Goal: Feedback & Contribution: Submit feedback/report problem

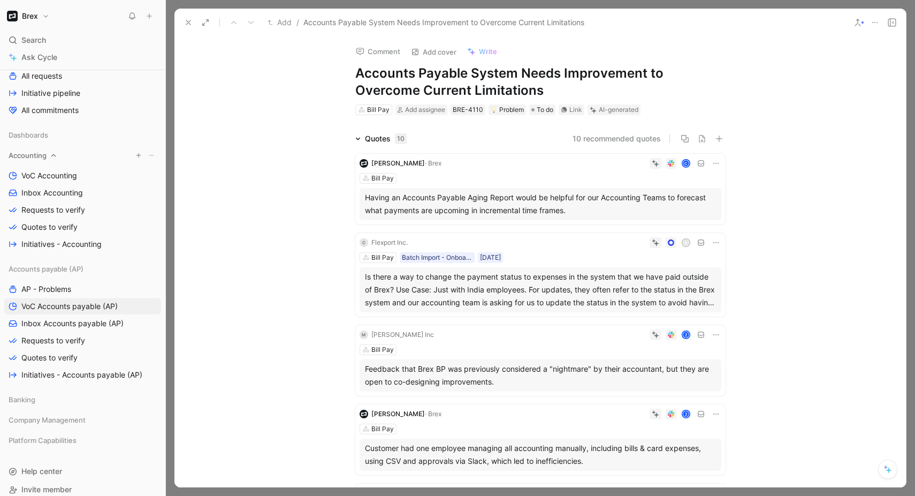
scroll to position [157, 0]
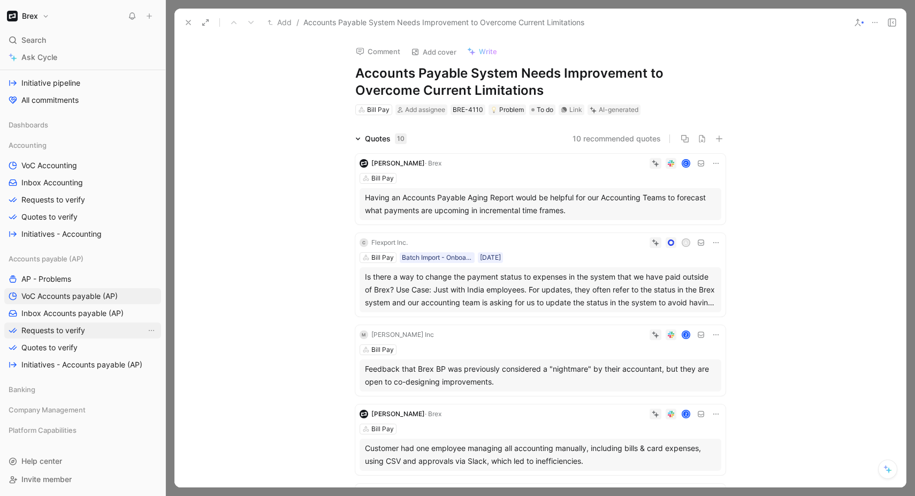
click at [65, 336] on link "Requests to verify" at bounding box center [82, 330] width 157 height 16
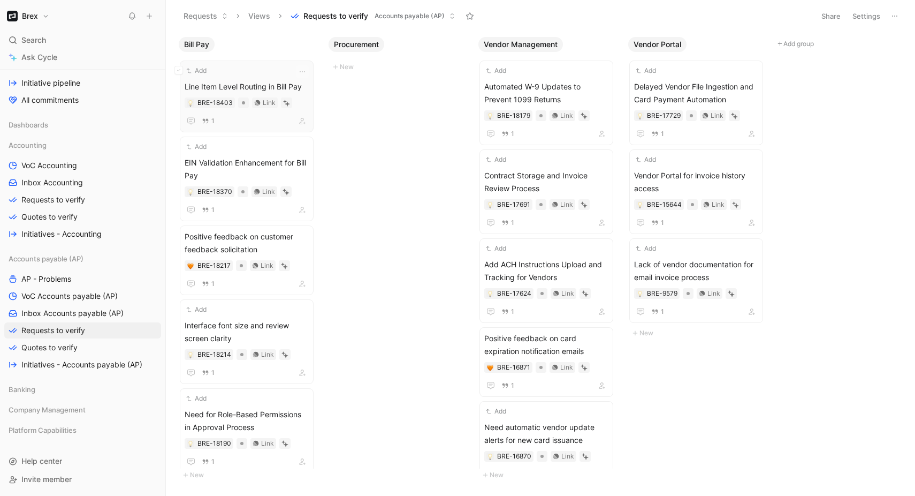
click at [247, 83] on span "Line Item Level Routing in Bill Pay" at bounding box center [247, 86] width 124 height 13
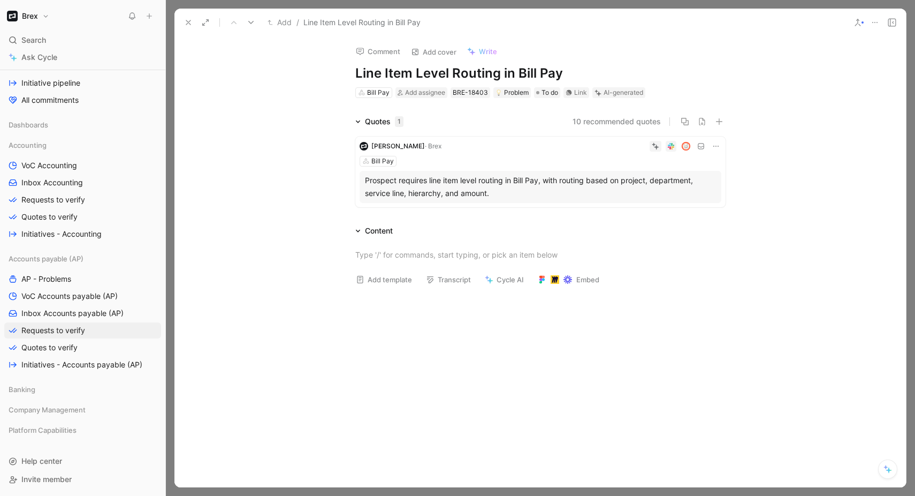
click at [467, 152] on div "Leigh Carter · Brex Bill Pay Prospect requires line item level routing in Bill …" at bounding box center [540, 171] width 370 height 71
click at [719, 146] on icon at bounding box center [716, 146] width 9 height 9
click at [766, 177] on div "Quotes 1 10 recommended quotes Leigh Carter · Brex Bill Pay Prospect requires l…" at bounding box center [540, 163] width 732 height 96
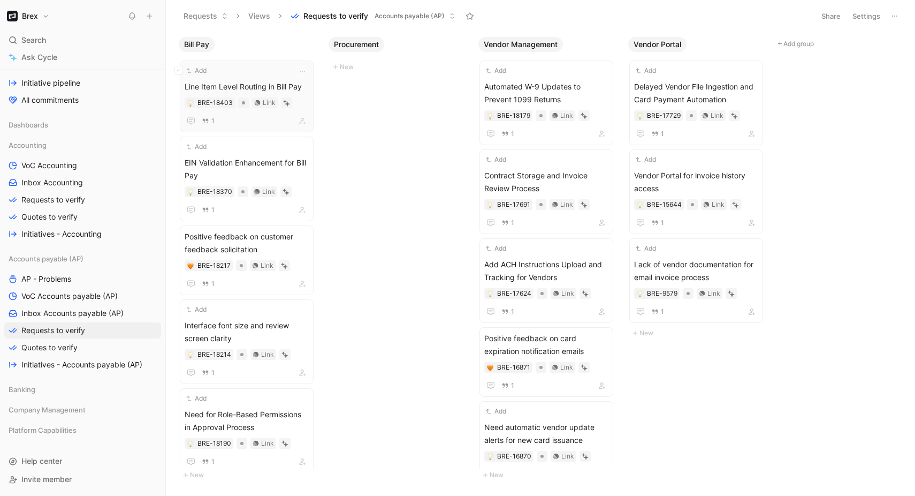
click at [196, 71] on button "Add" at bounding box center [197, 70] width 24 height 11
click at [56, 330] on span "Requests to verify" at bounding box center [53, 330] width 64 height 11
click at [60, 307] on link "Inbox Accounts payable (AP)" at bounding box center [82, 313] width 157 height 16
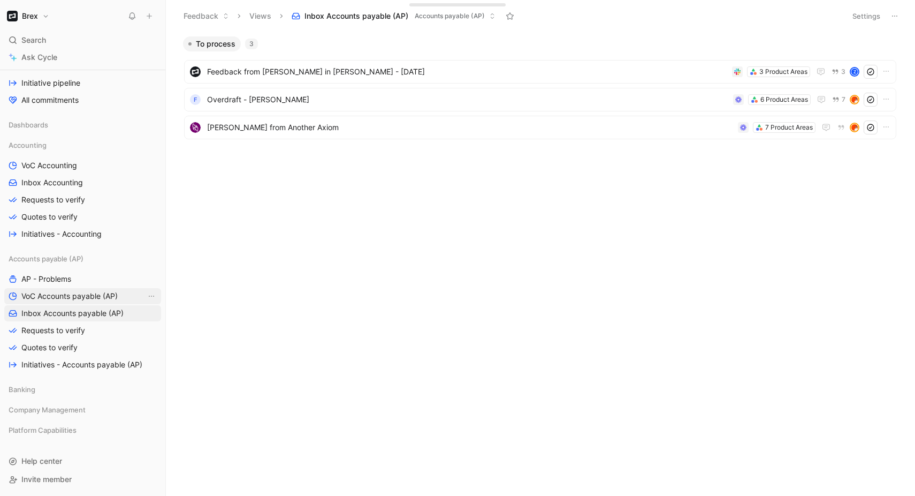
click at [58, 299] on span "VoC Accounts payable (AP)" at bounding box center [69, 296] width 96 height 11
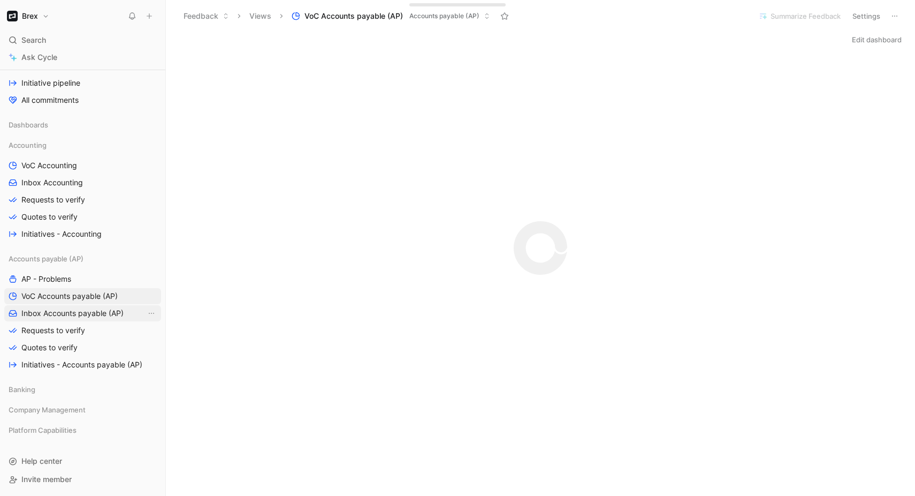
click at [56, 308] on span "Inbox Accounts payable (AP)" at bounding box center [72, 313] width 102 height 11
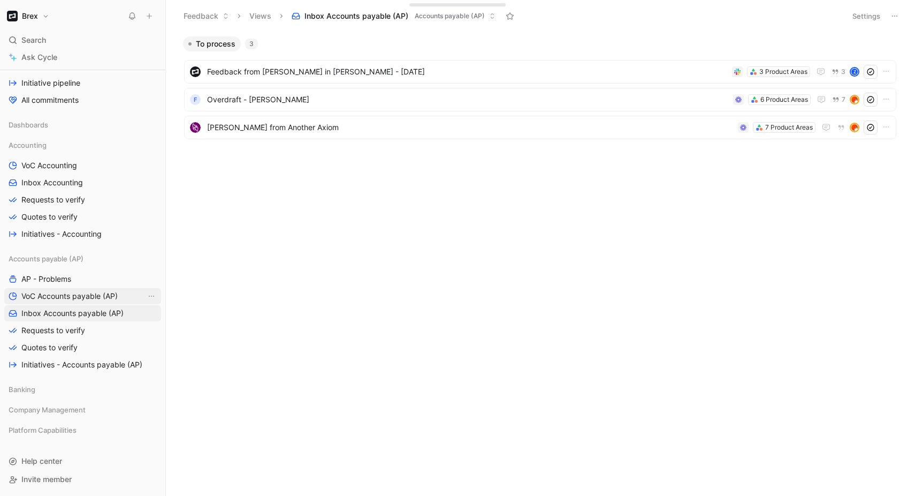
click at [70, 296] on span "VoC Accounts payable (AP)" at bounding box center [69, 296] width 96 height 11
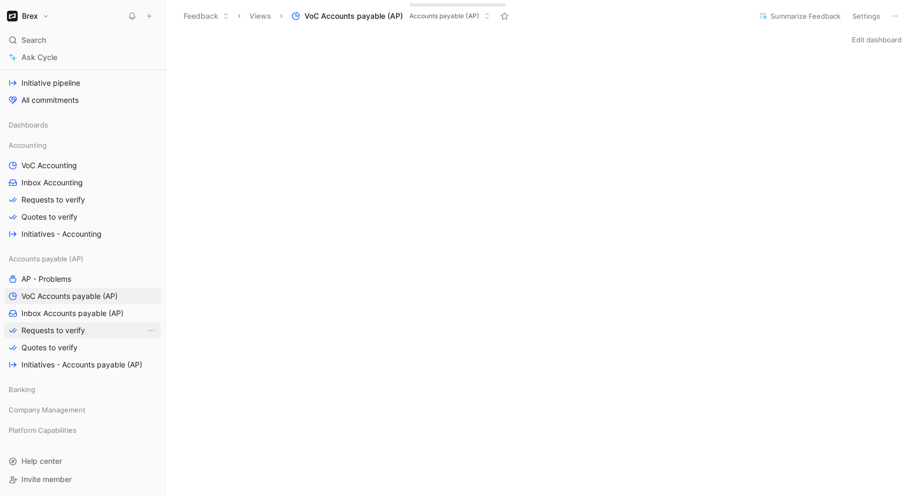
click at [75, 322] on link "Requests to verify" at bounding box center [82, 330] width 157 height 16
click at [78, 312] on span "Inbox Accounts payable (AP)" at bounding box center [72, 313] width 102 height 11
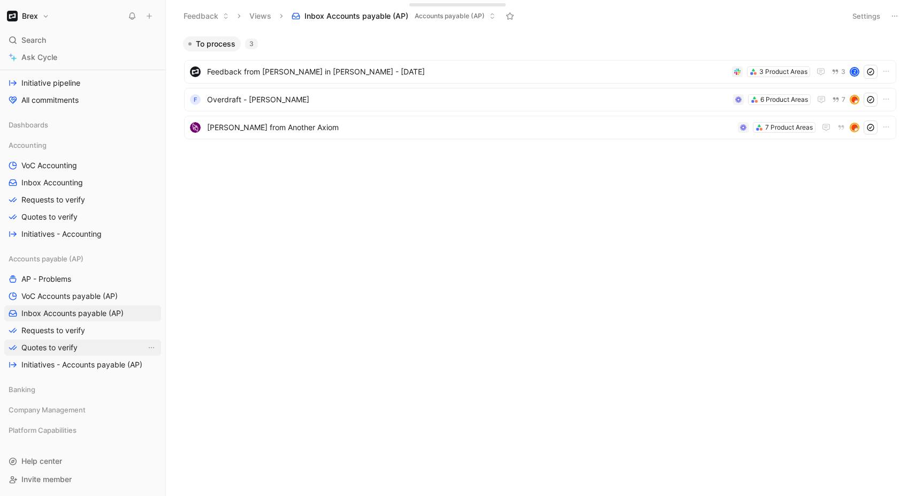
click at [64, 346] on span "Quotes to verify" at bounding box center [49, 347] width 56 height 11
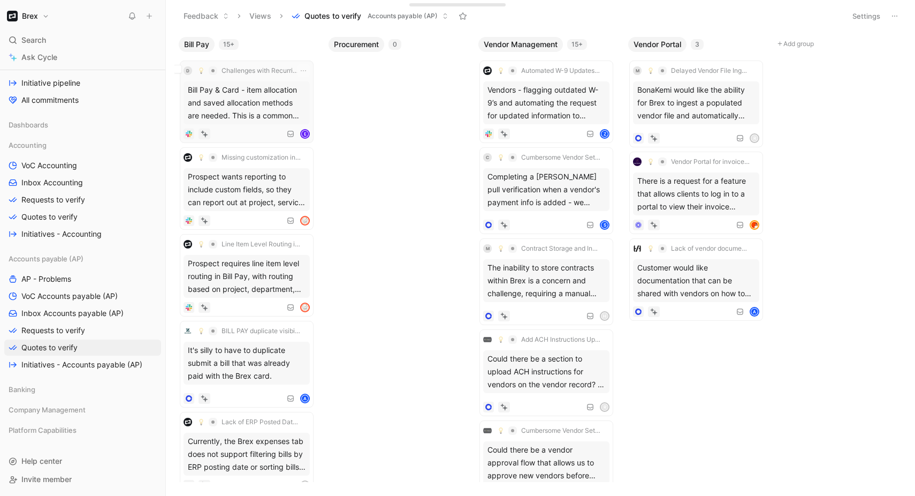
click at [283, 100] on div "Bill Pay & Card - item allocation and saved allocation methods are needed. This…" at bounding box center [247, 102] width 126 height 43
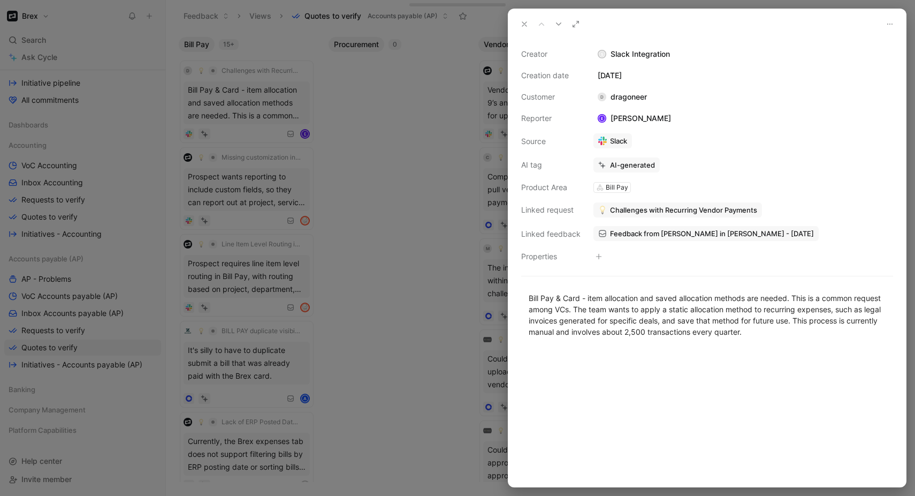
click at [398, 280] on div at bounding box center [457, 248] width 915 height 496
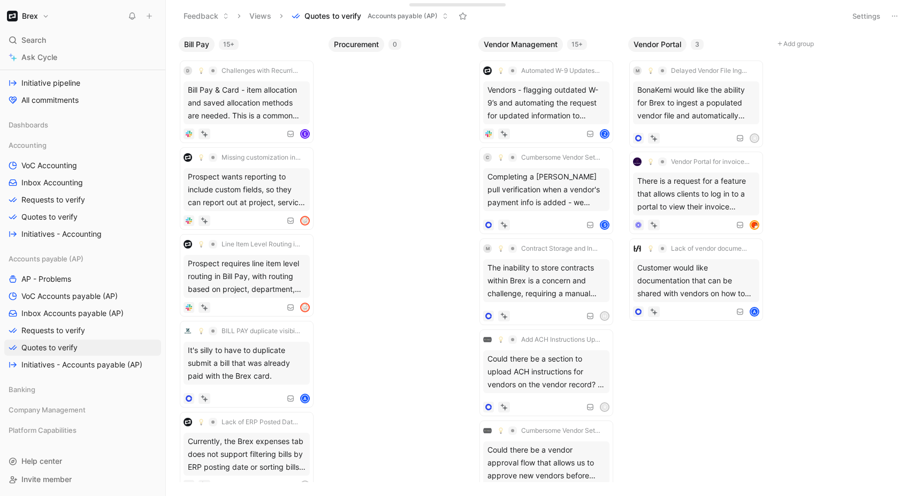
click at [391, 136] on div "Bill Pay 15+ d Challenges with Recurring Vendor Payments Bill Pay & Card - item…" at bounding box center [540, 264] width 749 height 464
click at [247, 100] on div "Bill Pay & Card - item allocation and saved allocation methods are needed. This…" at bounding box center [247, 102] width 126 height 43
click at [375, 145] on div "Bill Pay 15+ d Challenges with Recurring Vendor Payments Bill Pay & Card - item…" at bounding box center [540, 264] width 749 height 464
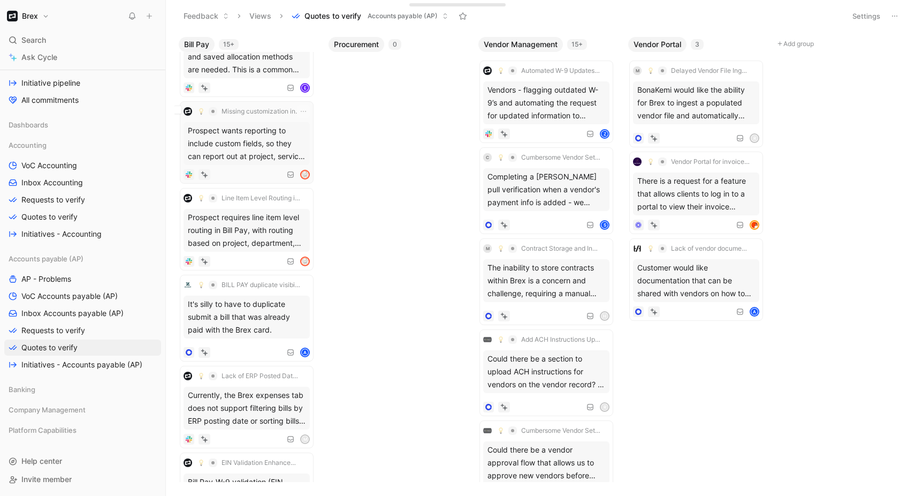
scroll to position [65, 0]
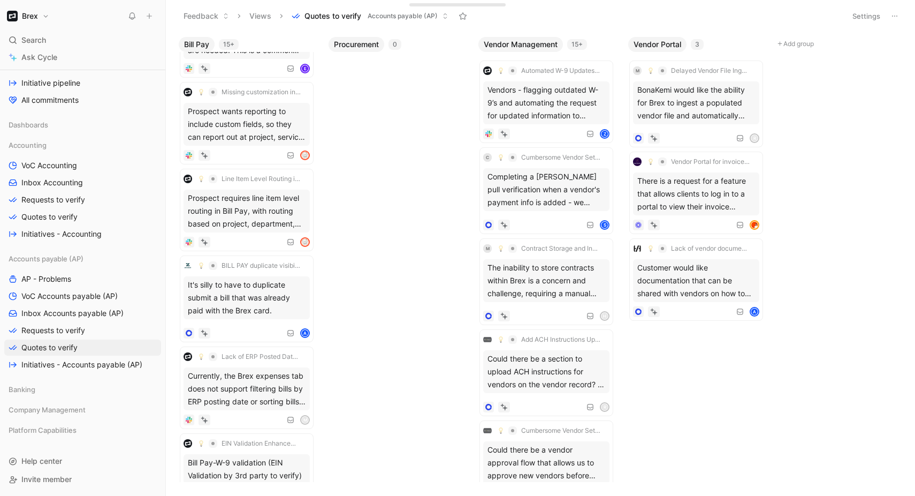
click at [363, 300] on div "Bill Pay 15+ d Challenges with Recurring Vendor Payments Bill Pay & Card - item…" at bounding box center [540, 264] width 749 height 464
click at [237, 306] on div "It's silly to have to duplicate submit a bill that was already paid with the Br…" at bounding box center [247, 297] width 126 height 43
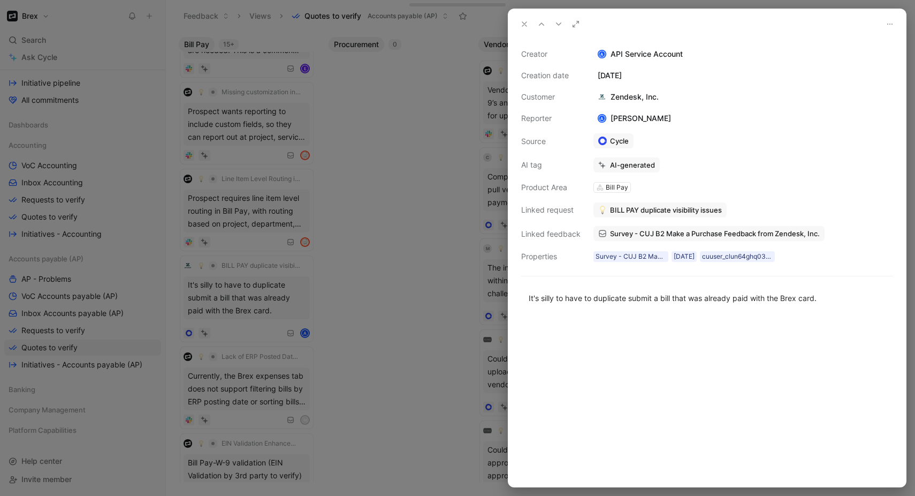
click at [319, 323] on div at bounding box center [457, 248] width 915 height 496
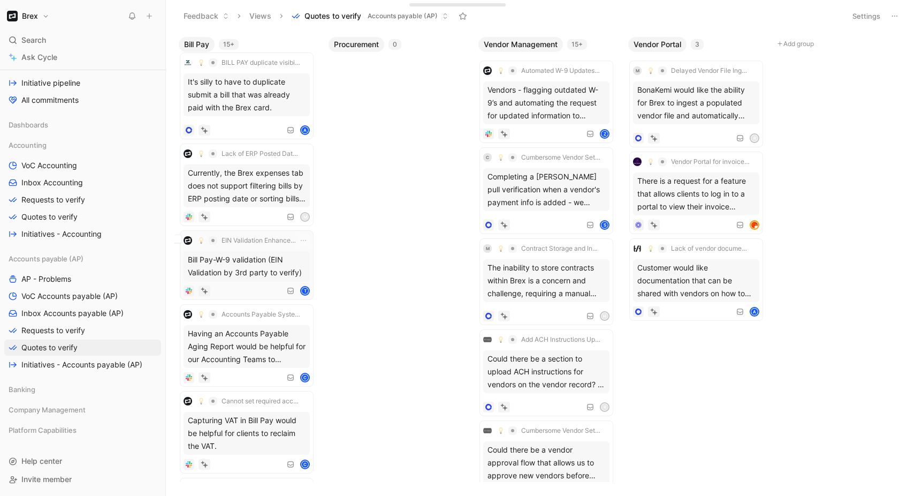
scroll to position [270, 0]
click at [356, 262] on div "Bill Pay 15+ d Challenges with Recurring Vendor Payments Bill Pay & Card - item…" at bounding box center [540, 264] width 749 height 464
click at [227, 270] on div "Bill Pay-W-9 validation (EIN Validation by 3rd party to verify)" at bounding box center [247, 264] width 126 height 30
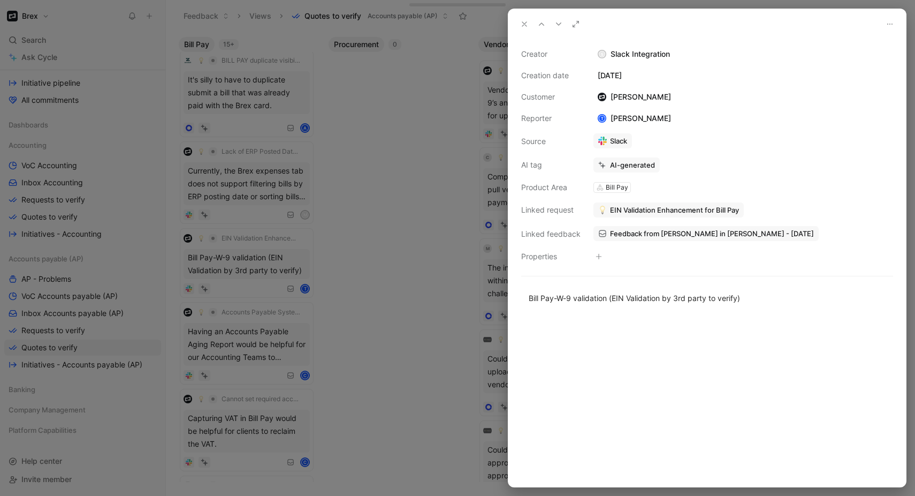
click at [399, 332] on div at bounding box center [457, 248] width 915 height 496
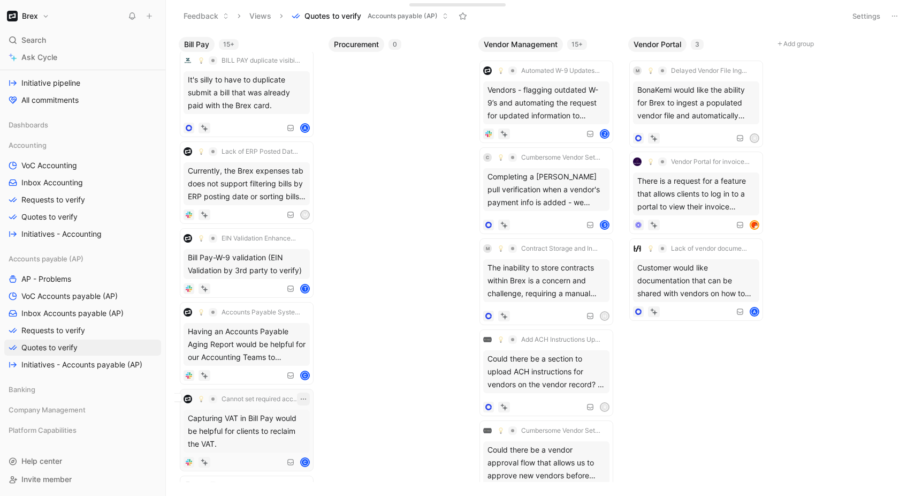
click at [305, 398] on icon "button" at bounding box center [303, 398] width 9 height 9
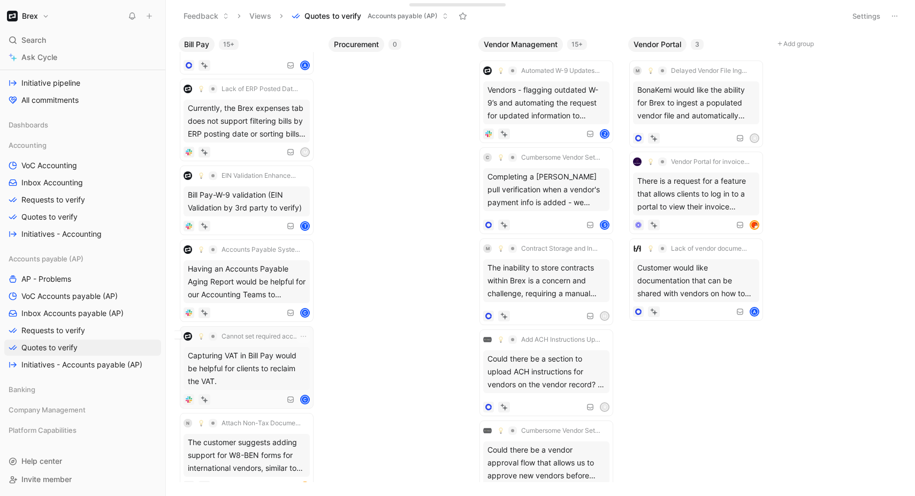
scroll to position [347, 0]
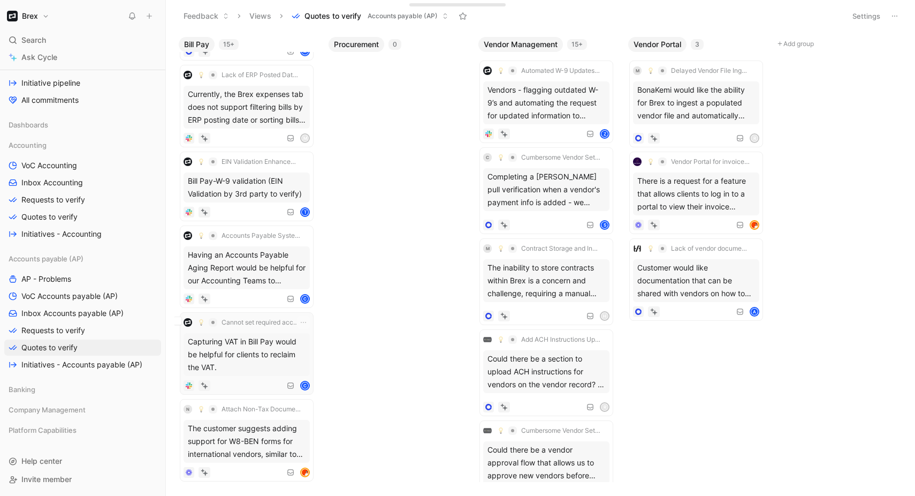
click at [276, 366] on div "Capturing VAT in Bill Pay would be helpful for clients to reclaim the VAT." at bounding box center [247, 354] width 126 height 43
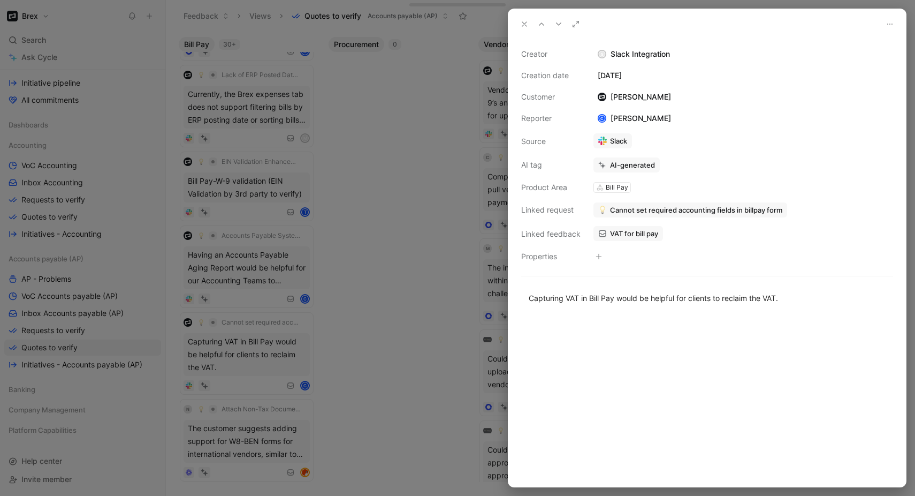
click at [413, 231] on div at bounding box center [457, 248] width 915 height 496
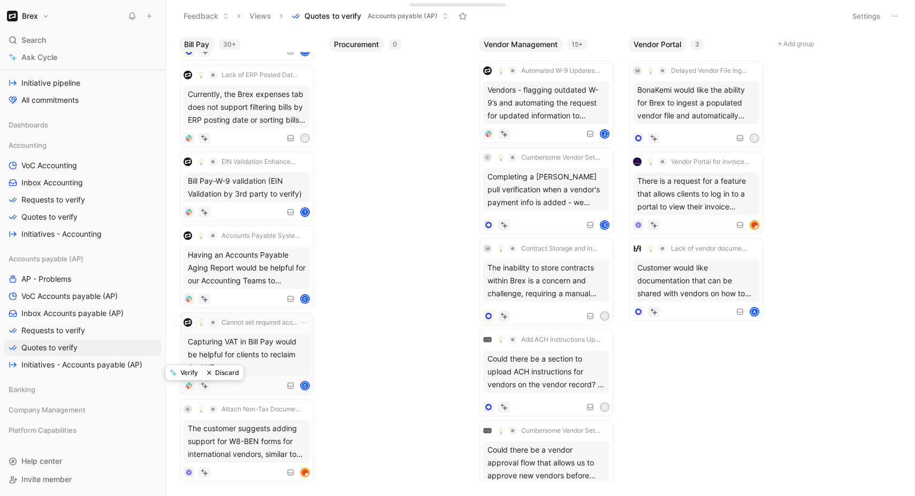
click at [204, 389] on div at bounding box center [205, 385] width 12 height 11
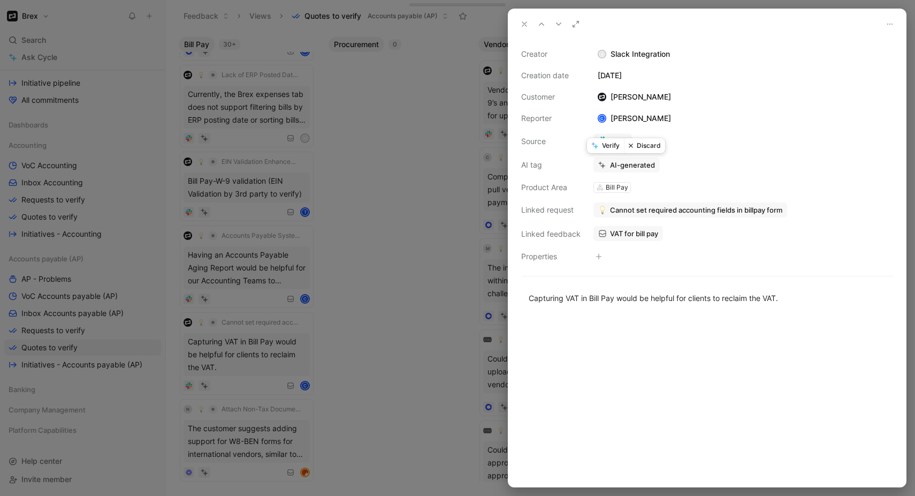
click at [616, 142] on button "Verify" at bounding box center [605, 145] width 37 height 15
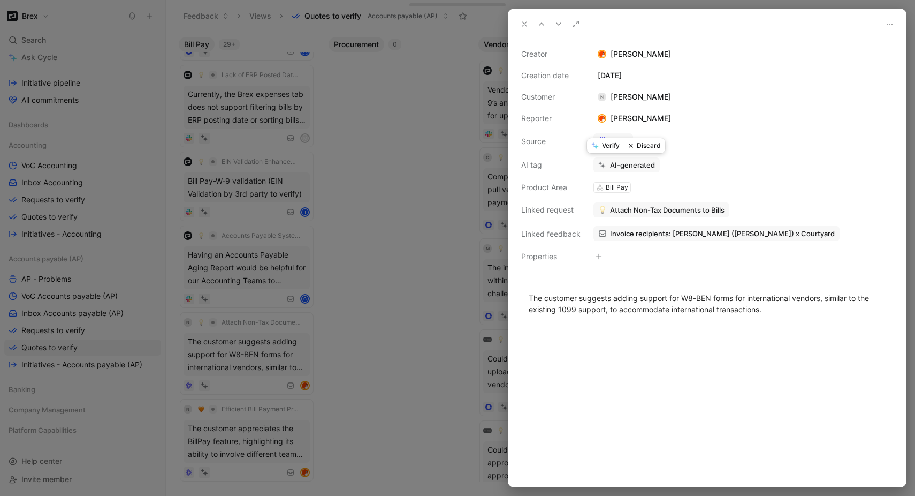
click at [593, 142] on icon at bounding box center [594, 145] width 7 height 7
click at [400, 240] on div at bounding box center [457, 248] width 915 height 496
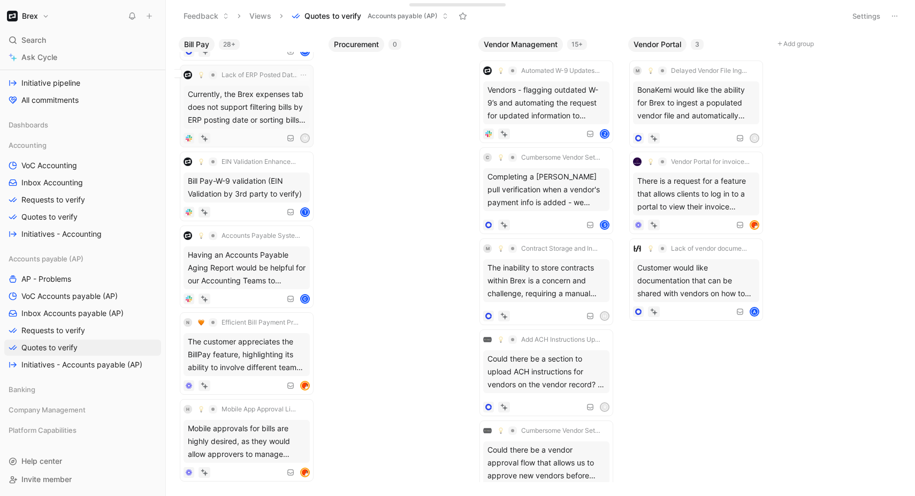
click at [234, 105] on div "Currently, the Brex expenses tab does not support filtering bills by ERP postin…" at bounding box center [247, 107] width 126 height 43
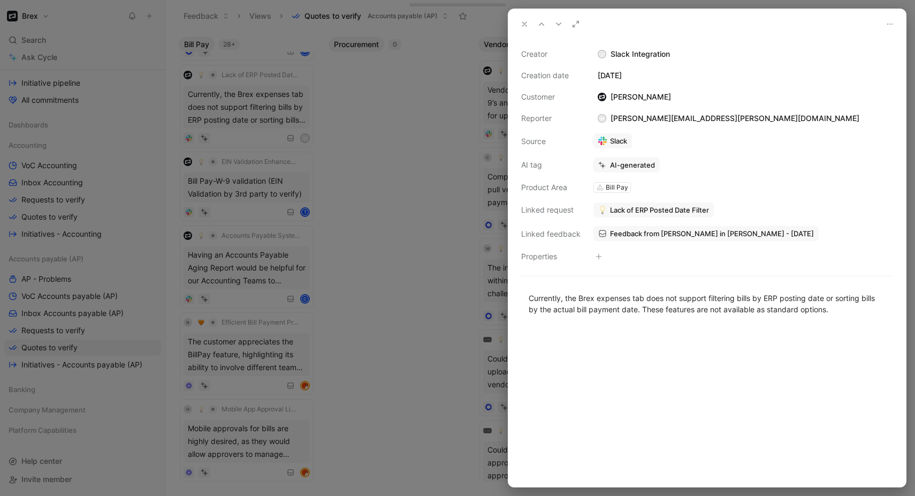
click at [331, 280] on div at bounding box center [457, 248] width 915 height 496
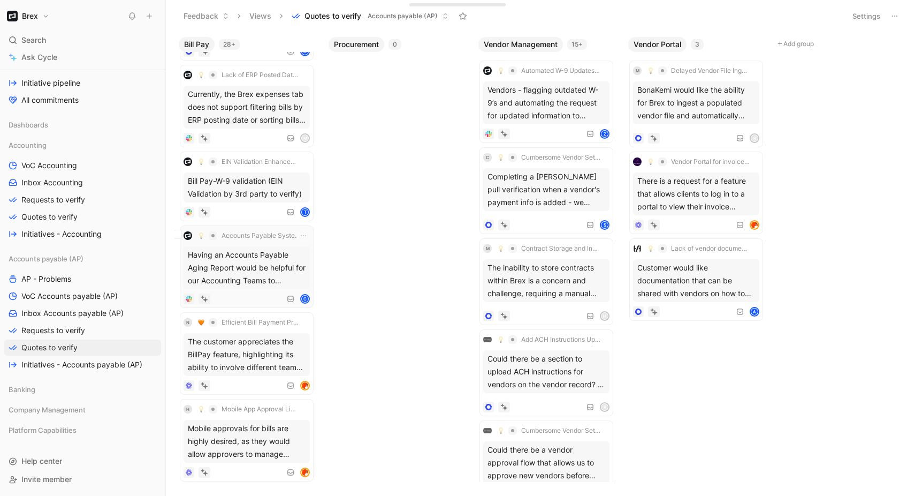
click at [232, 271] on div "Having an Accounts Payable Aging Report would be helpful for our Accounting Tea…" at bounding box center [247, 267] width 126 height 43
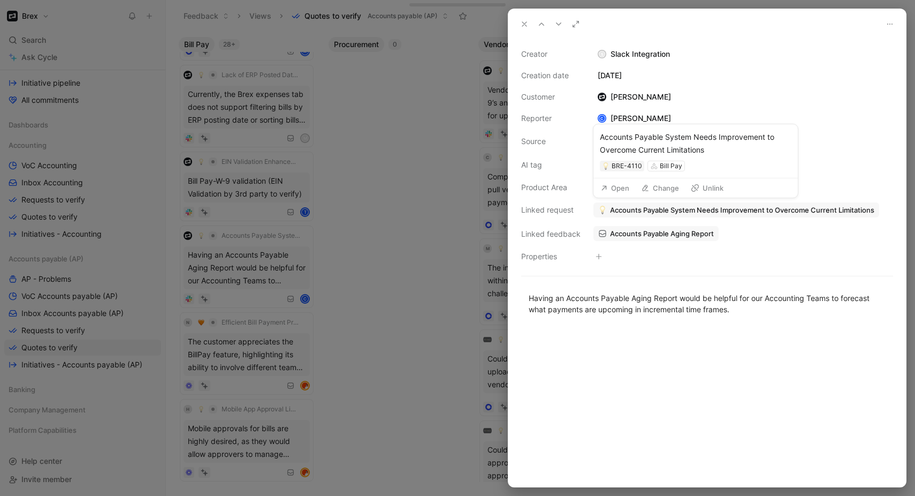
click at [727, 211] on span "Accounts Payable System Needs Improvement to Overcome Current Limitations" at bounding box center [742, 210] width 264 height 10
click at [400, 387] on div at bounding box center [457, 248] width 915 height 496
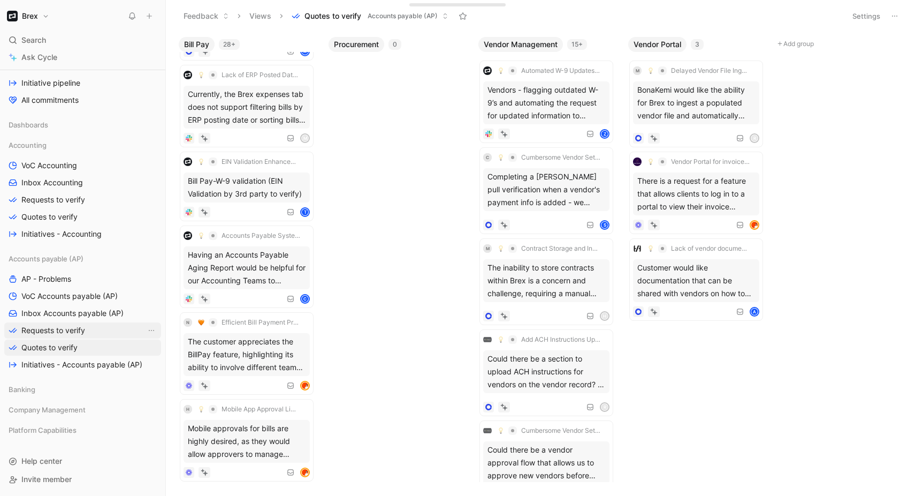
click at [78, 333] on span "Requests to verify" at bounding box center [53, 330] width 64 height 11
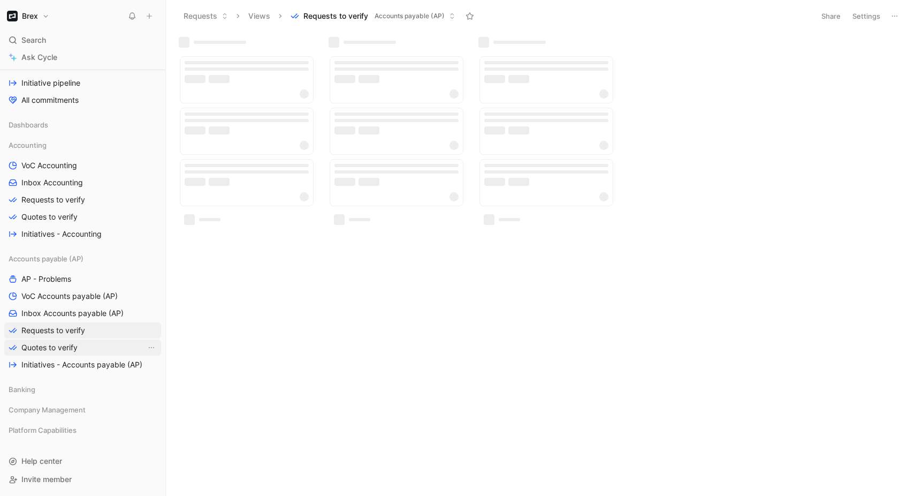
click at [72, 352] on span "Quotes to verify" at bounding box center [49, 347] width 56 height 11
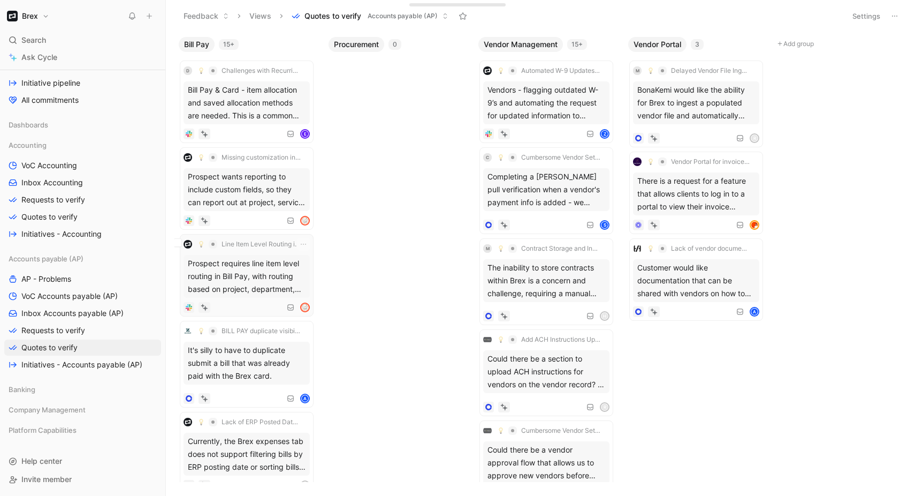
click at [233, 272] on div "Prospect requires line item level routing in Bill Pay, with routing based on pr…" at bounding box center [247, 276] width 126 height 43
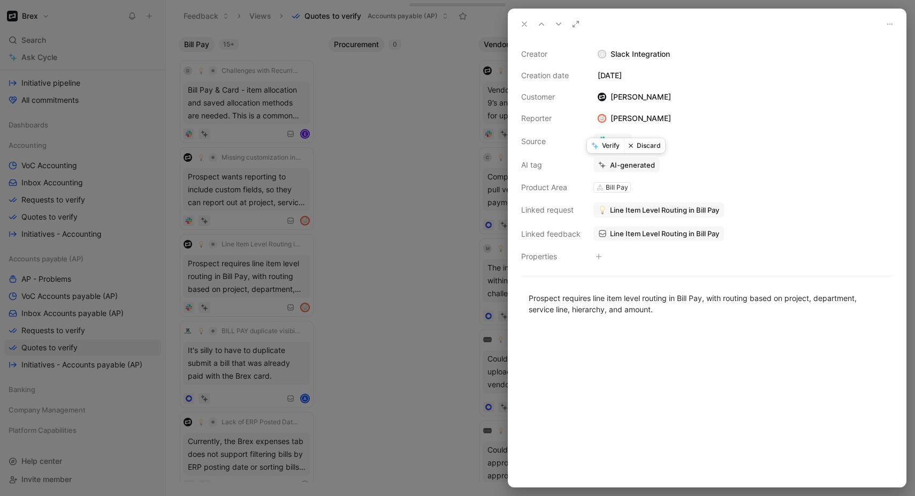
click at [606, 143] on button "Verify" at bounding box center [605, 145] width 37 height 15
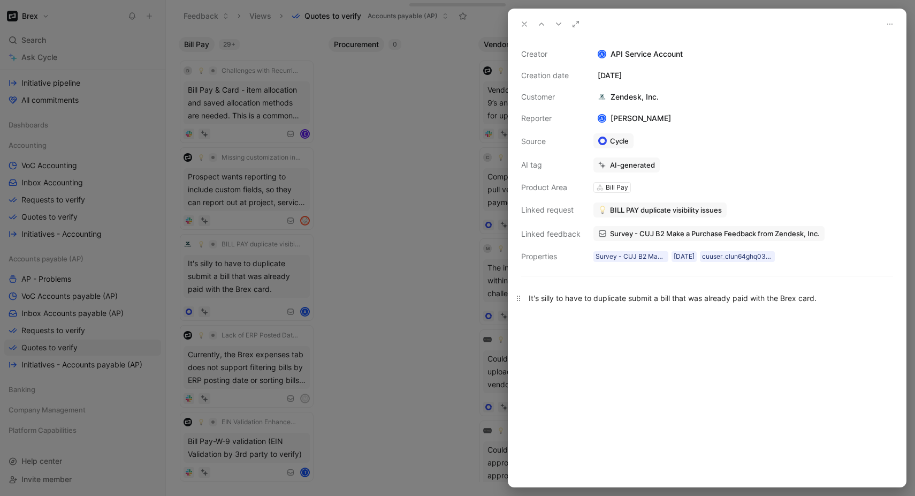
drag, startPoint x: 567, startPoint y: 304, endPoint x: 783, endPoint y: 304, distance: 215.7
click at [783, 304] on p "It's silly to have to duplicate submit a bill that was already paid with the Br…" at bounding box center [707, 298] width 398 height 18
click at [743, 321] on div at bounding box center [707, 400] width 398 height 171
drag, startPoint x: 742, startPoint y: 291, endPoint x: 590, endPoint y: 290, distance: 152.0
click at [590, 291] on p "It's silly to have to duplicate submit a bill that was already paid with the Br…" at bounding box center [707, 298] width 398 height 18
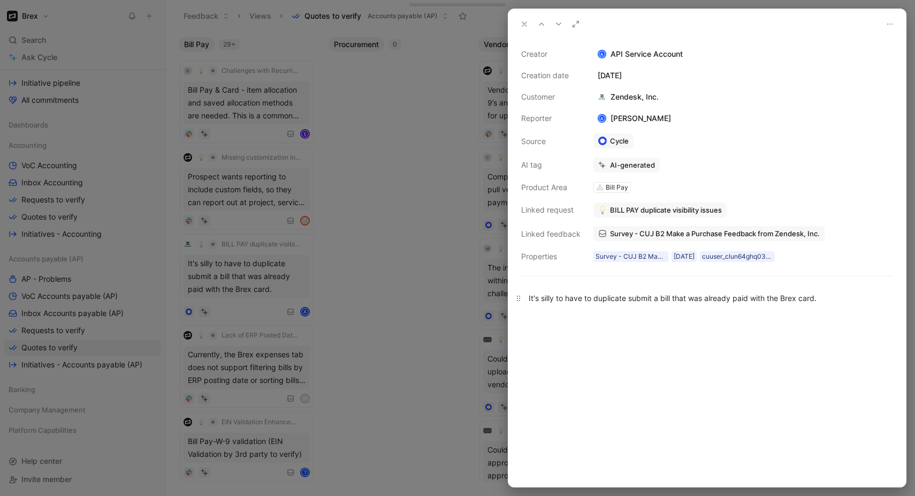
drag, startPoint x: 589, startPoint y: 295, endPoint x: 666, endPoint y: 297, distance: 76.6
click at [663, 297] on div "It's silly to have to duplicate submit a bill that was already paid with the Br…" at bounding box center [707, 297] width 357 height 11
click at [664, 318] on div at bounding box center [707, 400] width 398 height 171
click at [447, 254] on div at bounding box center [457, 248] width 915 height 496
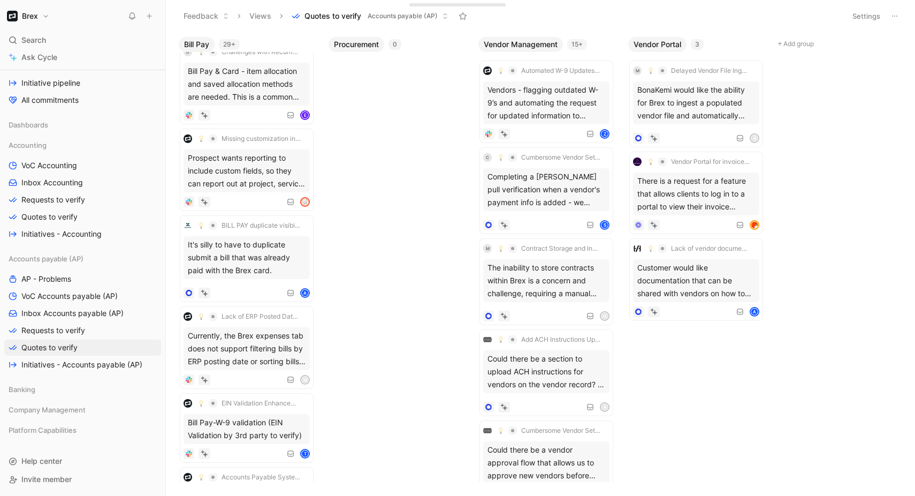
scroll to position [24, 0]
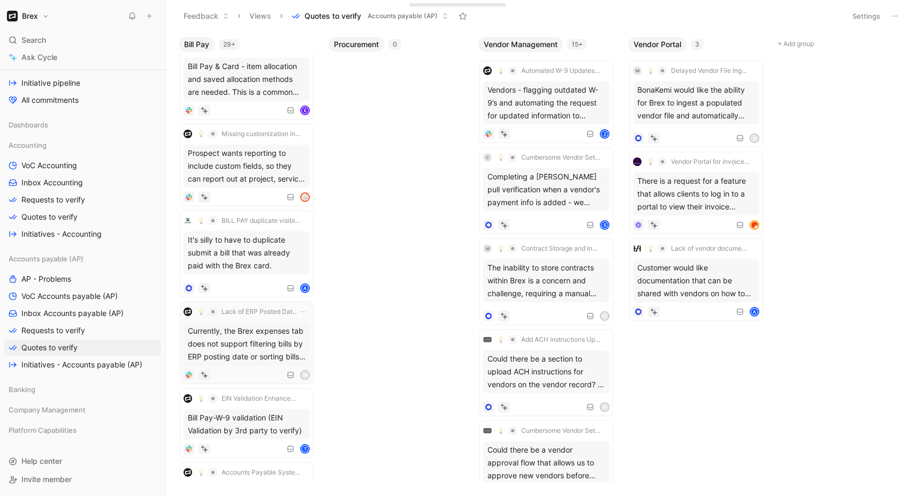
click at [243, 355] on div "Currently, the Brex expenses tab does not support filtering bills by ERP postin…" at bounding box center [247, 343] width 126 height 43
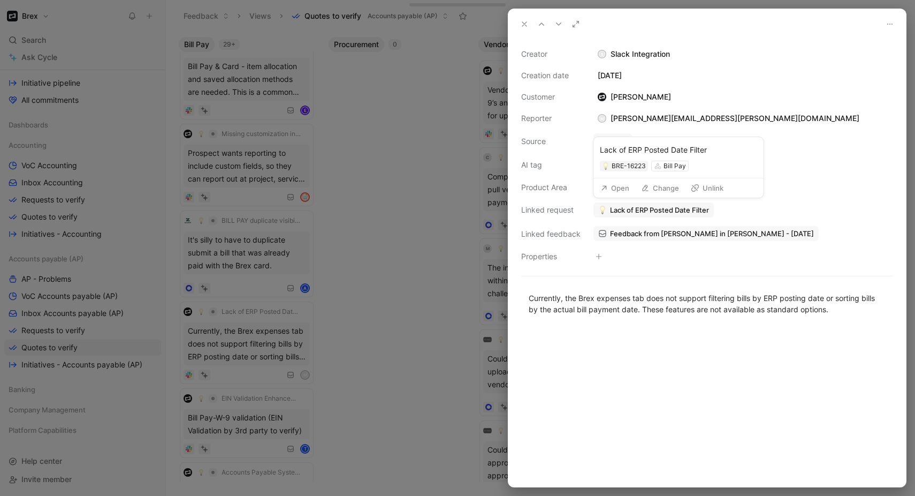
click at [628, 212] on span "Lack of ERP Posted Date Filter" at bounding box center [659, 210] width 99 height 10
click at [612, 191] on button "Open" at bounding box center [615, 187] width 39 height 15
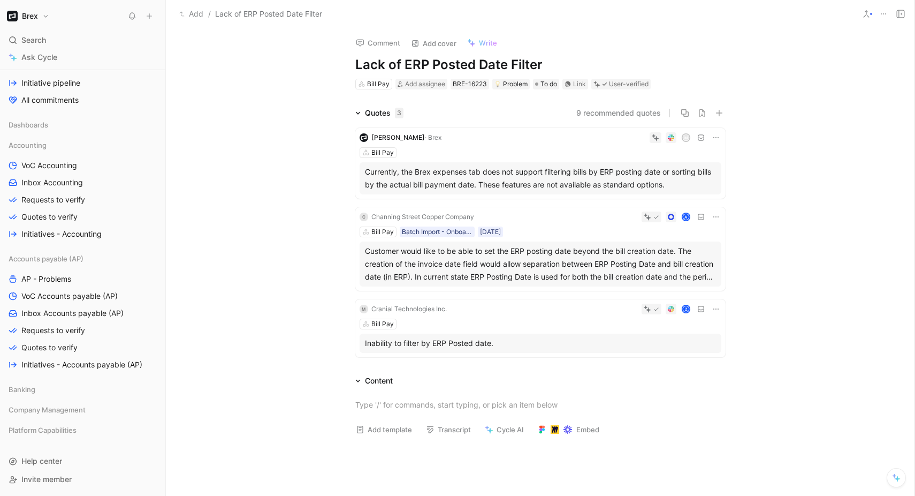
click at [492, 67] on h1 "Lack of ERP Posted Date Filter" at bounding box center [540, 64] width 370 height 17
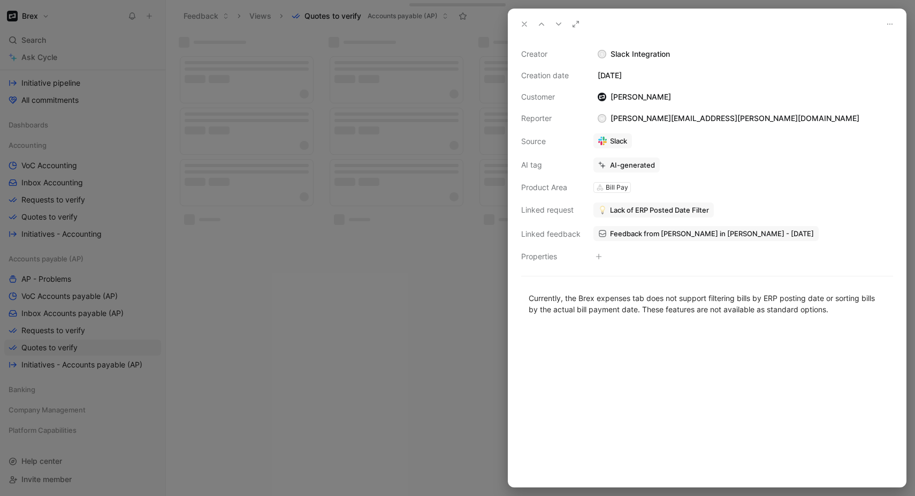
click at [404, 368] on div at bounding box center [457, 248] width 915 height 496
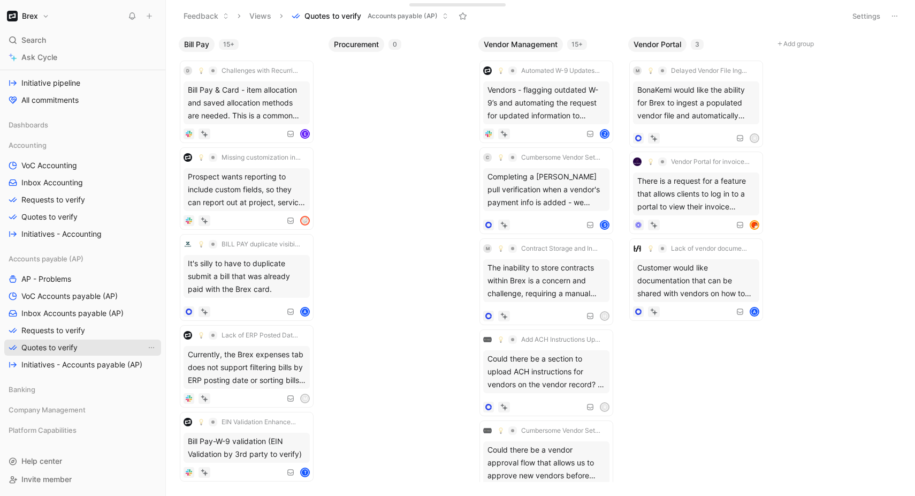
click at [70, 350] on span "Quotes to verify" at bounding box center [49, 347] width 56 height 11
click at [231, 277] on div "It's silly to have to duplicate submit a bill that was already paid with the Br…" at bounding box center [247, 276] width 126 height 43
click at [233, 367] on div "Currently, the Brex expenses tab does not support filtering bills by ERP postin…" at bounding box center [247, 367] width 126 height 43
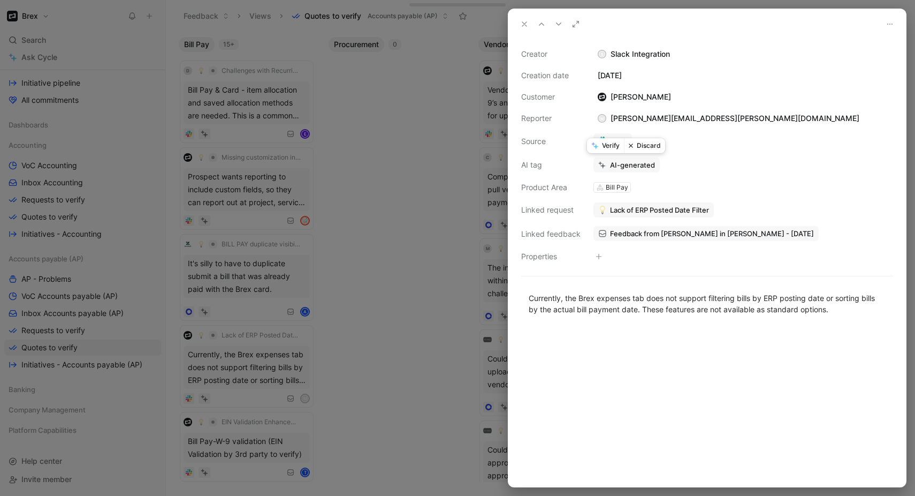
click at [606, 147] on button "Verify" at bounding box center [605, 145] width 37 height 15
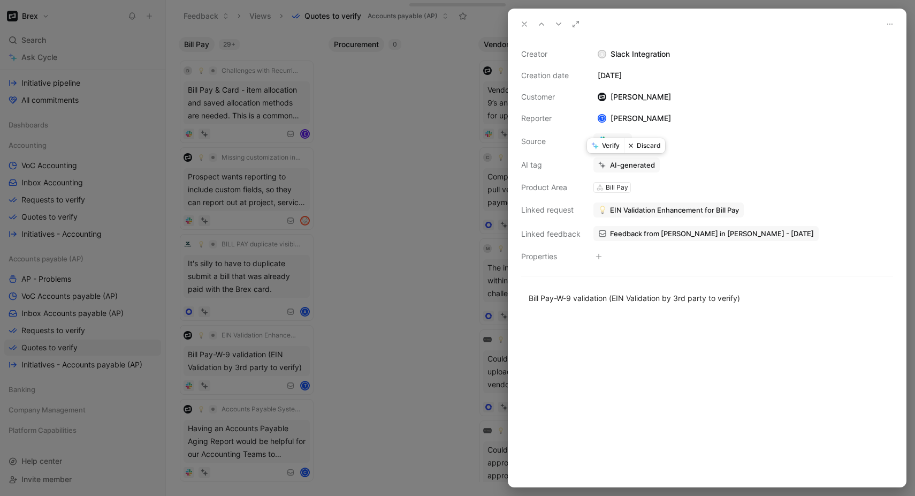
click at [606, 147] on button "Verify" at bounding box center [605, 145] width 37 height 15
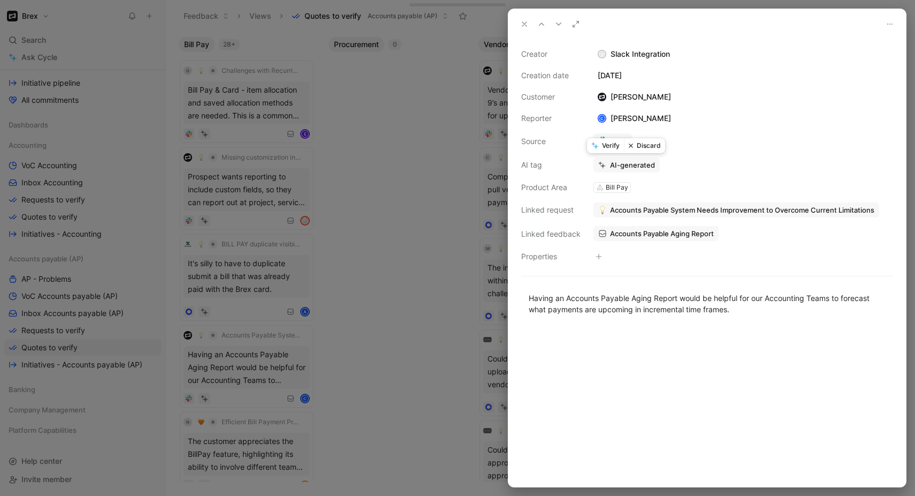
click at [606, 147] on button "Verify" at bounding box center [605, 145] width 37 height 15
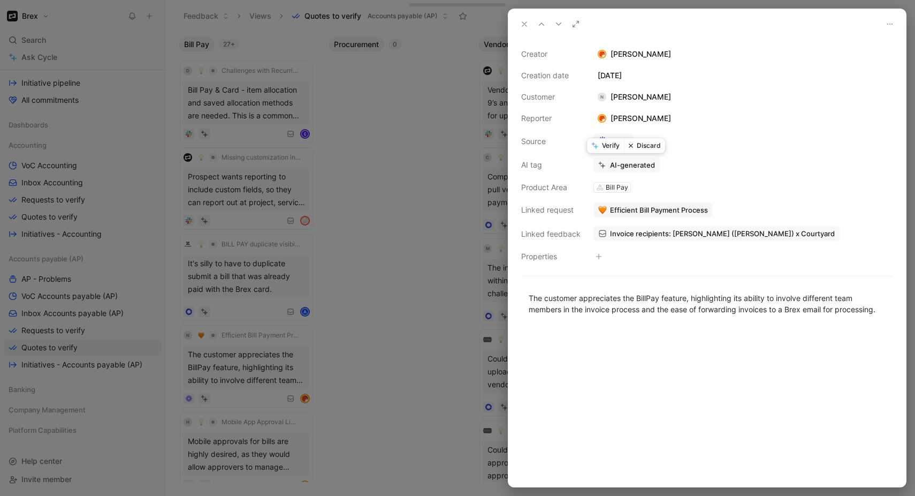
click at [606, 147] on button "Verify" at bounding box center [605, 145] width 37 height 15
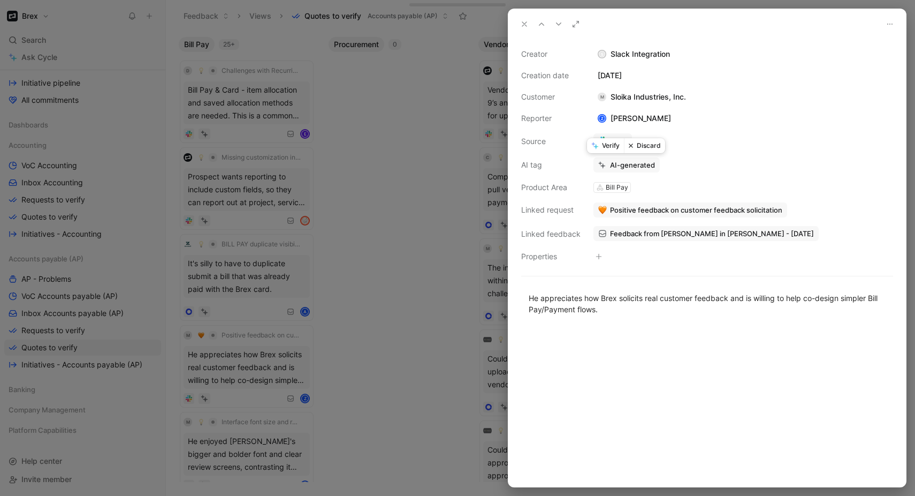
click at [606, 147] on button "Verify" at bounding box center [605, 145] width 37 height 15
click at [436, 328] on div at bounding box center [457, 248] width 915 height 496
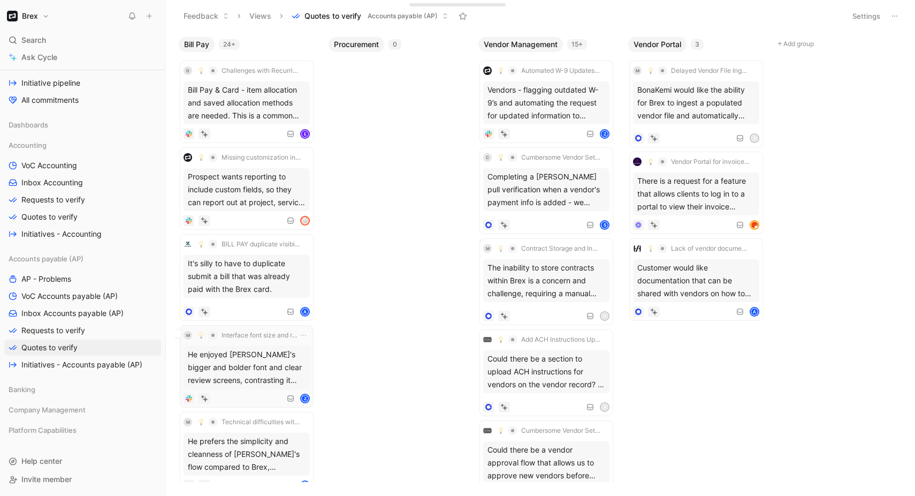
click at [259, 371] on div "He enjoyed [PERSON_NAME]'s bigger and bolder font and clear review screens, con…" at bounding box center [247, 367] width 126 height 43
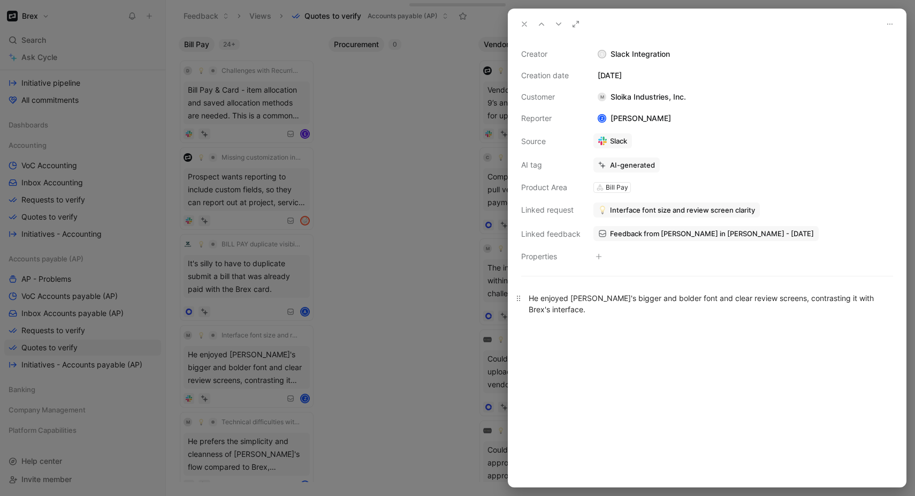
click at [631, 300] on div "He enjoyed [PERSON_NAME]'s bigger and bolder font and clear review screens, con…" at bounding box center [707, 303] width 357 height 22
click at [590, 334] on div at bounding box center [707, 407] width 398 height 160
click at [418, 315] on div at bounding box center [457, 248] width 915 height 496
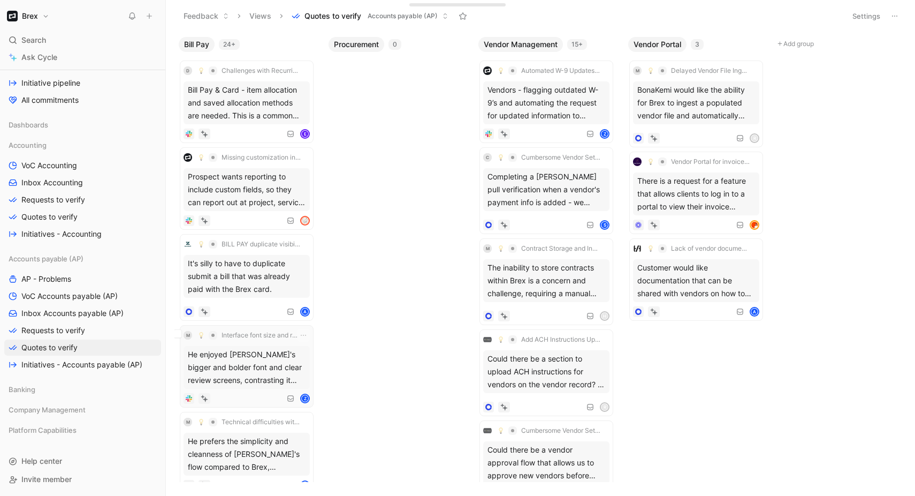
click at [300, 361] on div "He enjoyed [PERSON_NAME]'s bigger and bolder font and clear review screens, con…" at bounding box center [247, 367] width 126 height 43
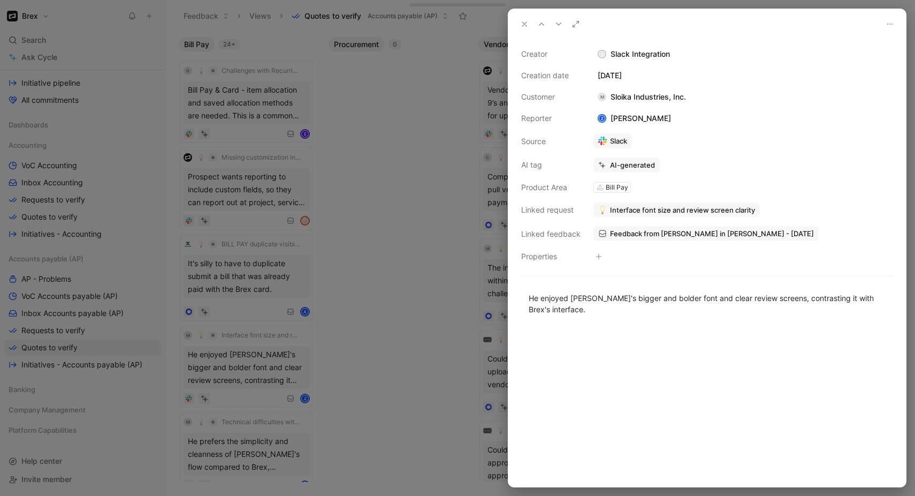
click at [385, 353] on div at bounding box center [457, 248] width 915 height 496
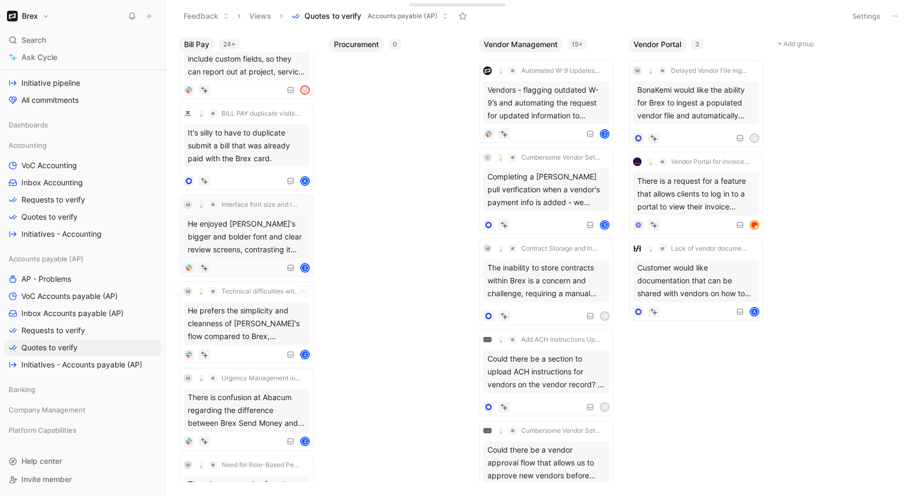
scroll to position [142, 0]
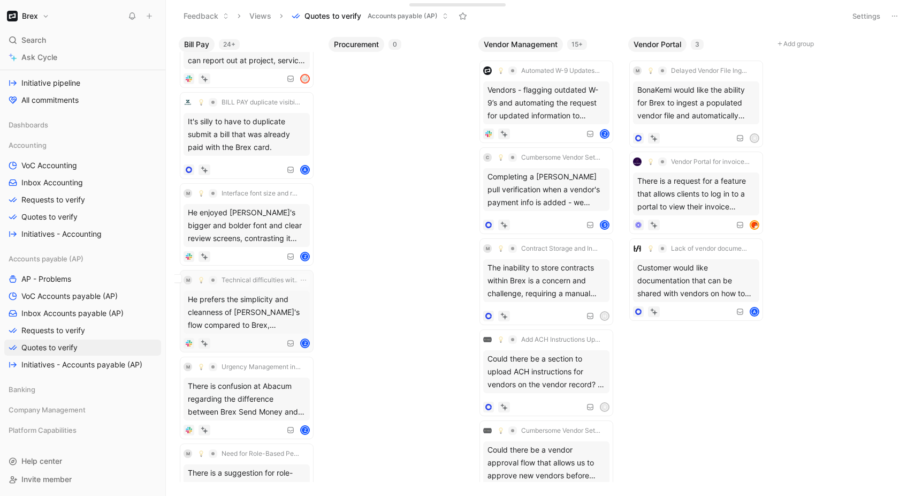
click at [260, 328] on div "He prefers the simplicity and cleanness of Mercury's flow compared to Brex, men…" at bounding box center [247, 312] width 126 height 43
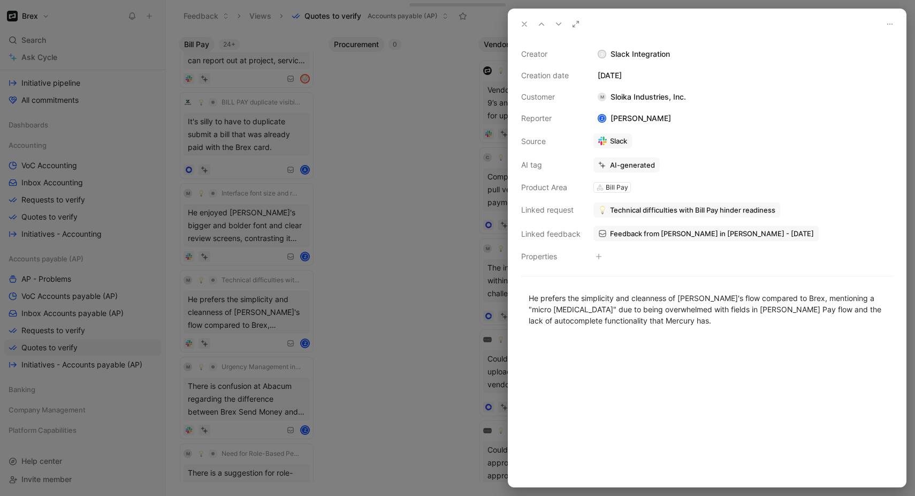
click at [382, 336] on div at bounding box center [457, 248] width 915 height 496
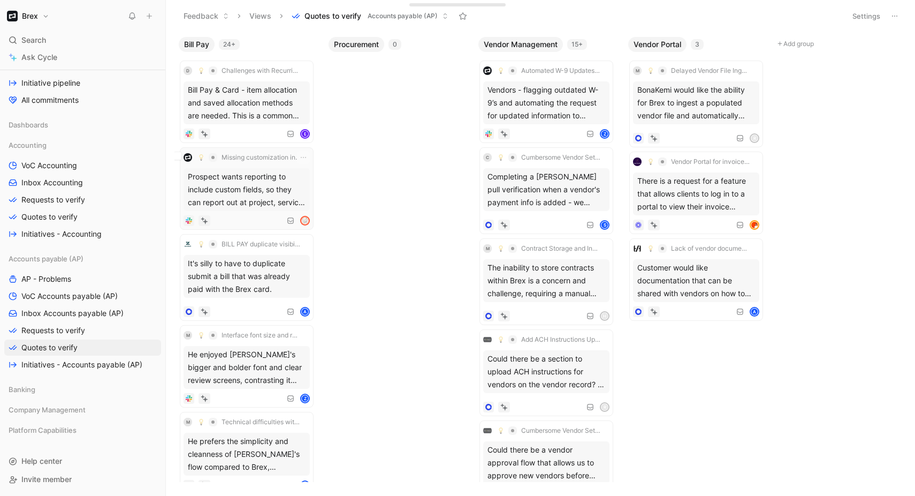
click at [234, 179] on div "Prospect wants reporting to include custom fields, so they can report out at pr…" at bounding box center [247, 189] width 126 height 43
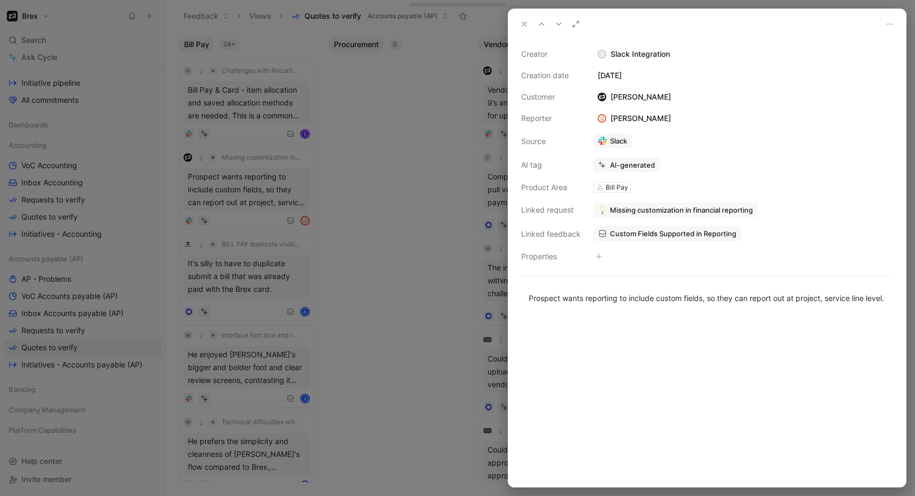
click at [366, 240] on div at bounding box center [457, 248] width 915 height 496
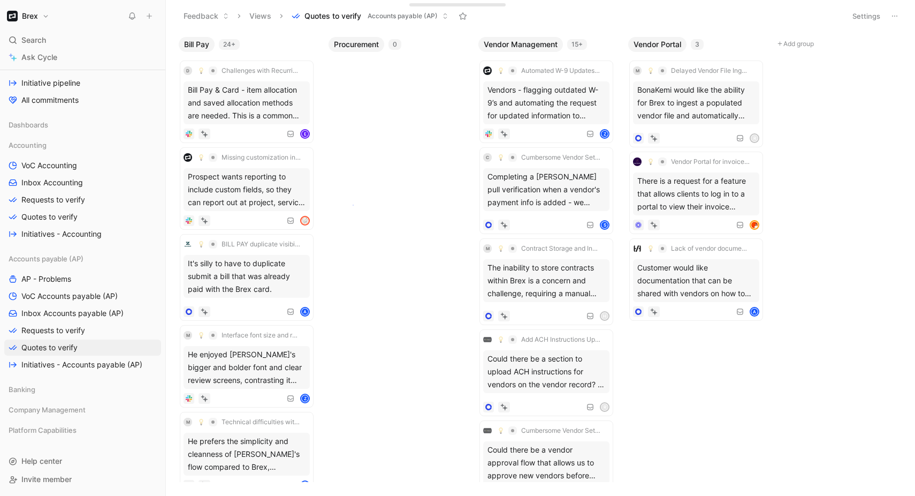
click at [354, 204] on div "Bill Pay 24+ d Challenges with Recurring Vendor Payments Bill Pay & Card - item…" at bounding box center [540, 264] width 749 height 464
click at [237, 95] on div "Bill Pay & Card - item allocation and saved allocation methods are needed. This…" at bounding box center [247, 102] width 126 height 43
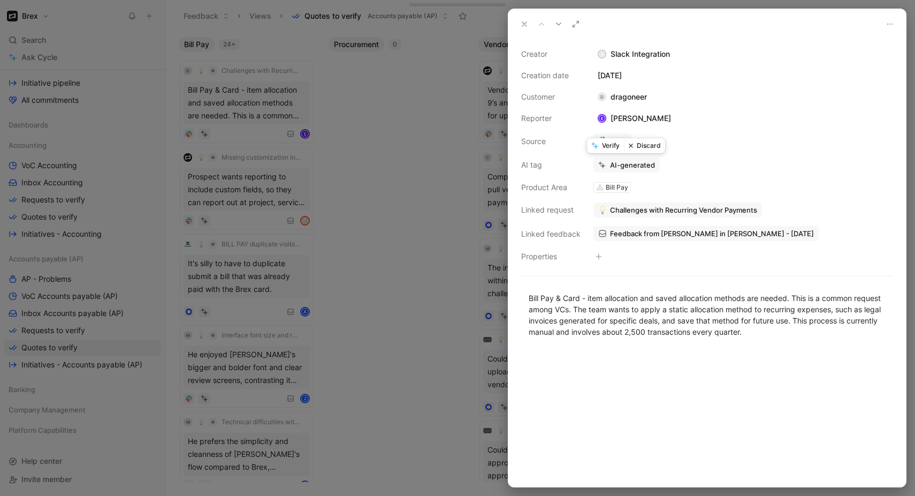
click at [602, 148] on button "Verify" at bounding box center [605, 145] width 37 height 15
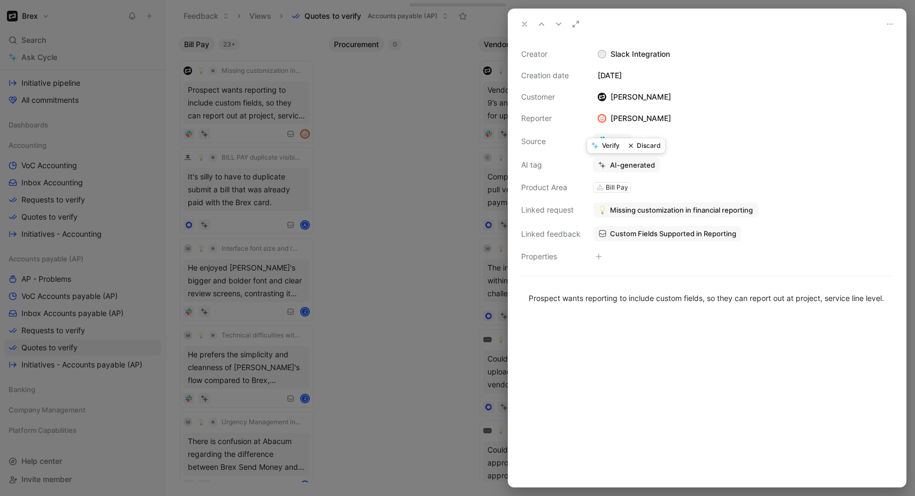
click at [602, 148] on button "Verify" at bounding box center [605, 145] width 37 height 15
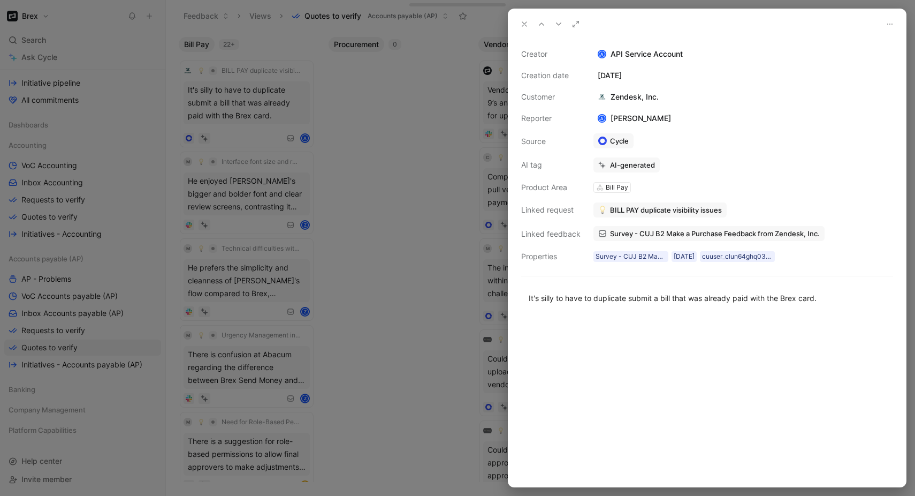
click at [431, 230] on div at bounding box center [457, 248] width 915 height 496
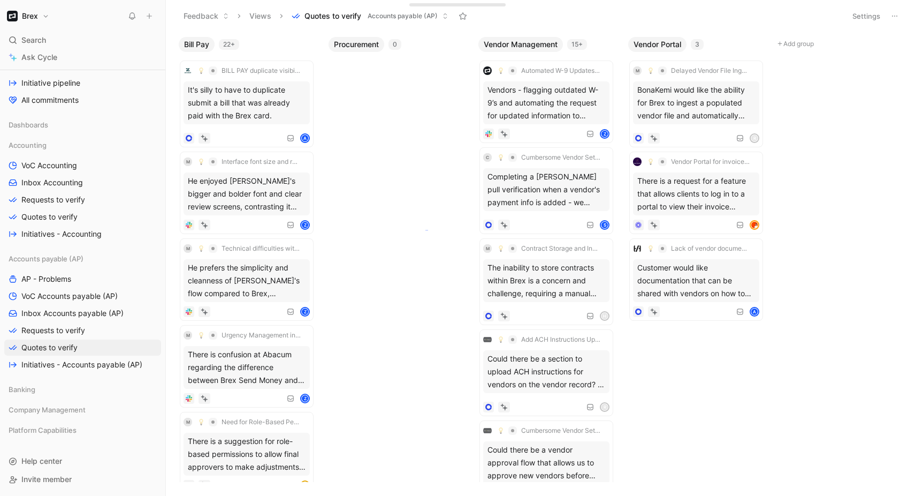
click at [426, 230] on body "Brex Search ⌘ K Ask Cycle Workspace Main section Inbox Voice of Customer Voice …" at bounding box center [457, 248] width 915 height 496
click at [284, 296] on div "He prefers the simplicity and cleanness of Mercury's flow compared to Brex, men…" at bounding box center [247, 280] width 126 height 43
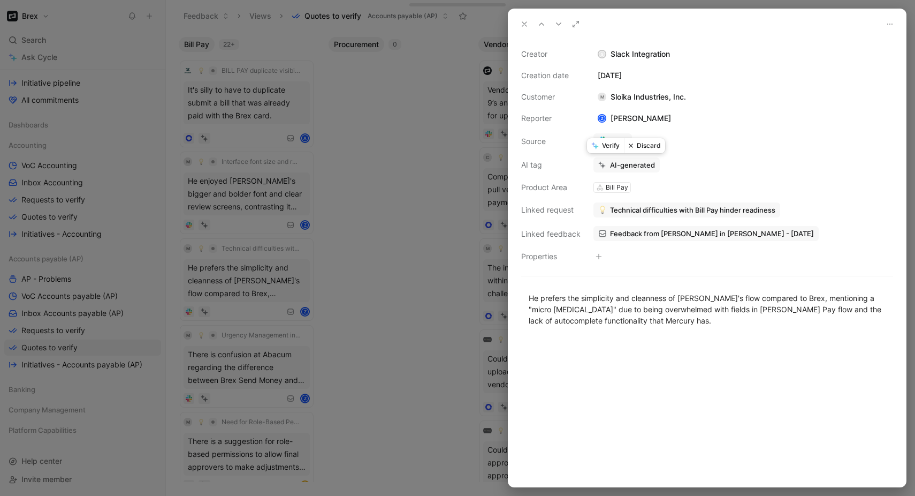
click at [610, 146] on button "Verify" at bounding box center [605, 145] width 37 height 15
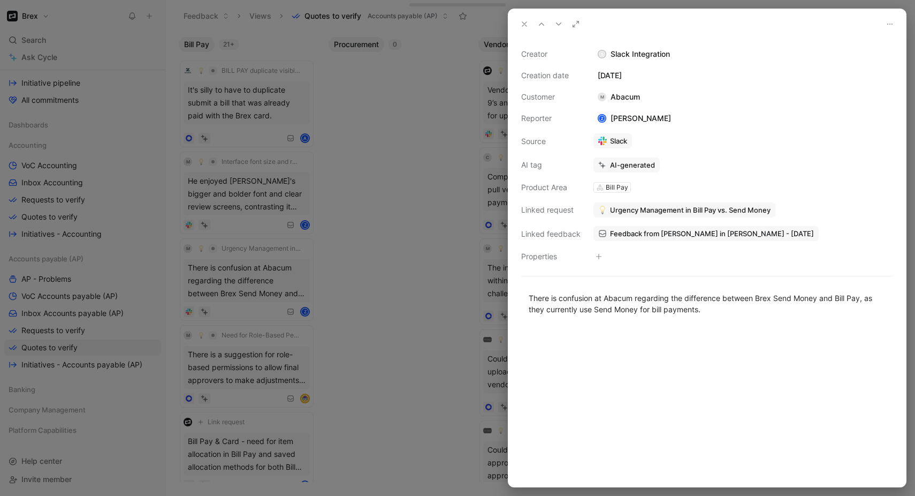
click at [740, 346] on div at bounding box center [707, 407] width 398 height 160
click at [431, 315] on div at bounding box center [457, 248] width 915 height 496
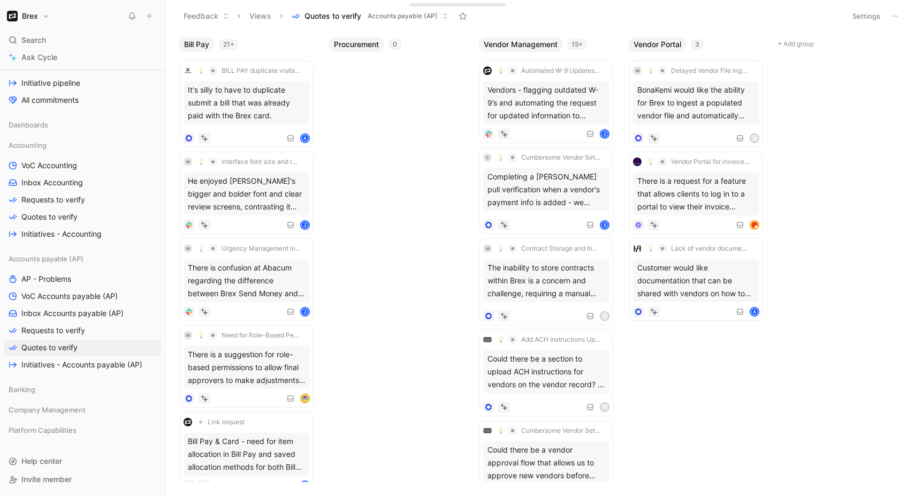
click at [380, 202] on div "Bill Pay 21+ BILL PAY duplicate visibility issues It's silly to have to duplica…" at bounding box center [540, 264] width 749 height 464
click at [365, 236] on body "Brex Search ⌘ K Ask Cycle Workspace Main section Inbox Voice of Customer Voice …" at bounding box center [457, 248] width 915 height 496
click at [280, 453] on div "Bill Pay & Card - need for item allocation in Bill Pay and saved allocation met…" at bounding box center [247, 453] width 126 height 43
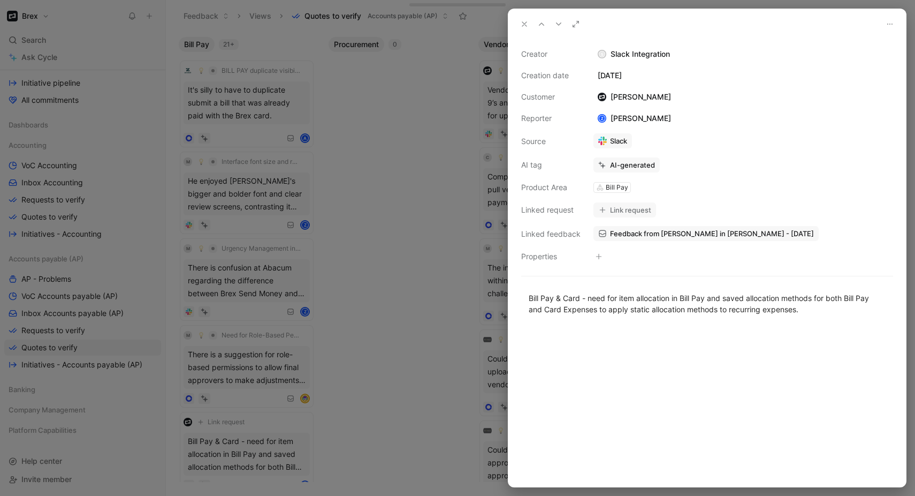
click at [631, 202] on div "Link request" at bounding box center [744, 209] width 302 height 17
click at [637, 203] on button "Link request" at bounding box center [625, 209] width 63 height 15
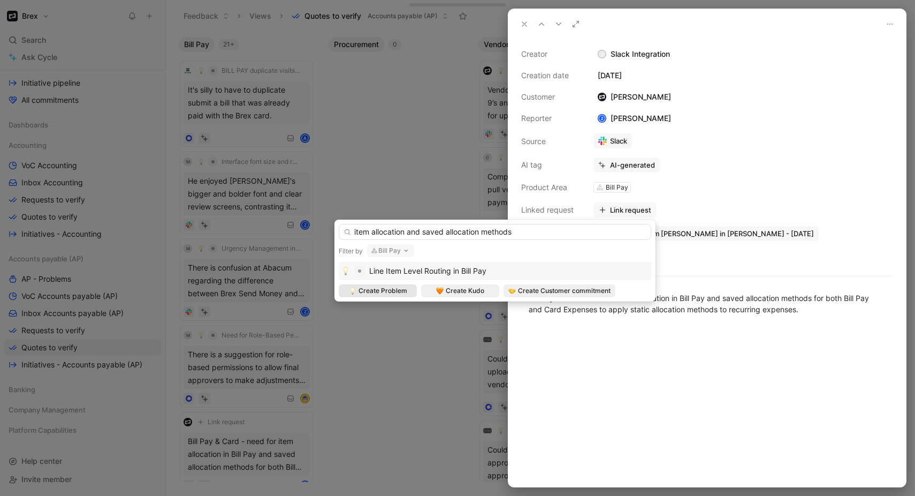
type input "item allocation and saved allocation methods"
click at [391, 286] on span "Create Problem" at bounding box center [383, 290] width 49 height 11
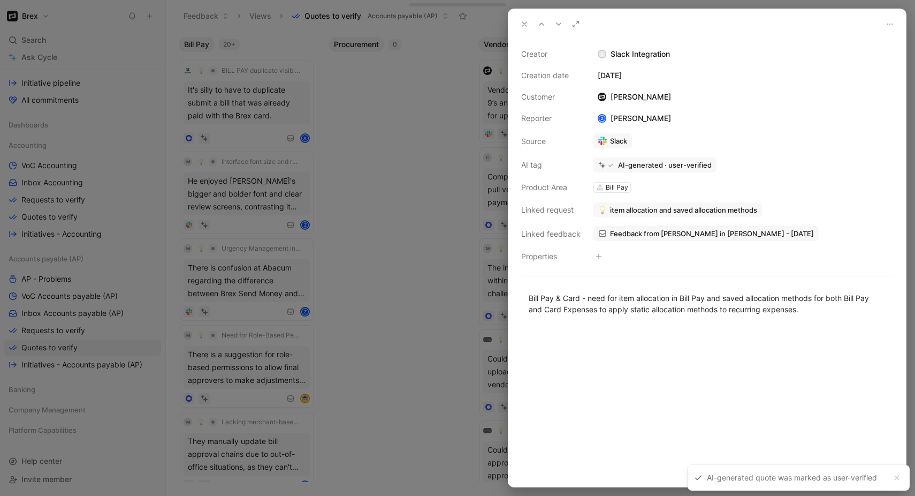
click at [664, 318] on div "Bill Pay & Card - need for item allocation in Bill Pay and saved allocation met…" at bounding box center [707, 303] width 398 height 46
click at [455, 246] on div at bounding box center [457, 248] width 915 height 496
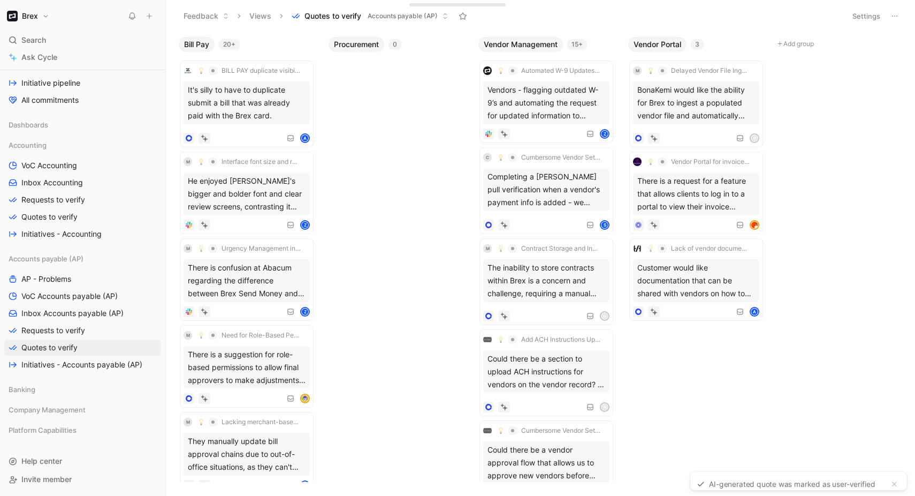
click at [439, 253] on body "Brex Search ⌘ K Ask Cycle Workspace Main section Inbox Voice of Customer Voice …" at bounding box center [457, 248] width 915 height 496
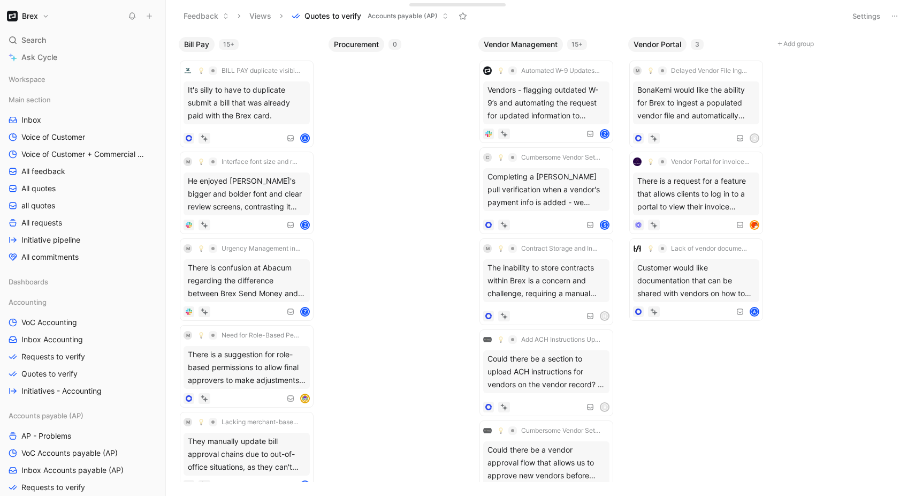
click at [379, 268] on div "Bill Pay 15+ BILL PAY duplicate visibility issues It's silly to have to duplica…" at bounding box center [540, 264] width 749 height 464
click at [238, 276] on div "There is confusion at Abacum regarding the difference between Brex Send Money a…" at bounding box center [247, 280] width 126 height 43
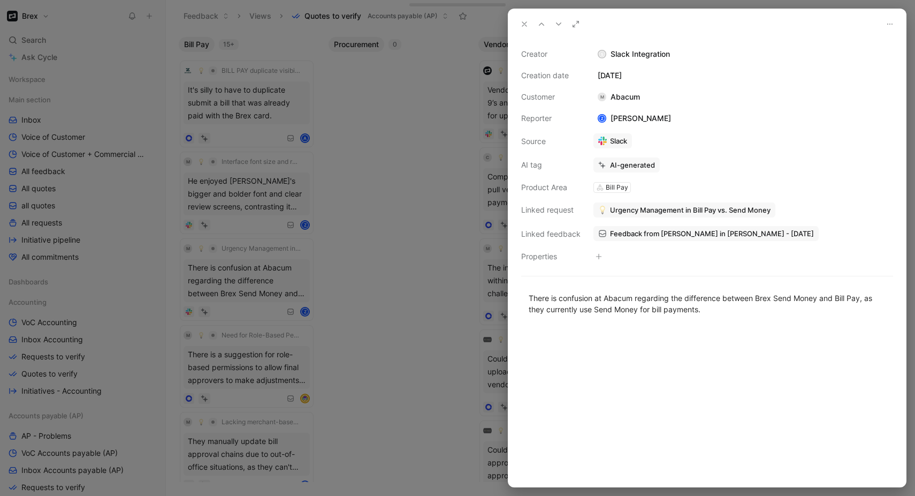
click at [686, 392] on div at bounding box center [707, 407] width 398 height 160
click at [688, 314] on div "There is confusion at Abacum regarding the difference between Brex Send Money a…" at bounding box center [707, 303] width 357 height 22
click at [394, 363] on div at bounding box center [457, 248] width 915 height 496
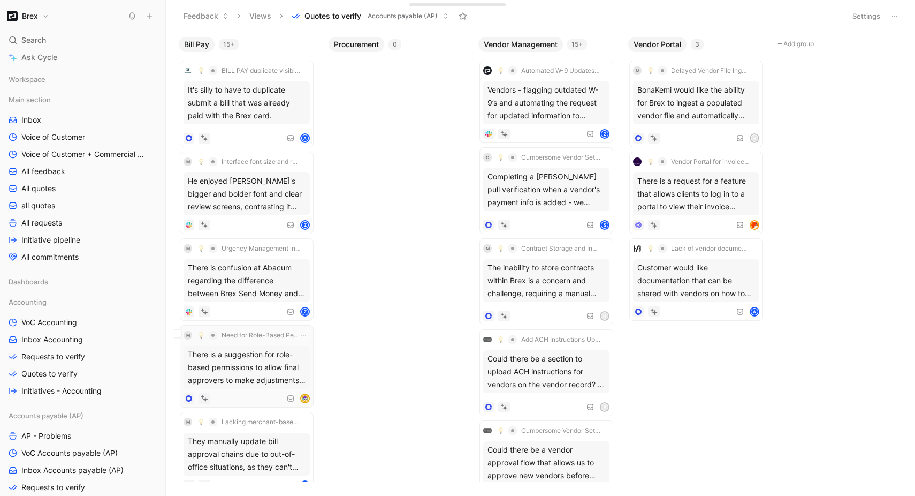
click at [284, 376] on div "There is a suggestion for role-based permissions to allow final approvers to ma…" at bounding box center [247, 367] width 126 height 43
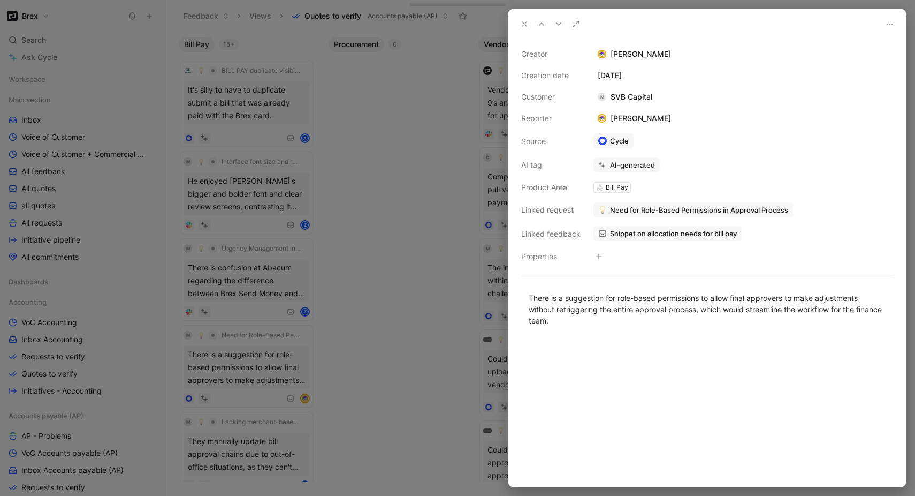
click at [712, 366] on div at bounding box center [707, 412] width 398 height 149
click at [633, 312] on div "There is a suggestion for role-based permissions to allow final approvers to ma…" at bounding box center [707, 309] width 357 height 34
click at [605, 141] on button "Verify" at bounding box center [605, 145] width 37 height 15
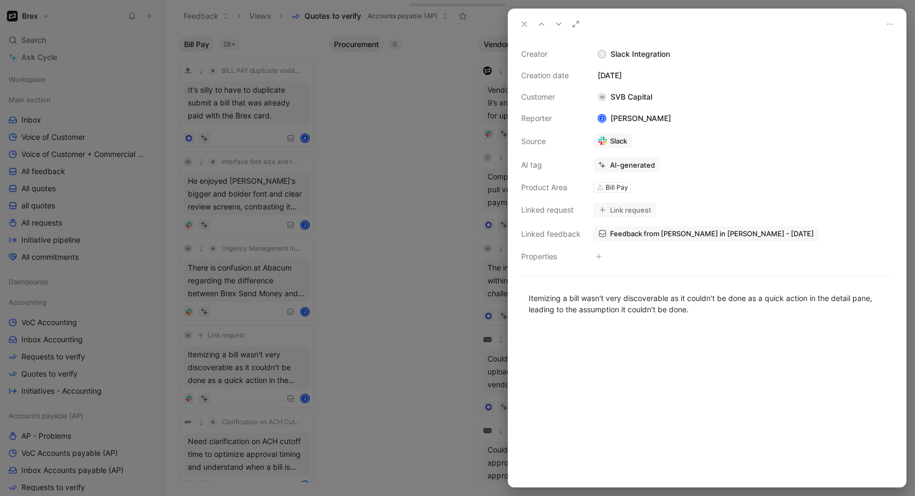
click at [604, 341] on div at bounding box center [707, 407] width 398 height 160
click at [612, 315] on p "Itemizing a bill wasn't very discoverable as it couldn't be done as a quick act…" at bounding box center [707, 303] width 398 height 29
click at [618, 208] on button "Link request" at bounding box center [625, 209] width 63 height 15
click at [610, 141] on button "Verify" at bounding box center [605, 145] width 37 height 15
click at [644, 358] on div at bounding box center [707, 407] width 398 height 160
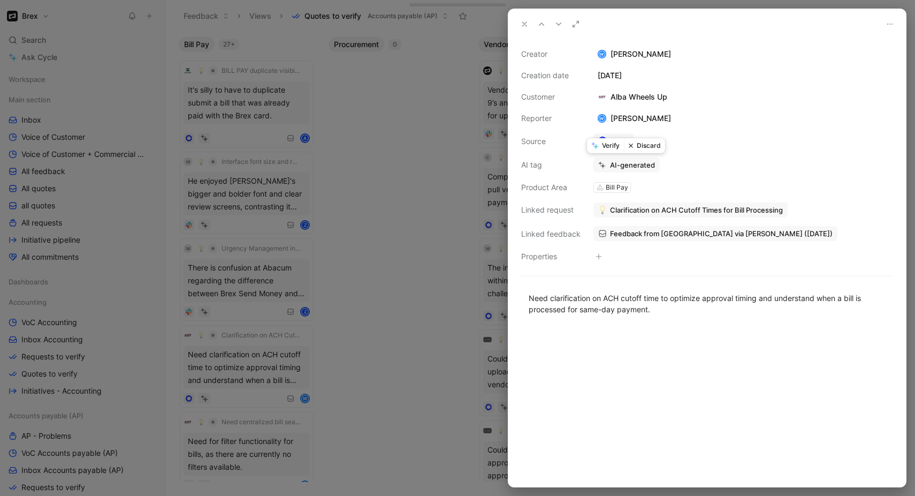
click at [602, 139] on button "Verify" at bounding box center [605, 145] width 37 height 15
click at [462, 182] on div at bounding box center [457, 248] width 915 height 496
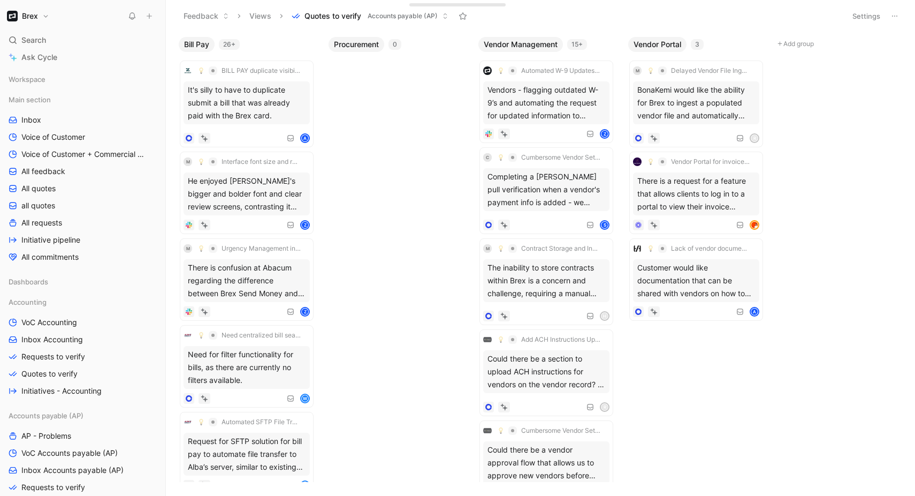
click at [373, 252] on body "Brex Search ⌘ K Ask Cycle Workspace Main section Inbox Voice of Customer Voice …" at bounding box center [457, 248] width 915 height 496
click at [279, 368] on div "Need for filter functionality for bills, as there are currently no filters avai…" at bounding box center [247, 367] width 126 height 43
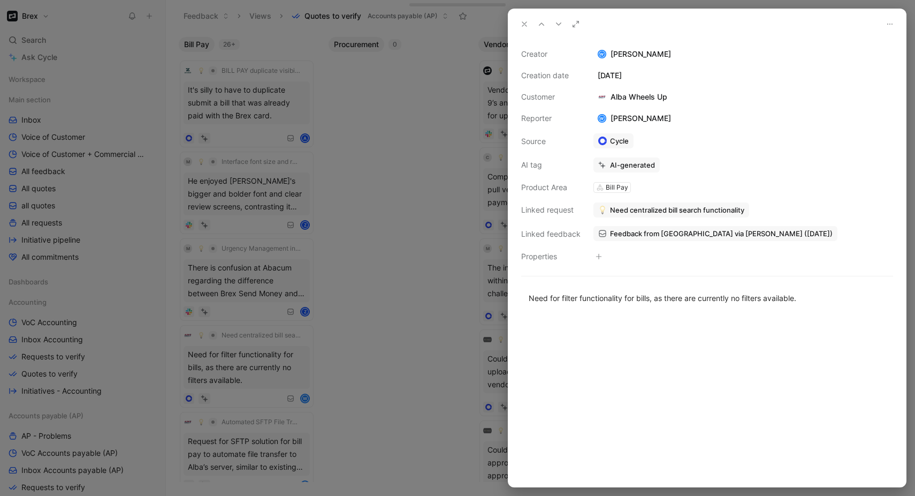
click at [328, 372] on div at bounding box center [457, 248] width 915 height 496
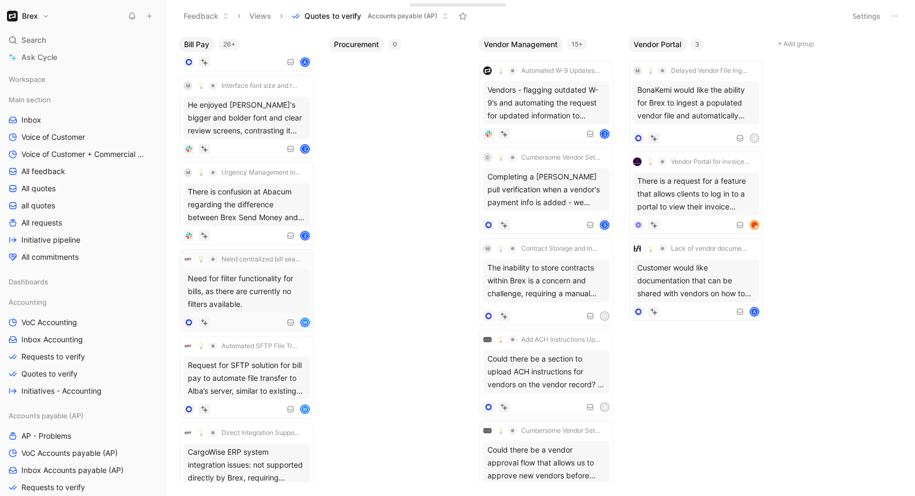
scroll to position [81, 0]
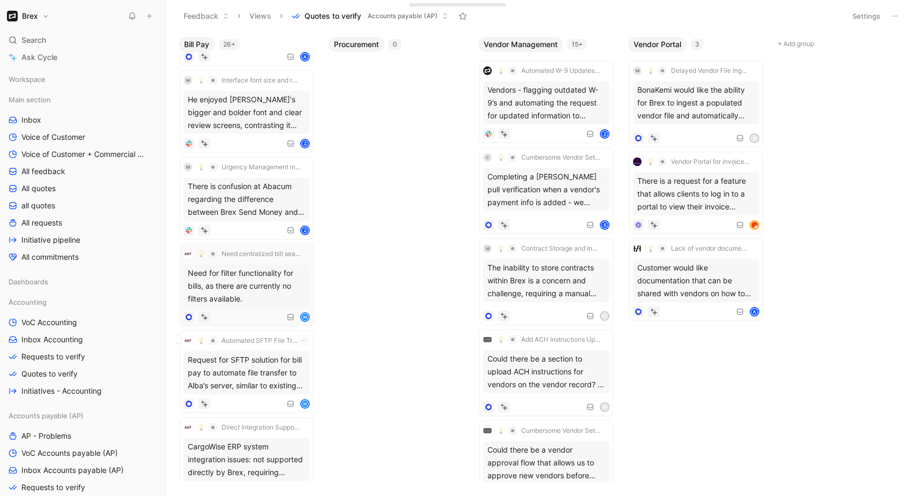
click at [267, 369] on div "Request for SFTP solution for bill pay to automate file transfer to Alba’s serv…" at bounding box center [247, 372] width 126 height 43
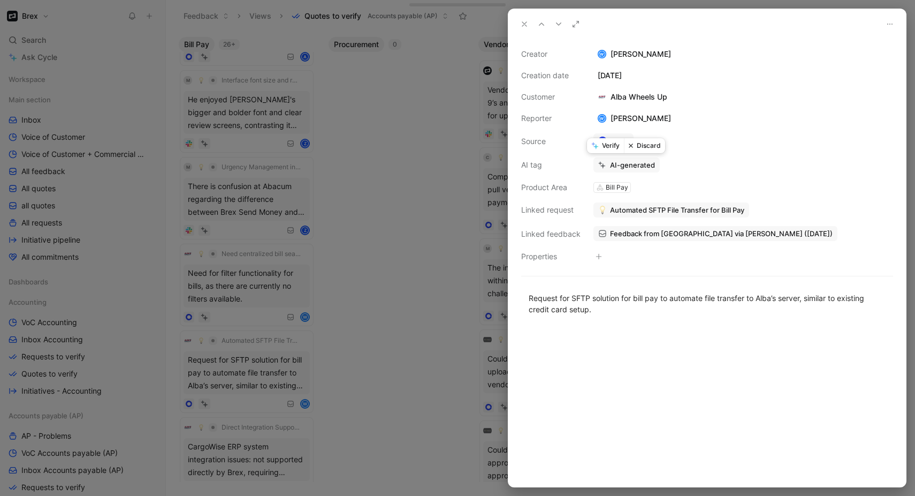
click at [610, 145] on button "Verify" at bounding box center [605, 145] width 37 height 15
click at [612, 142] on button "Verify" at bounding box center [605, 145] width 37 height 15
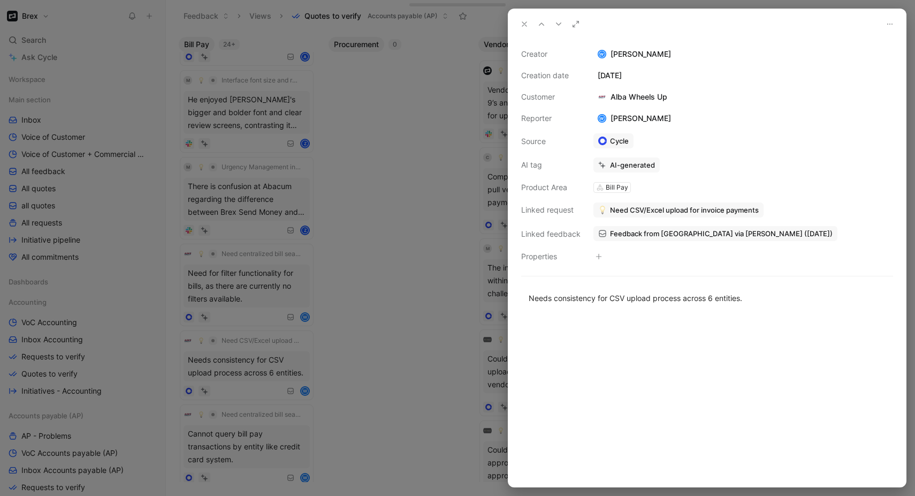
click at [460, 227] on div at bounding box center [457, 248] width 915 height 496
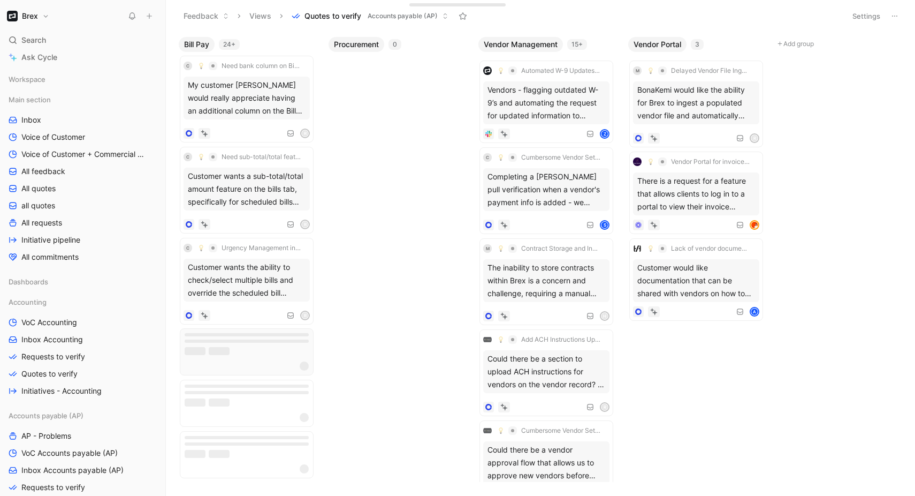
scroll to position [1317, 0]
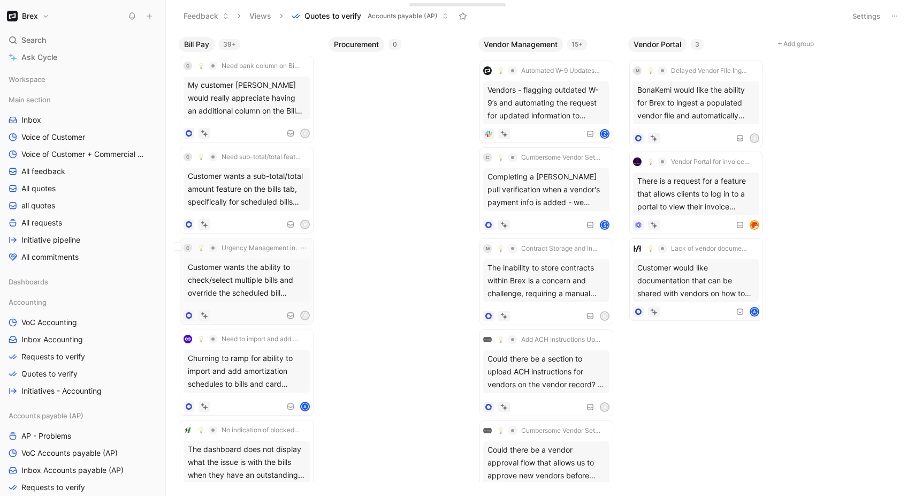
click at [241, 284] on div "Customer wants the ability to check/select multiple bills and override the sche…" at bounding box center [247, 280] width 126 height 43
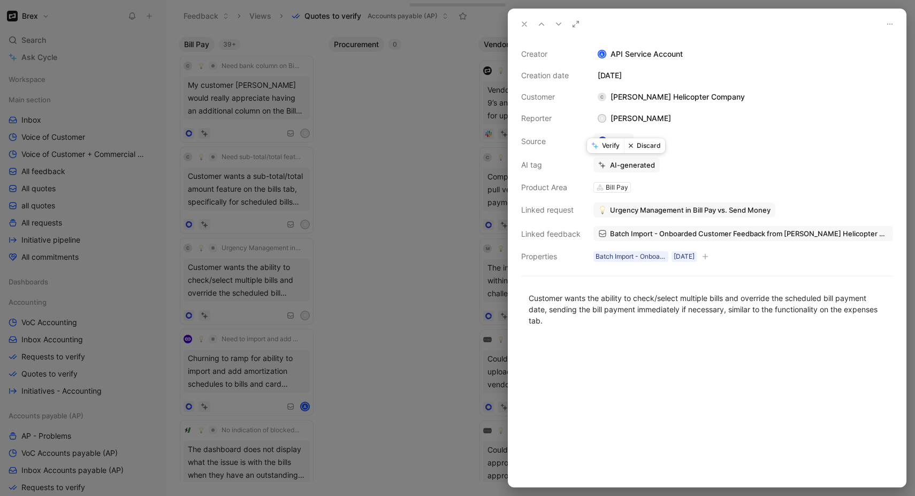
click at [606, 148] on button "Verify" at bounding box center [605, 145] width 37 height 15
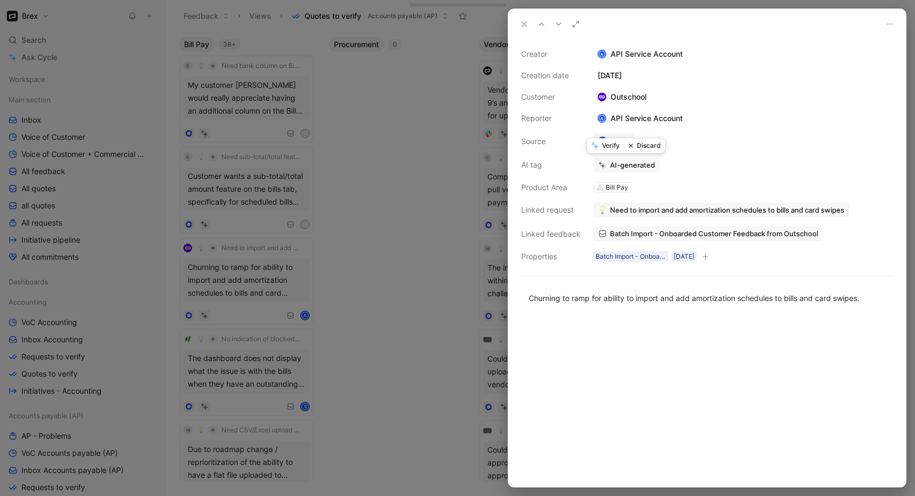
click at [606, 148] on button "Verify" at bounding box center [605, 145] width 37 height 15
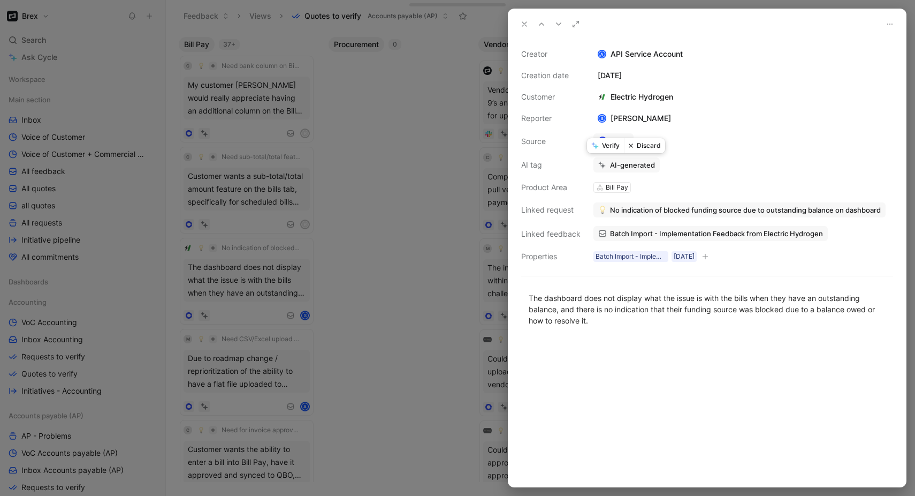
click at [606, 148] on button "Verify" at bounding box center [605, 145] width 37 height 15
drag, startPoint x: 606, startPoint y: 148, endPoint x: 615, endPoint y: 156, distance: 12.1
click at [608, 148] on button "Verify" at bounding box center [605, 145] width 37 height 15
click at [606, 142] on button "Verify" at bounding box center [605, 145] width 37 height 15
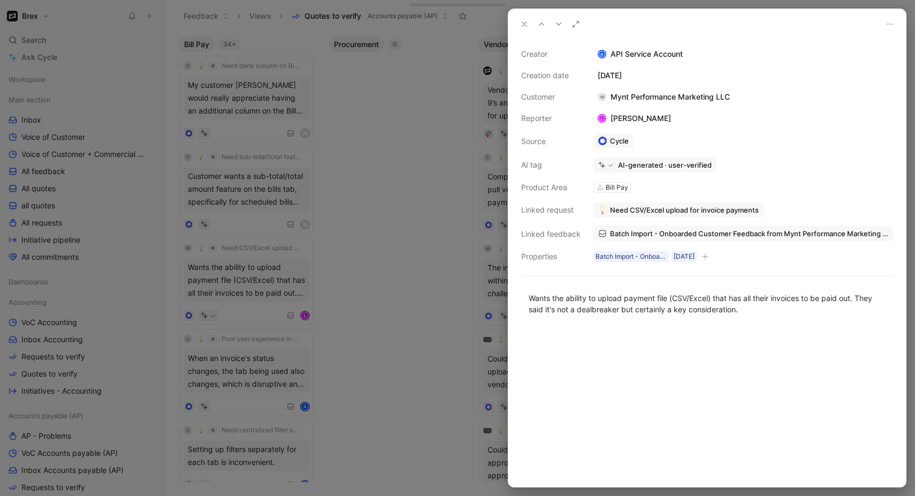
click at [389, 226] on div at bounding box center [457, 248] width 915 height 496
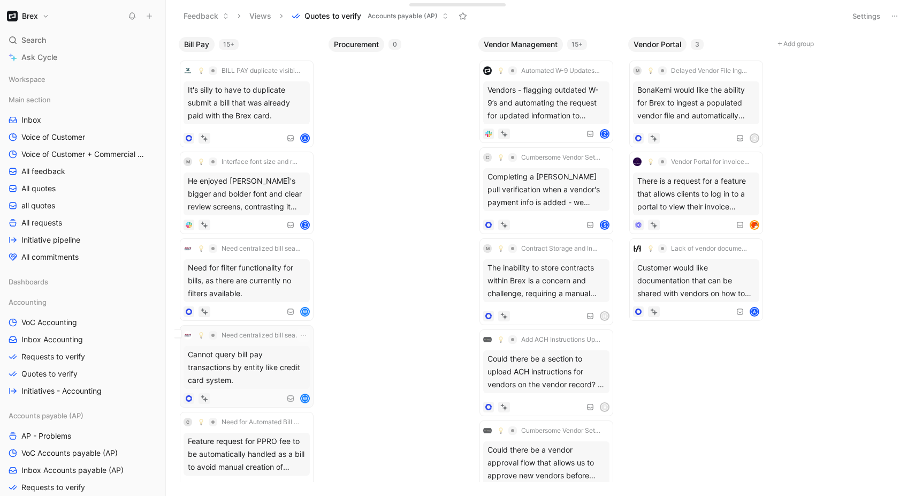
click at [236, 378] on div "Need centralized bill search functionality Cannot query bill pay transactions b…" at bounding box center [247, 366] width 126 height 75
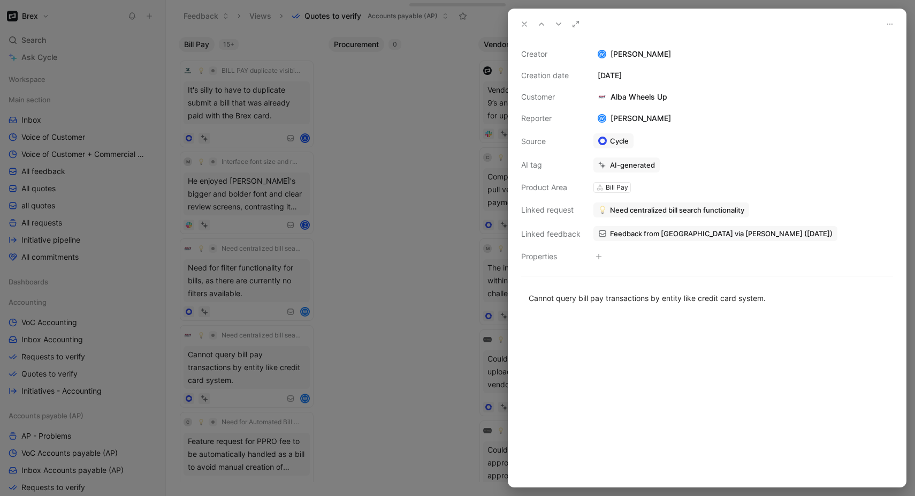
click at [430, 342] on div at bounding box center [457, 248] width 915 height 496
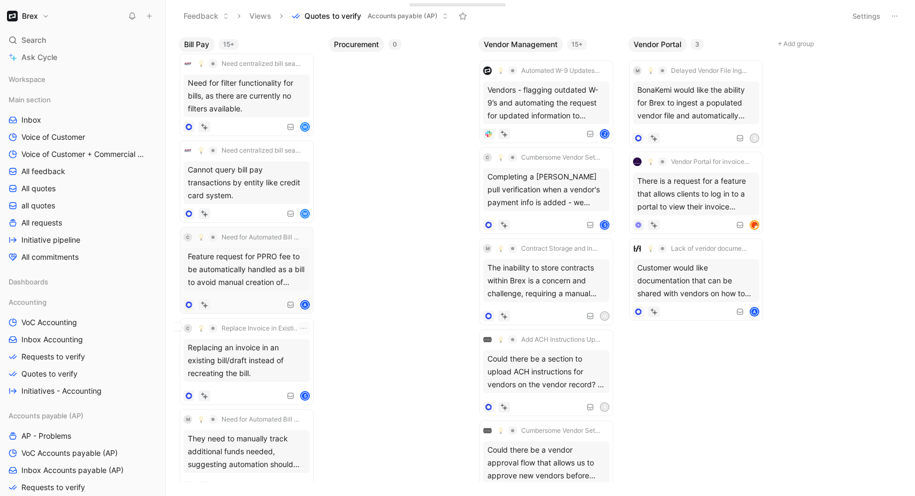
scroll to position [187, 0]
click at [254, 259] on div "Feature request for PPRO fee to be automatically handled as a bill to avoid man…" at bounding box center [247, 266] width 126 height 43
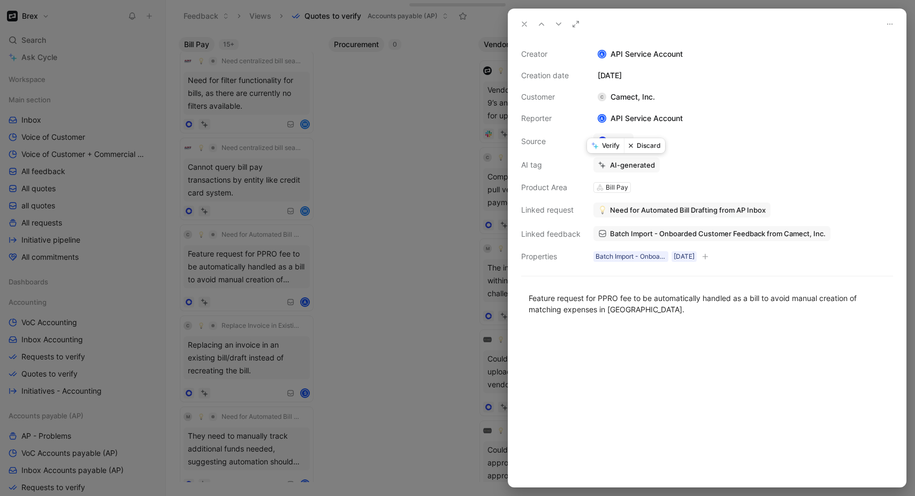
click at [602, 146] on button "Verify" at bounding box center [605, 145] width 37 height 15
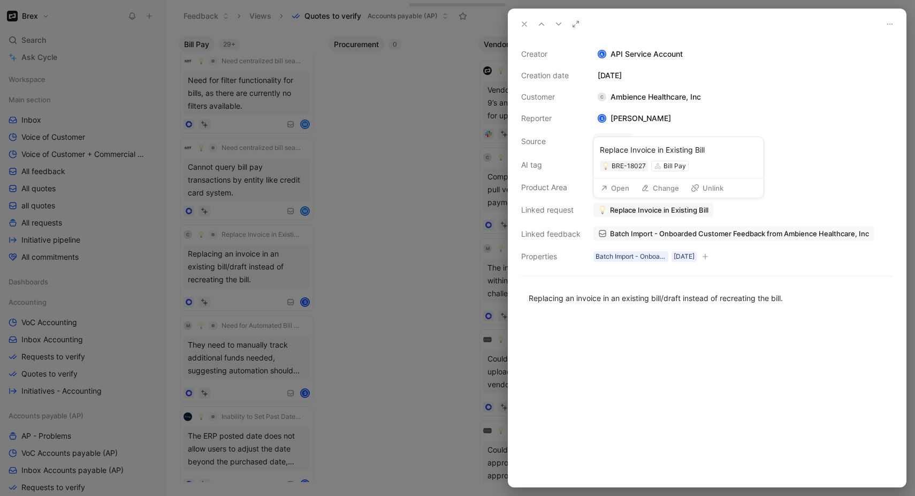
click at [626, 206] on span "Replace Invoice in Existing Bill" at bounding box center [659, 210] width 98 height 10
click at [321, 240] on div at bounding box center [457, 248] width 915 height 496
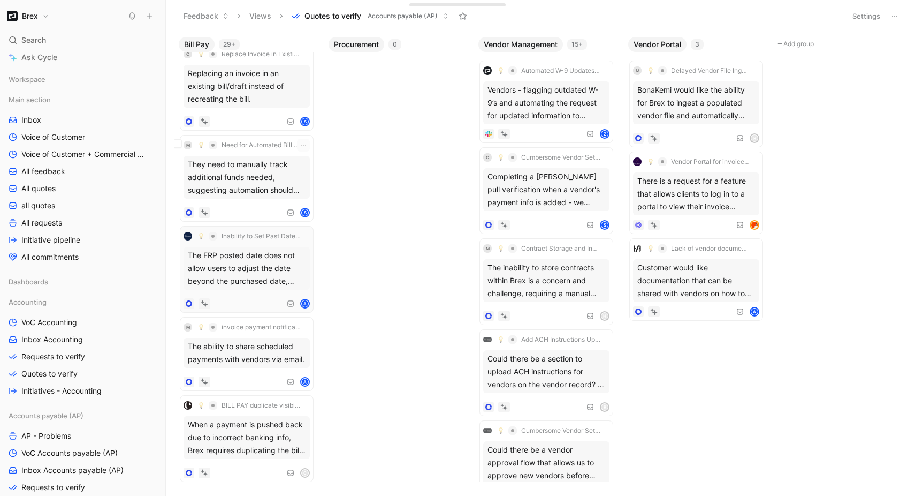
scroll to position [369, 0]
click at [233, 251] on div "The ERP posted date does not allow users to adjust the date beyond the purchase…" at bounding box center [247, 267] width 126 height 43
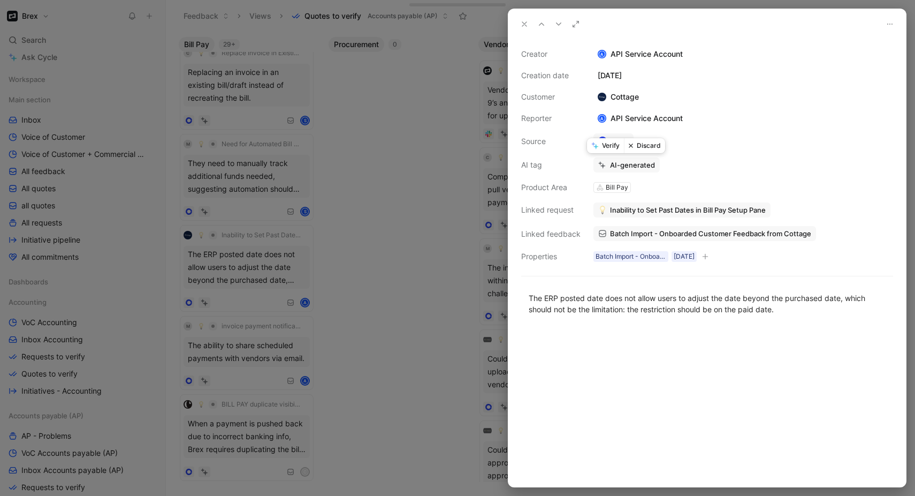
click at [604, 144] on button "Verify" at bounding box center [605, 145] width 37 height 15
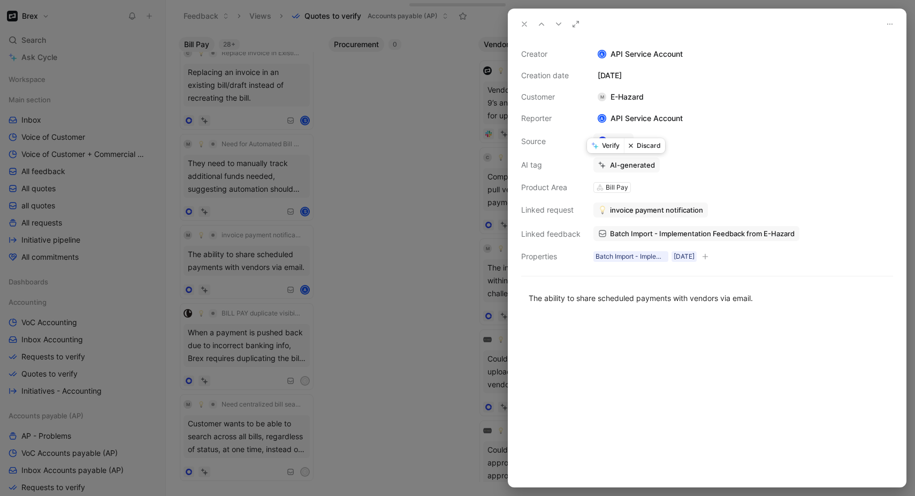
click at [604, 144] on button "Verify" at bounding box center [605, 145] width 37 height 15
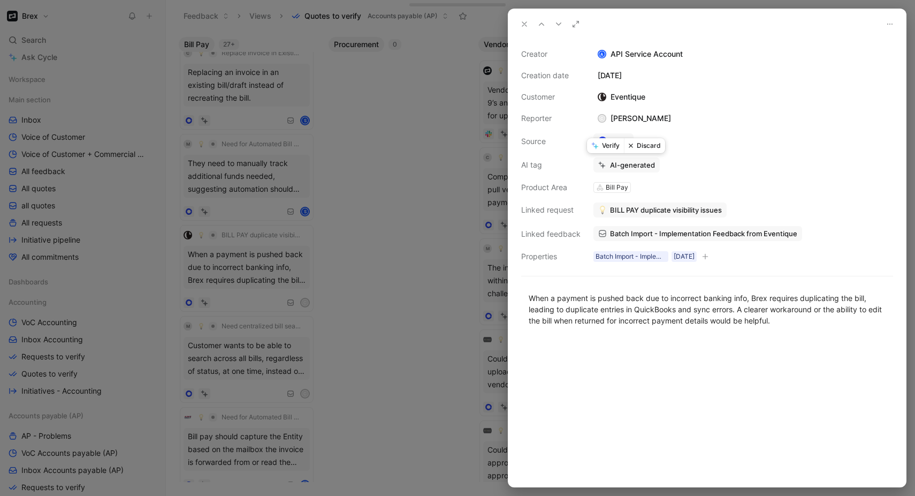
click at [606, 148] on button "Verify" at bounding box center [605, 145] width 37 height 15
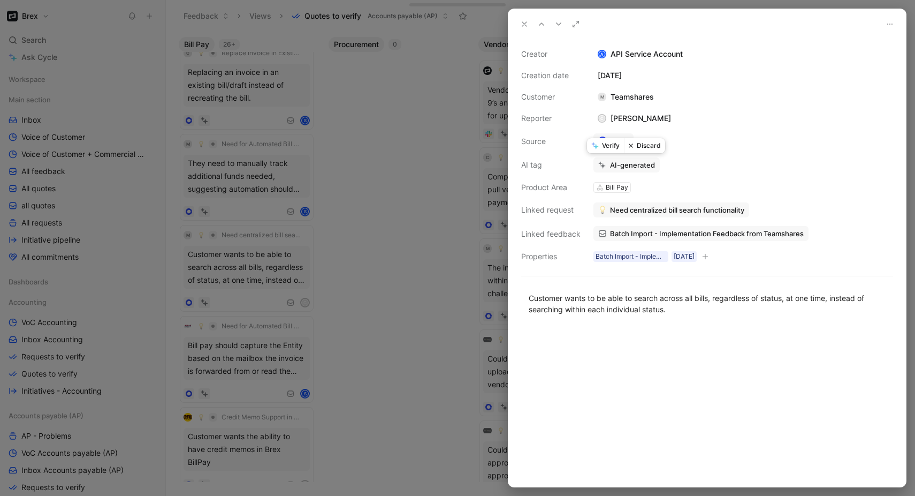
click at [606, 148] on button "Verify" at bounding box center [605, 145] width 37 height 15
click at [450, 155] on div at bounding box center [457, 248] width 915 height 496
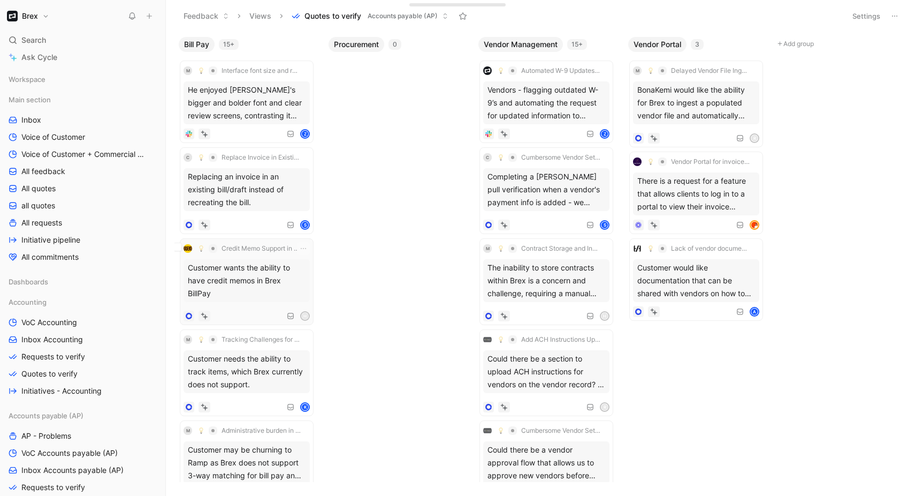
click at [239, 279] on div "Customer wants the ability to have credit memos in Brex BillPay" at bounding box center [247, 280] width 126 height 43
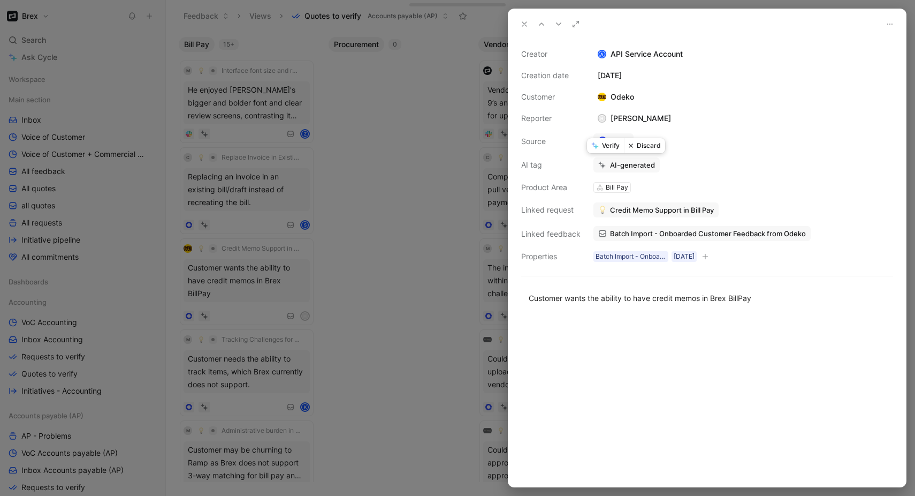
click at [602, 145] on button "Verify" at bounding box center [605, 145] width 37 height 15
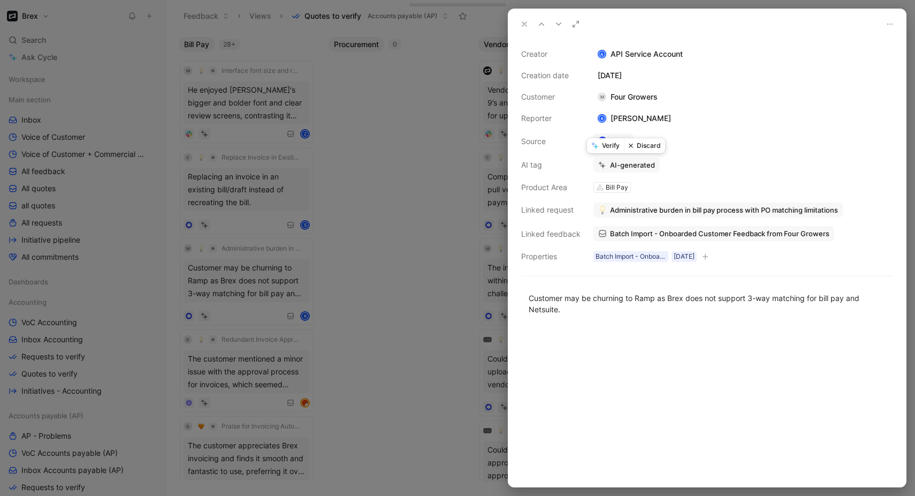
click at [602, 145] on button "Verify" at bounding box center [605, 145] width 37 height 15
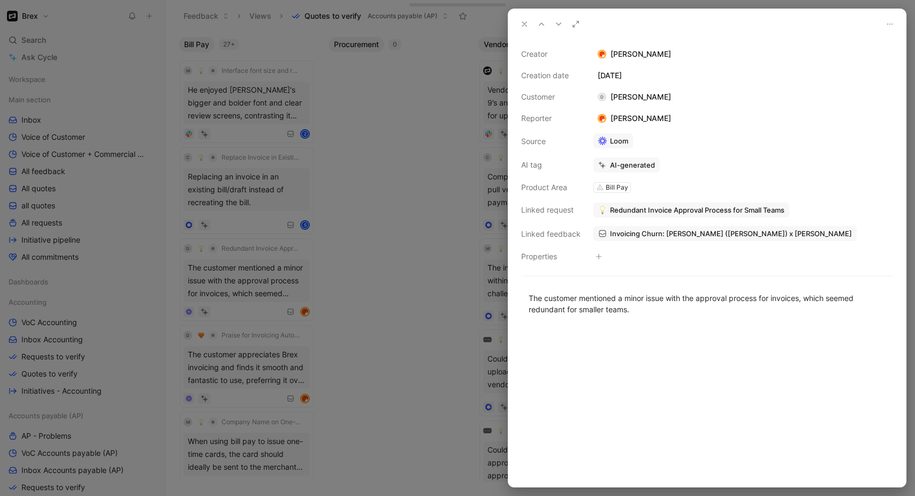
click at [344, 248] on div at bounding box center [457, 248] width 915 height 496
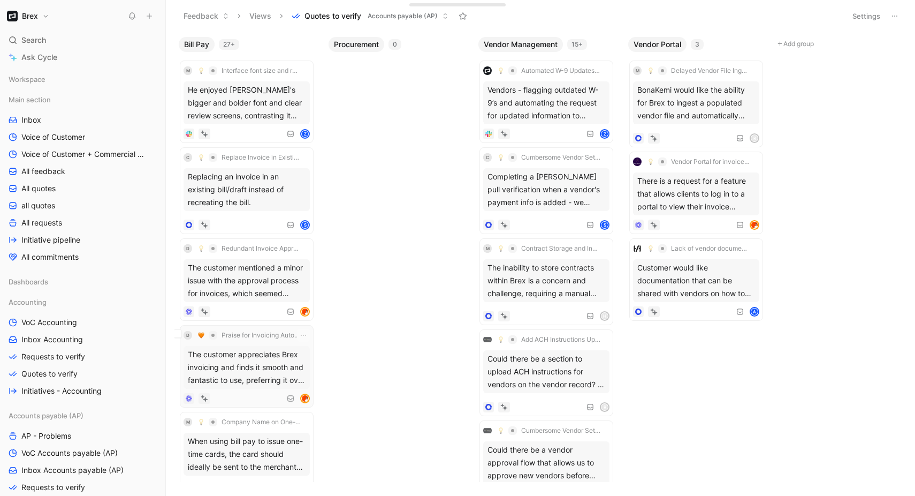
click at [232, 357] on div "The customer appreciates Brex invoicing and finds it smooth and fantastic to us…" at bounding box center [247, 367] width 126 height 43
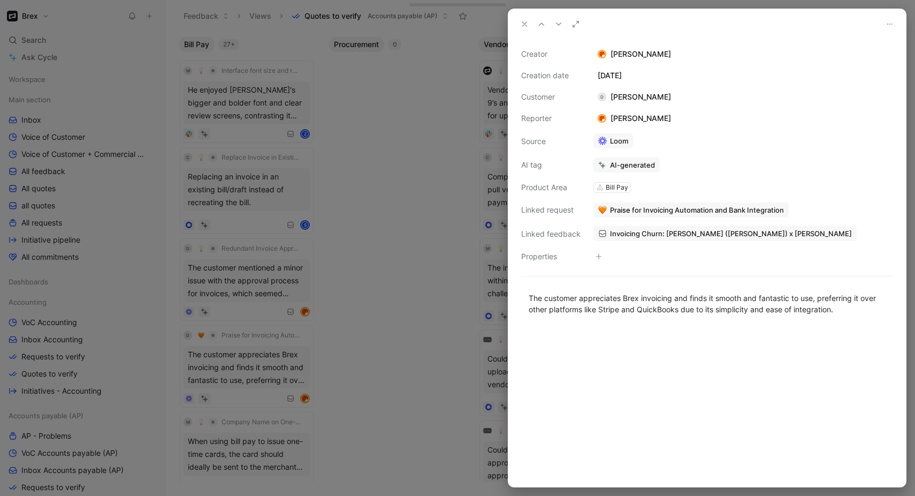
click at [457, 246] on div at bounding box center [457, 248] width 915 height 496
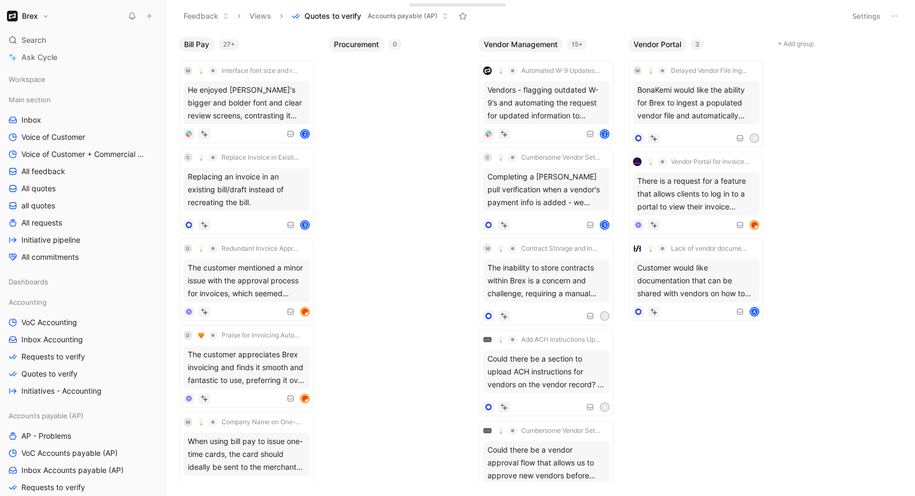
click at [447, 253] on div "Bill Pay 27+ M Interface font size and review screen clarity He enjoyed [PERSON…" at bounding box center [540, 264] width 749 height 464
click at [270, 379] on div "The customer appreciates Brex invoicing and finds it smooth and fantastic to us…" at bounding box center [247, 367] width 126 height 43
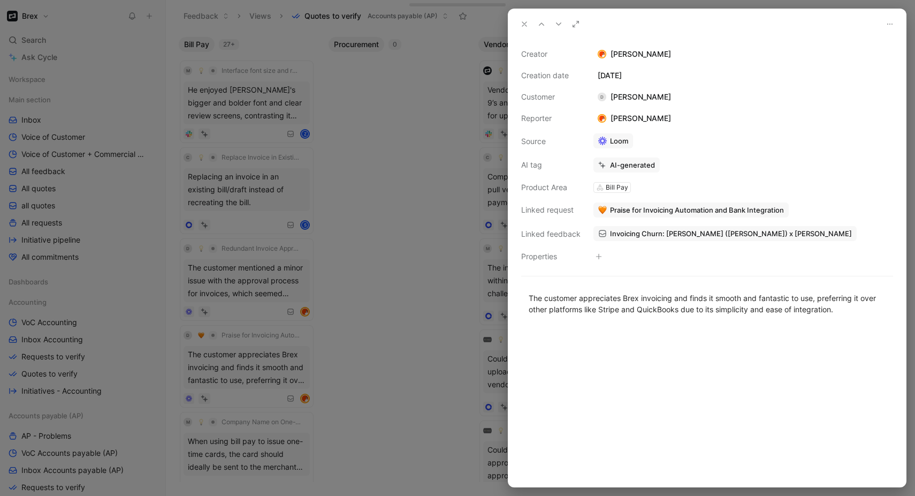
click at [404, 347] on div at bounding box center [457, 248] width 915 height 496
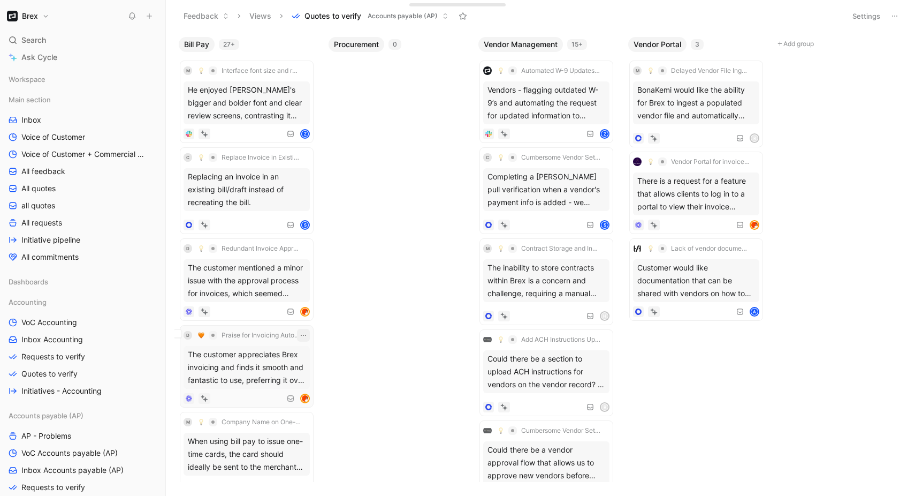
click at [308, 334] on icon "button" at bounding box center [303, 335] width 9 height 9
click at [276, 373] on div "The customer appreciates Brex invoicing and finds it smooth and fantastic to us…" at bounding box center [247, 367] width 126 height 43
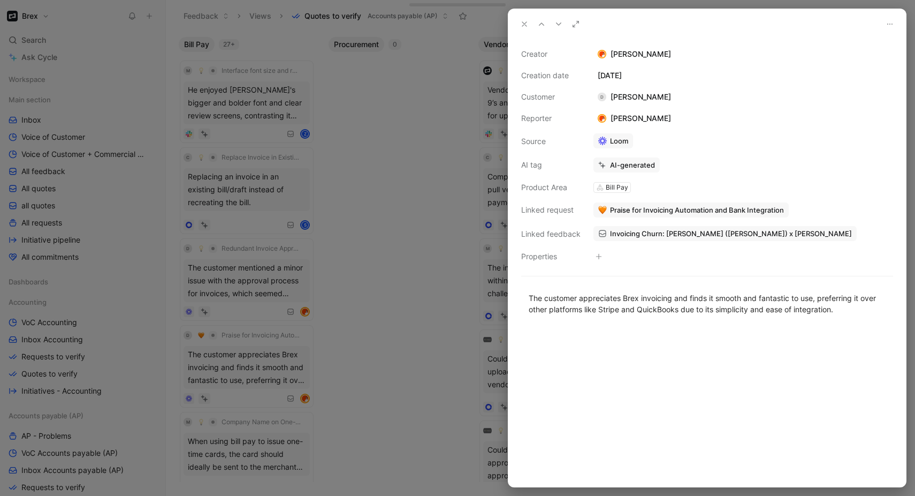
click at [450, 306] on div at bounding box center [457, 248] width 915 height 496
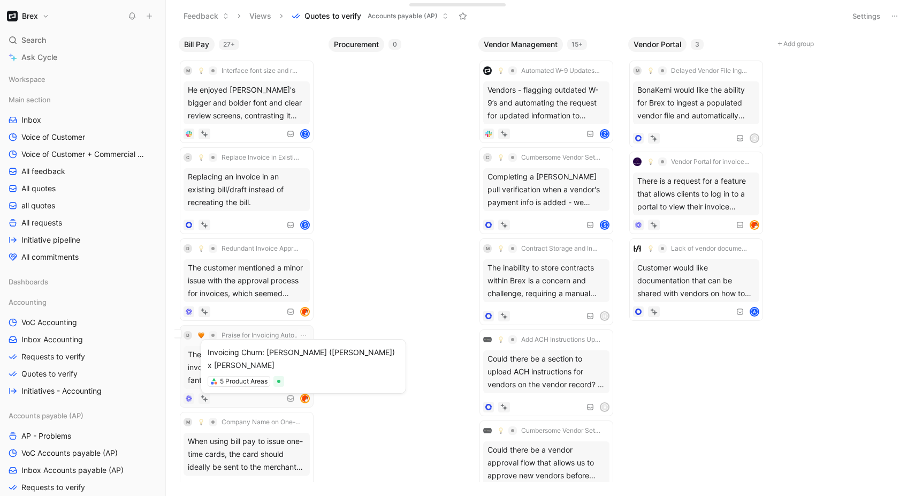
click at [280, 398] on div "Invoicing Churn: [PERSON_NAME] ([PERSON_NAME]) x [PERSON_NAME] 5 Product Areas" at bounding box center [247, 398] width 126 height 11
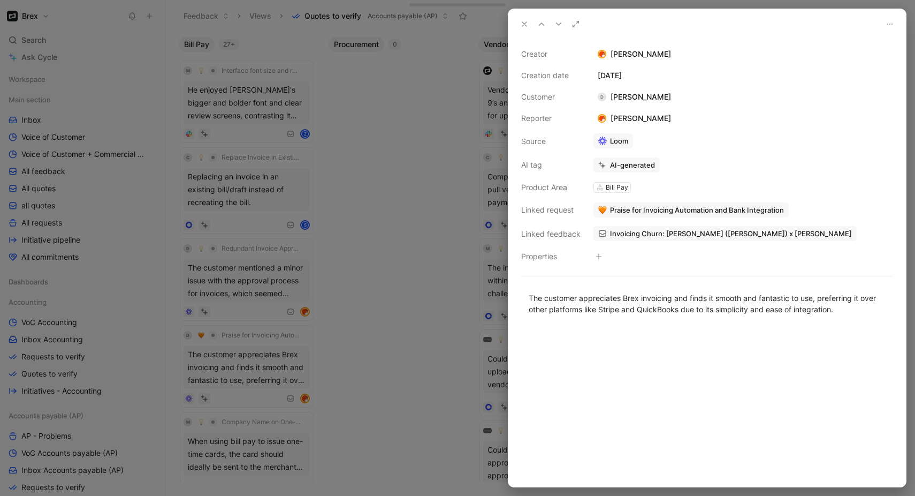
click at [599, 194] on div "Creator [PERSON_NAME] Creation date [DATE] Customer d [PERSON_NAME] muturia Rep…" at bounding box center [707, 155] width 372 height 215
click at [606, 191] on div "Bill Pay" at bounding box center [617, 187] width 22 height 11
click at [597, 188] on icon at bounding box center [599, 187] width 7 height 7
click at [632, 188] on div "Creator [PERSON_NAME] Creation date [DATE] Customer d [PERSON_NAME] muturia Rep…" at bounding box center [707, 155] width 372 height 215
click at [405, 273] on div at bounding box center [457, 248] width 915 height 496
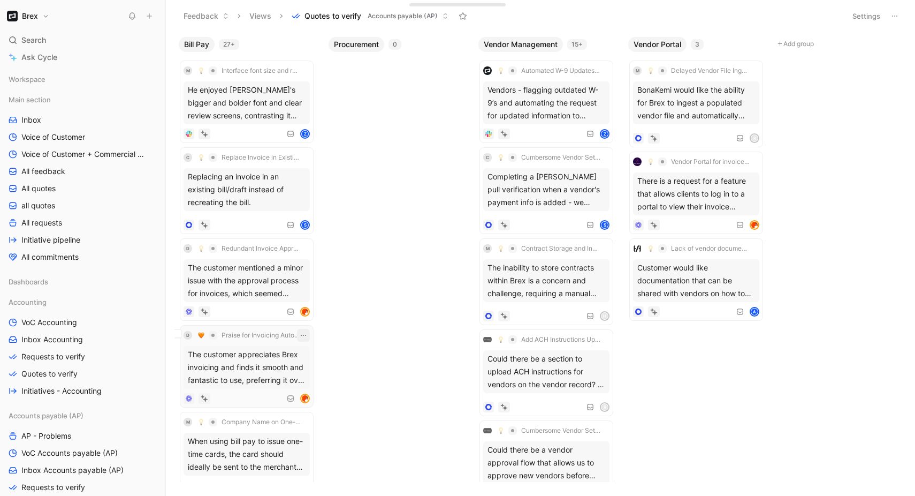
click at [305, 335] on icon "button" at bounding box center [303, 335] width 9 height 9
click at [325, 359] on div "Edit property" at bounding box center [368, 356] width 93 height 13
type input "product area"
click at [350, 322] on body "Brex Search ⌘ K Ask Cycle Workspace Main section Inbox Voice of Customer Voice …" at bounding box center [457, 248] width 915 height 496
click at [258, 309] on button "Change" at bounding box center [262, 309] width 48 height 15
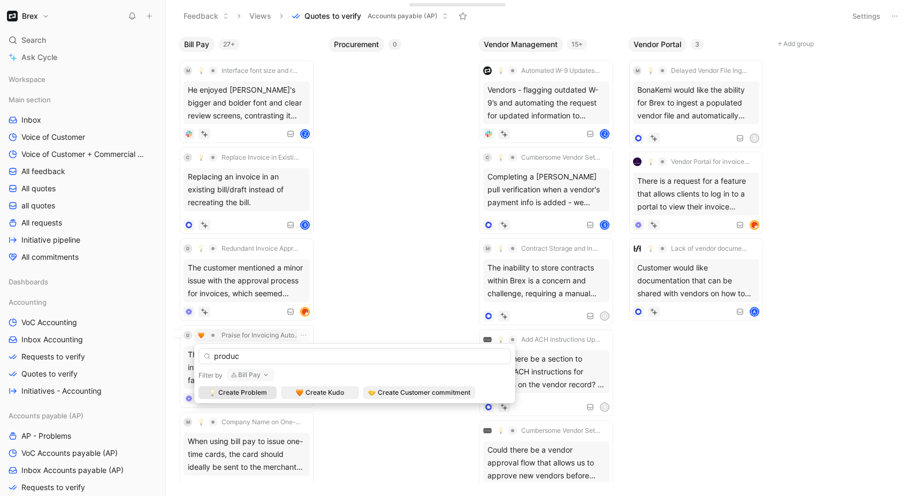
type input "produc"
click at [247, 379] on button "Bill Pay" at bounding box center [250, 374] width 47 height 13
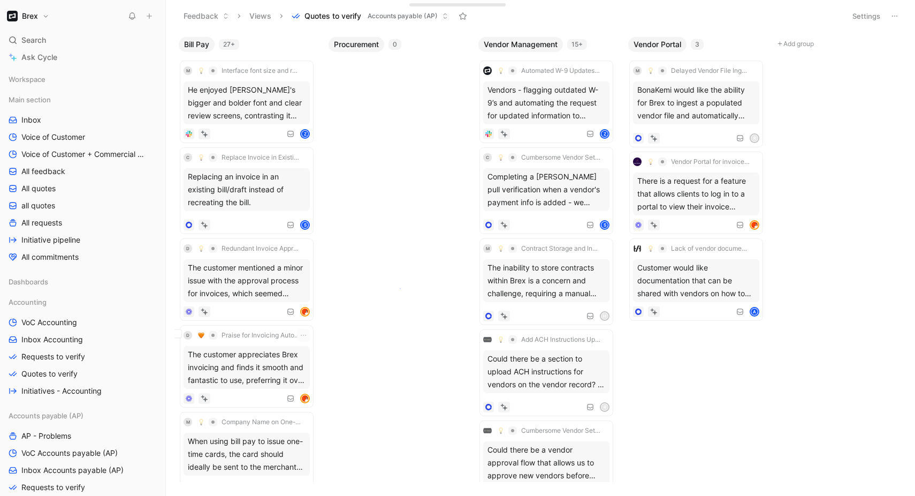
click at [400, 289] on div "Bill Pay 27+ M Interface font size and review screen clarity He enjoyed Mercury…" at bounding box center [540, 264] width 749 height 464
click at [268, 358] on div "The customer appreciates Brex invoicing and finds it smooth and fantastic to us…" at bounding box center [247, 367] width 126 height 43
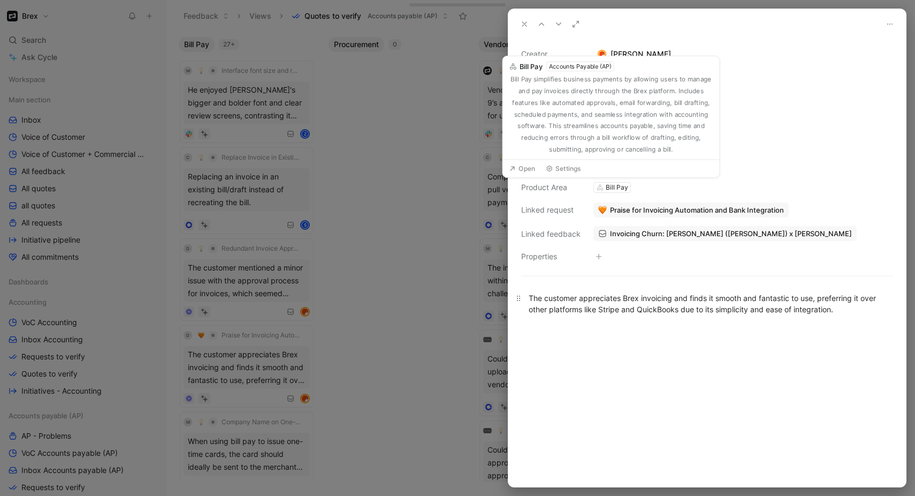
click at [654, 317] on p "The customer appreciates Brex invoicing and finds it smooth and fantastic to us…" at bounding box center [707, 303] width 398 height 29
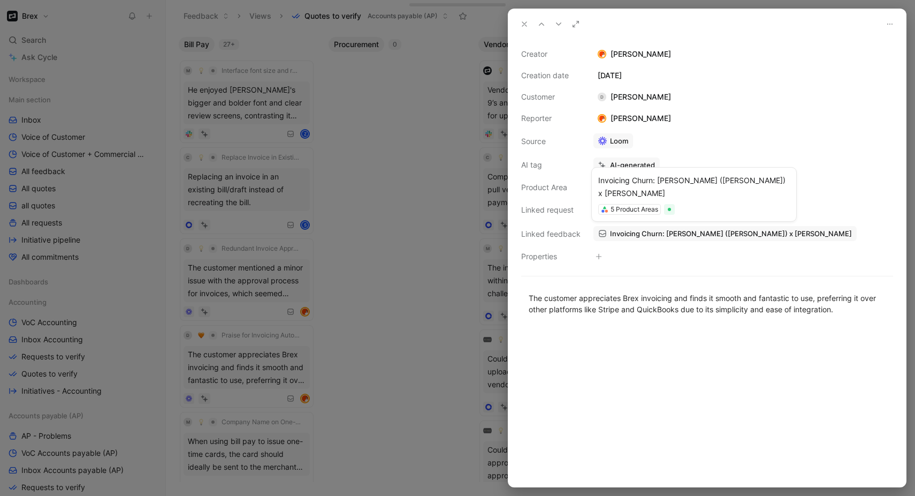
click at [610, 231] on span "Invoicing Churn: [PERSON_NAME] ([PERSON_NAME]) x [PERSON_NAME]" at bounding box center [731, 234] width 242 height 10
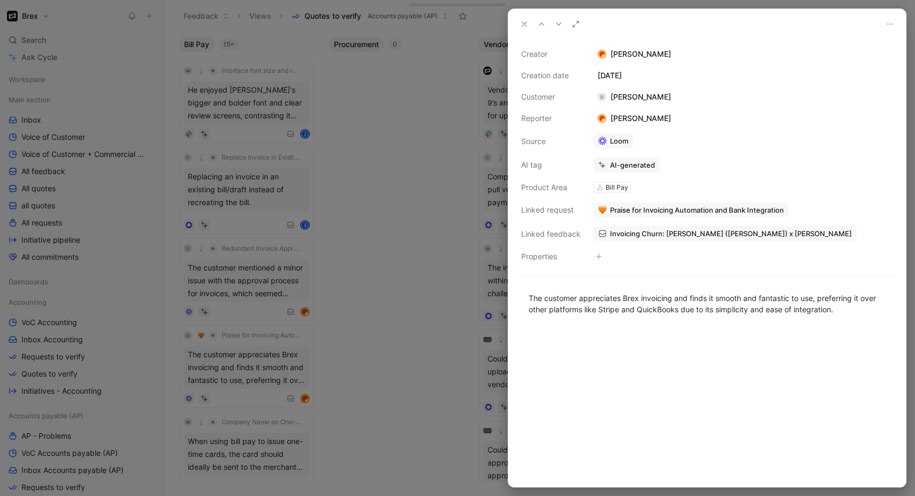
click at [689, 326] on div "The customer appreciates Brex invoicing and finds it smooth and fantastic to us…" at bounding box center [707, 303] width 398 height 46
click at [705, 308] on div "The customer appreciates Brex invoicing and finds it smooth and fantastic to us…" at bounding box center [707, 303] width 357 height 22
click at [710, 324] on div "The customer appreciates Brex invoicing and finds it smooth and fantastic to us…" at bounding box center [707, 303] width 398 height 46
click at [701, 302] on div "The customer appreciates Brex invoicing and finds it smooth and fantastic to us…" at bounding box center [707, 303] width 357 height 22
click at [661, 340] on div at bounding box center [707, 407] width 398 height 160
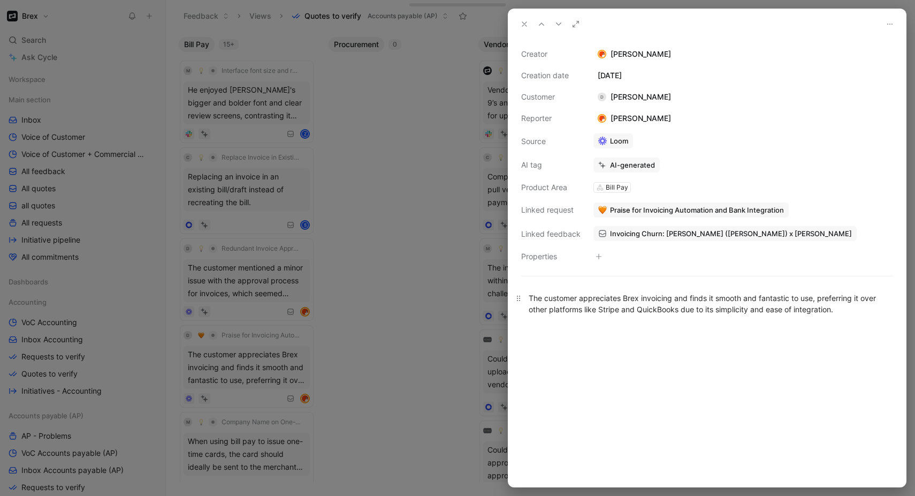
click at [661, 303] on div "The customer appreciates Brex invoicing and finds it smooth and fantastic to us…" at bounding box center [707, 303] width 357 height 22
click at [435, 329] on div at bounding box center [457, 248] width 915 height 496
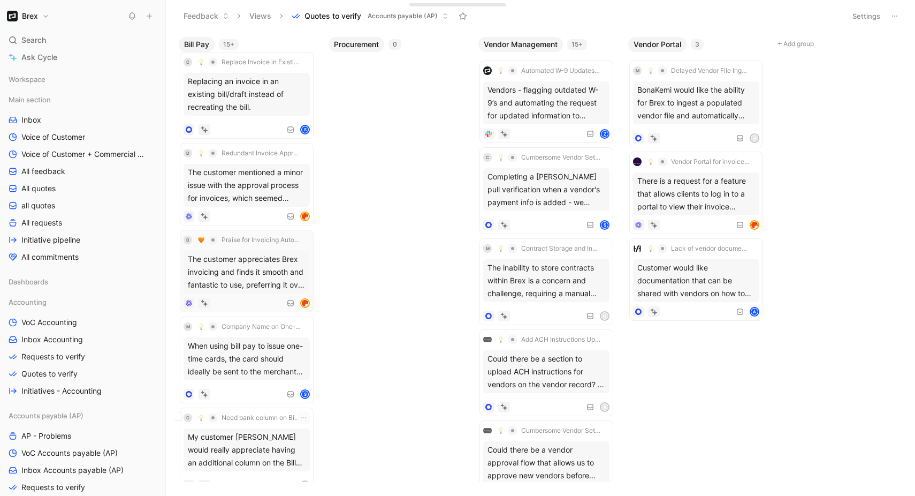
scroll to position [252, 0]
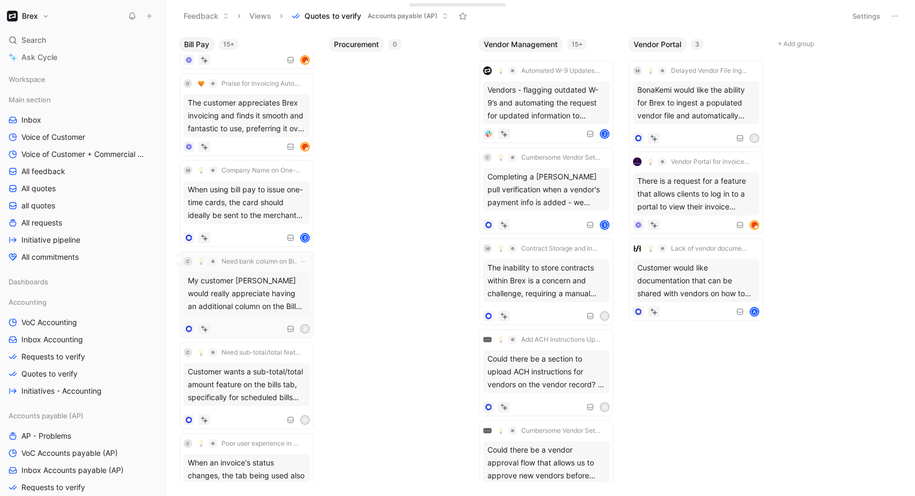
click at [261, 298] on div "My customer Auvik would really appreciate having an additional column on the Bi…" at bounding box center [247, 293] width 126 height 43
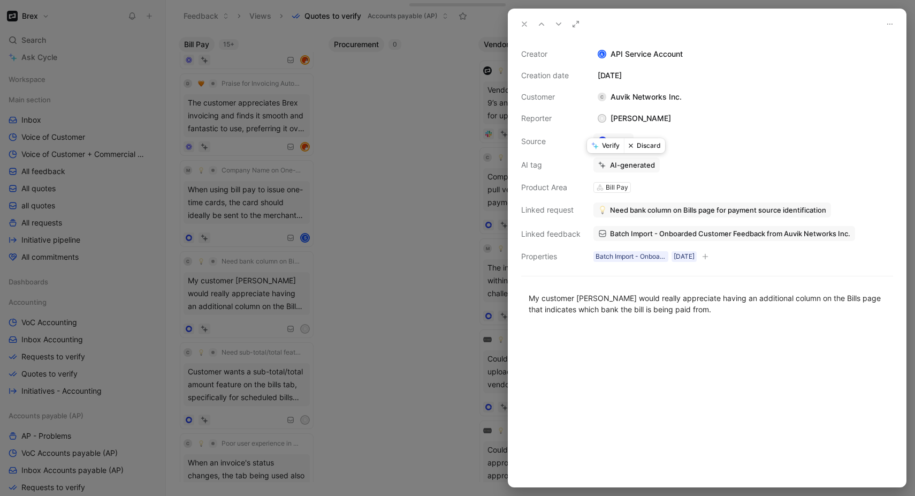
click at [602, 147] on button "Verify" at bounding box center [605, 145] width 37 height 15
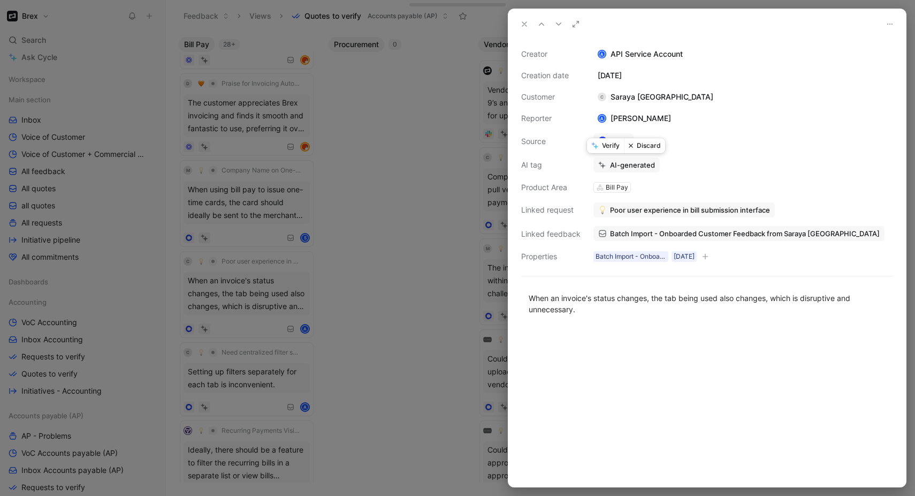
click at [602, 147] on button "Verify" at bounding box center [605, 145] width 37 height 15
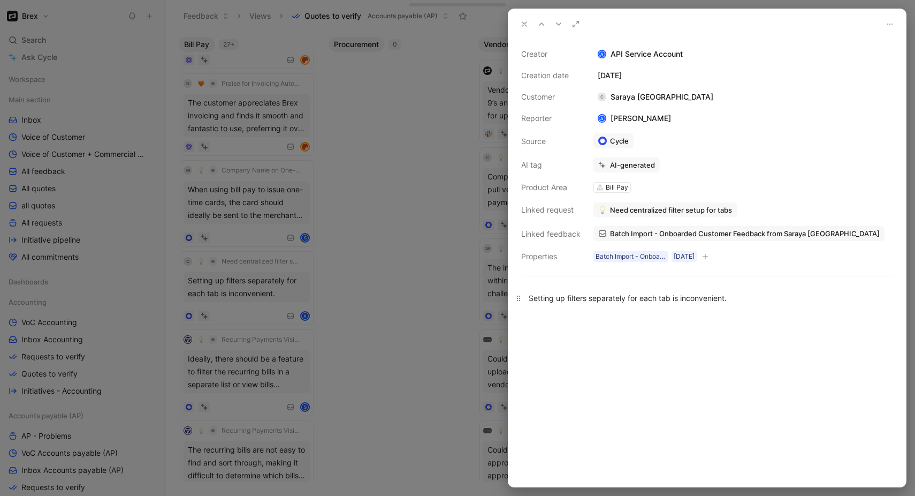
click at [715, 303] on p "Setting up filters separately for each tab is inconvenient." at bounding box center [707, 298] width 398 height 18
click at [692, 328] on div at bounding box center [707, 400] width 398 height 171
click at [690, 314] on div "Setting up filters separately for each tab is inconvenient." at bounding box center [707, 297] width 398 height 35
click at [606, 149] on button "Verify" at bounding box center [605, 145] width 37 height 15
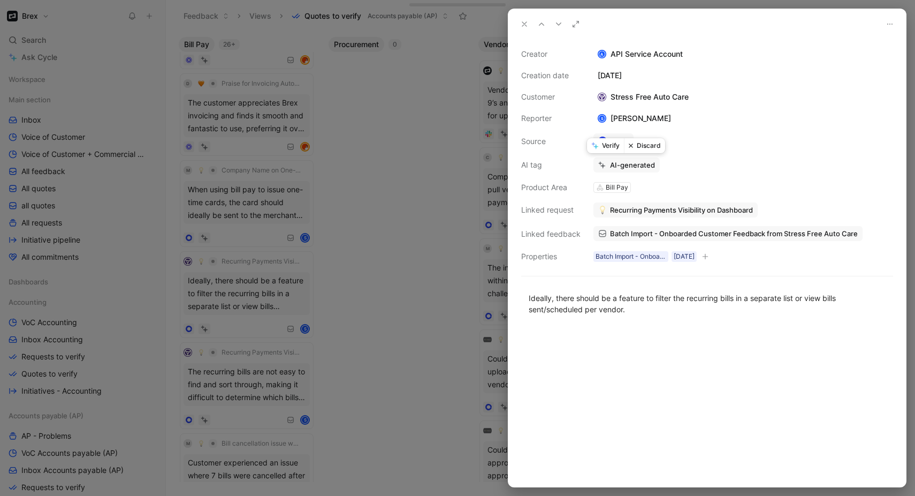
click at [606, 149] on button "Verify" at bounding box center [605, 145] width 37 height 15
click at [454, 234] on div at bounding box center [457, 248] width 915 height 496
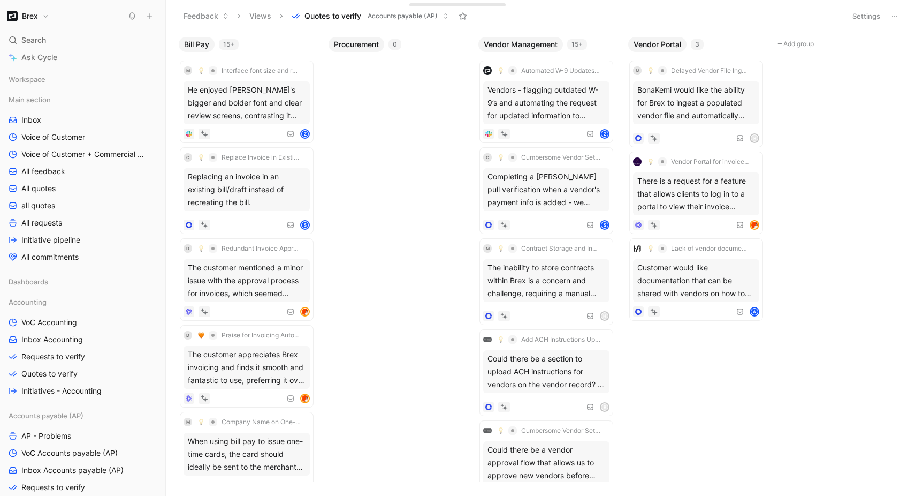
click at [350, 240] on body "Brex Search ⌘ K Ask Cycle Workspace Main section Inbox Voice of Customer Voice …" at bounding box center [457, 248] width 915 height 496
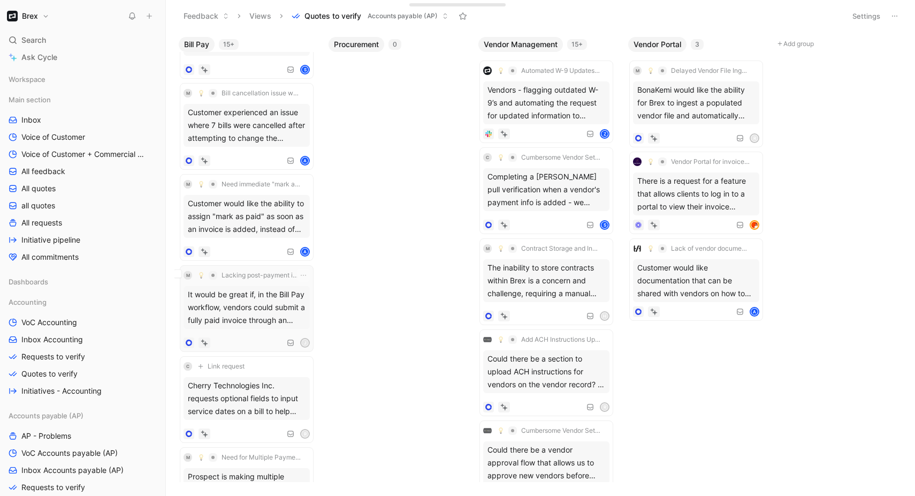
click at [249, 310] on div "It would be great if, in the Bill Pay workflow, vendors could submit a fully pa…" at bounding box center [247, 307] width 126 height 43
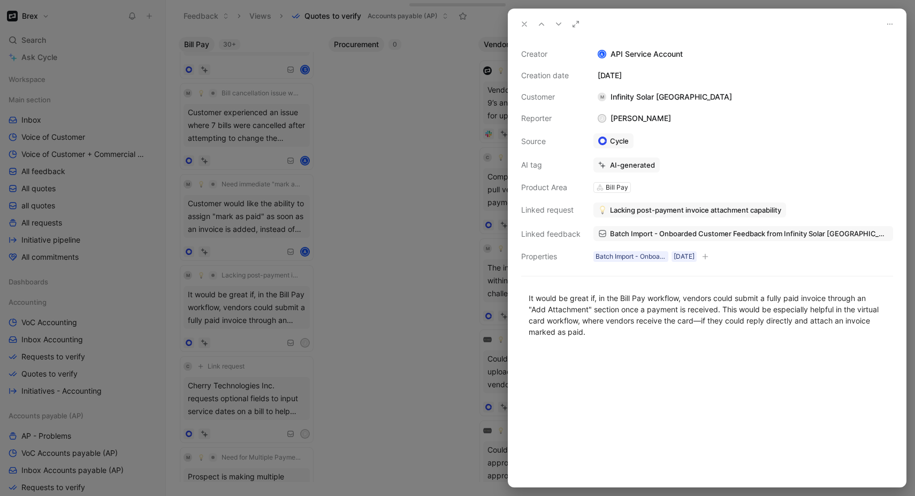
click at [427, 326] on div at bounding box center [457, 248] width 915 height 496
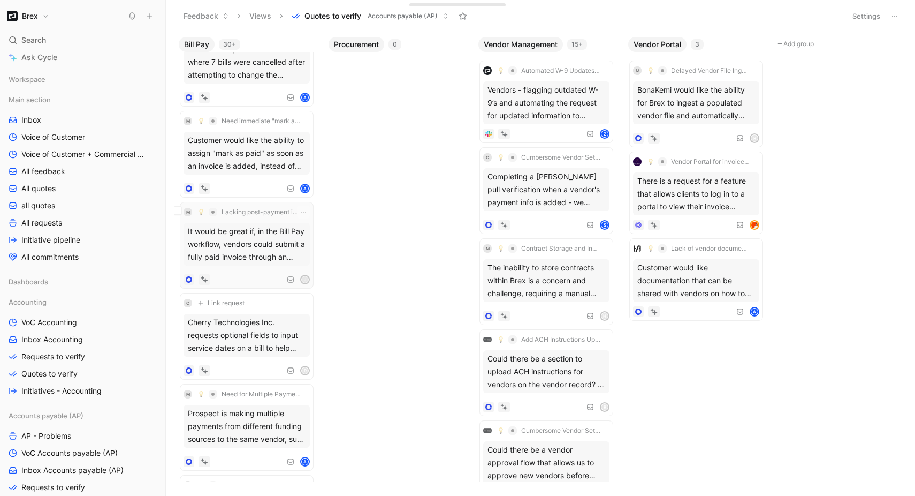
scroll to position [490, 0]
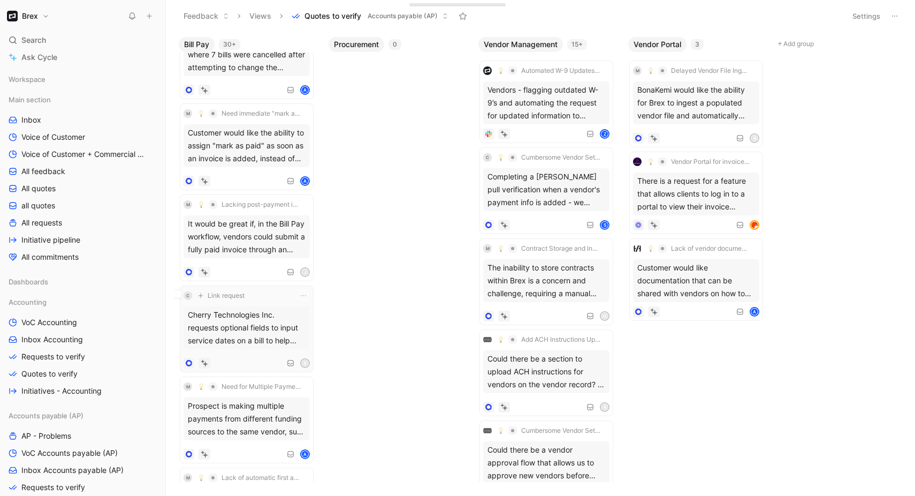
click at [257, 331] on div "Cherry Technologies Inc. requests optional fields to input service dates on a b…" at bounding box center [247, 327] width 126 height 43
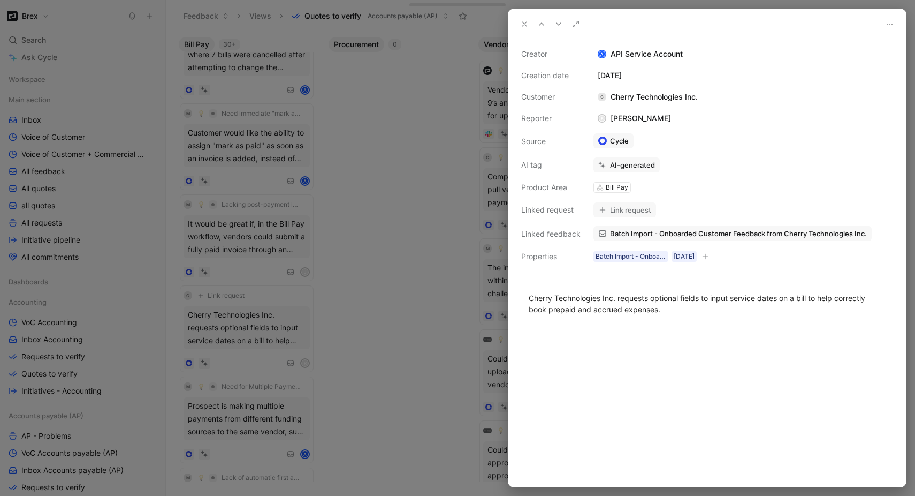
click at [462, 256] on div at bounding box center [457, 248] width 915 height 496
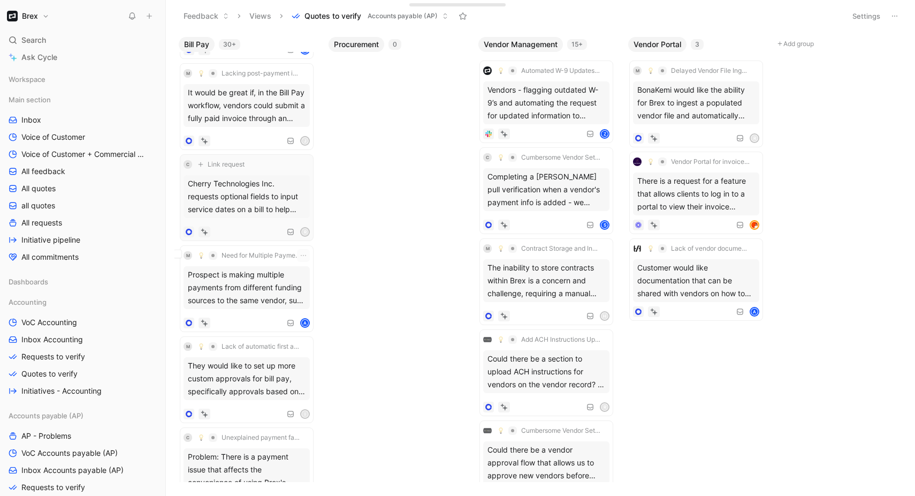
scroll to position [626, 0]
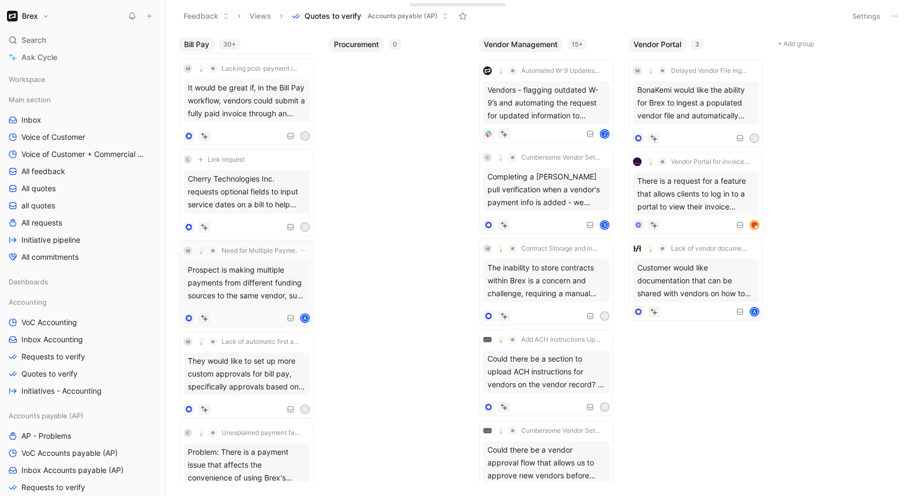
click at [264, 286] on div "Prospect is making multiple payments from different funding sources to the same…" at bounding box center [247, 282] width 126 height 43
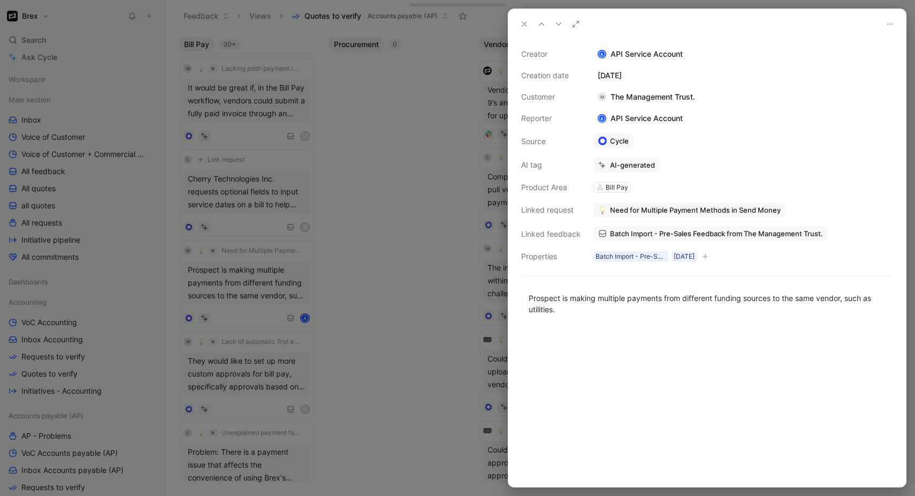
click at [458, 287] on div at bounding box center [457, 248] width 915 height 496
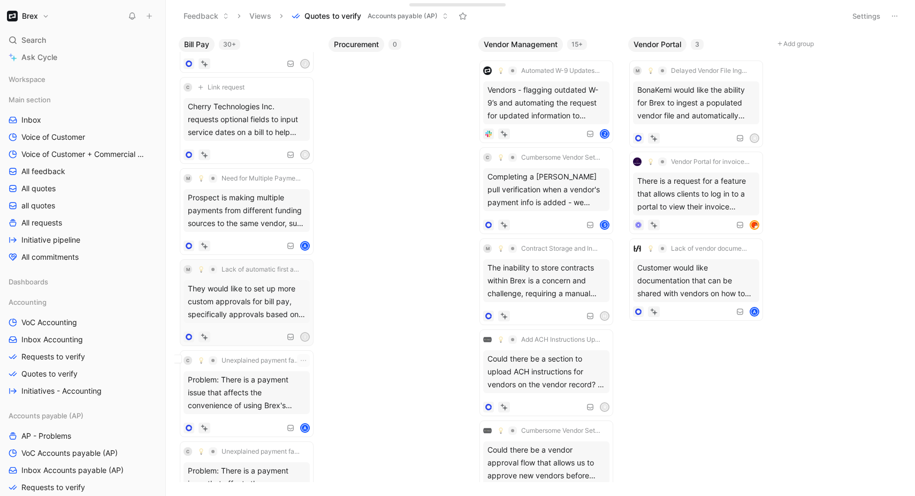
scroll to position [745, 0]
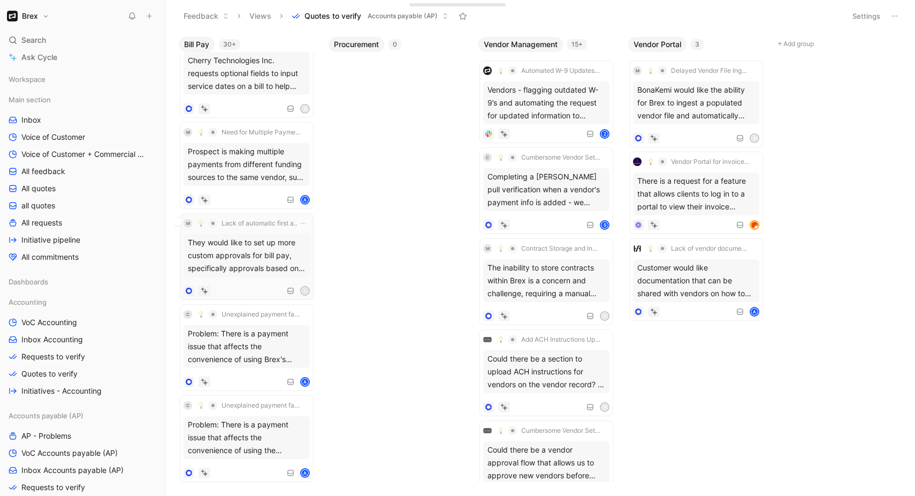
click at [256, 279] on div "M Lack of automatic first approver assignment for bill submissions They would l…" at bounding box center [247, 256] width 126 height 79
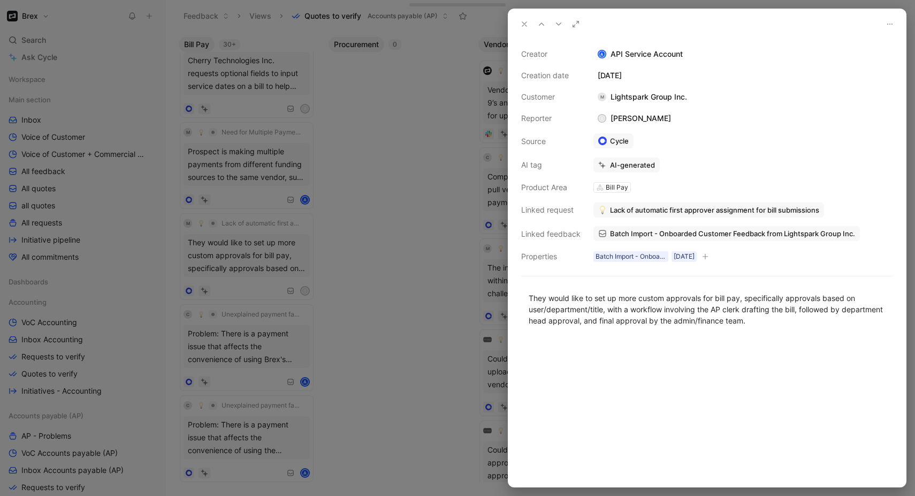
click at [612, 137] on link "Cycle" at bounding box center [614, 140] width 40 height 15
click at [605, 143] on button "Verify" at bounding box center [605, 145] width 37 height 15
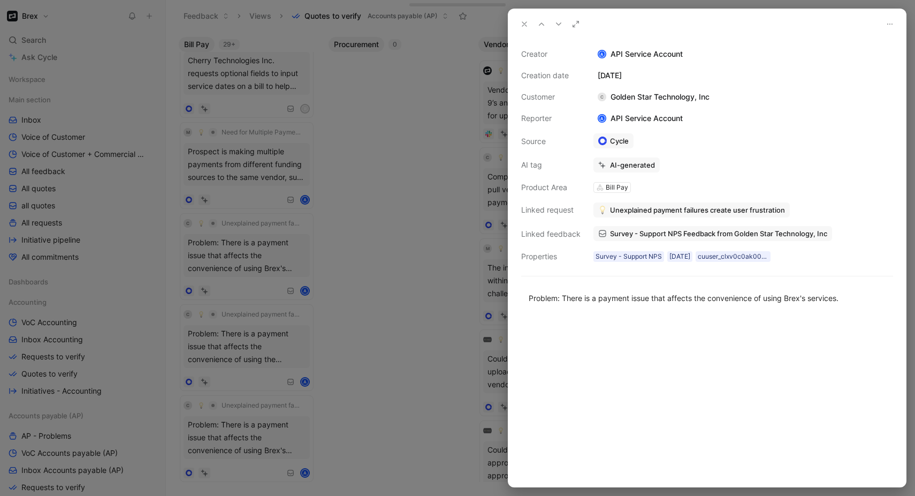
click at [459, 210] on div at bounding box center [457, 248] width 915 height 496
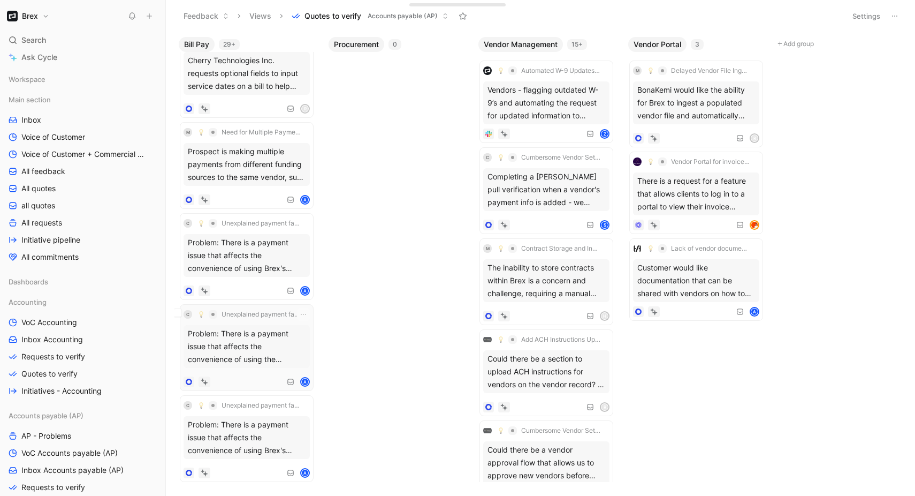
click at [292, 348] on div "Problem: There is a payment issue that affects the convenience of using the pro…" at bounding box center [247, 346] width 126 height 43
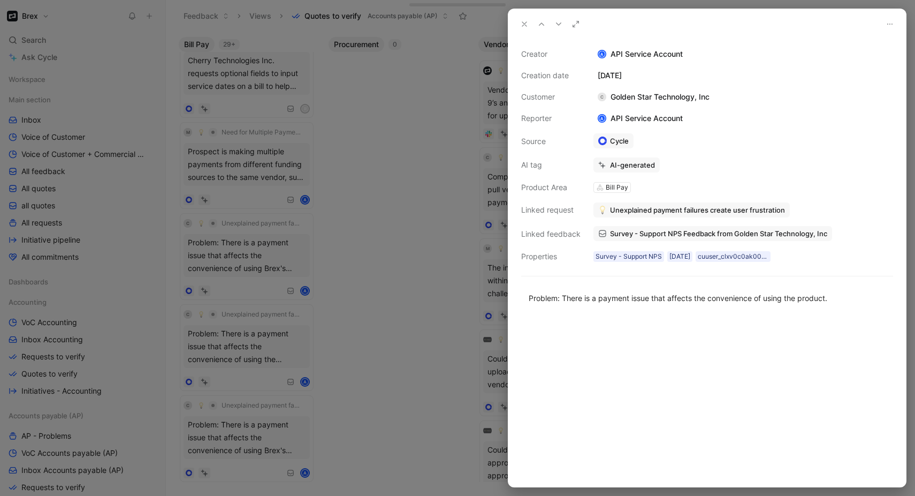
click at [416, 359] on div at bounding box center [457, 248] width 915 height 496
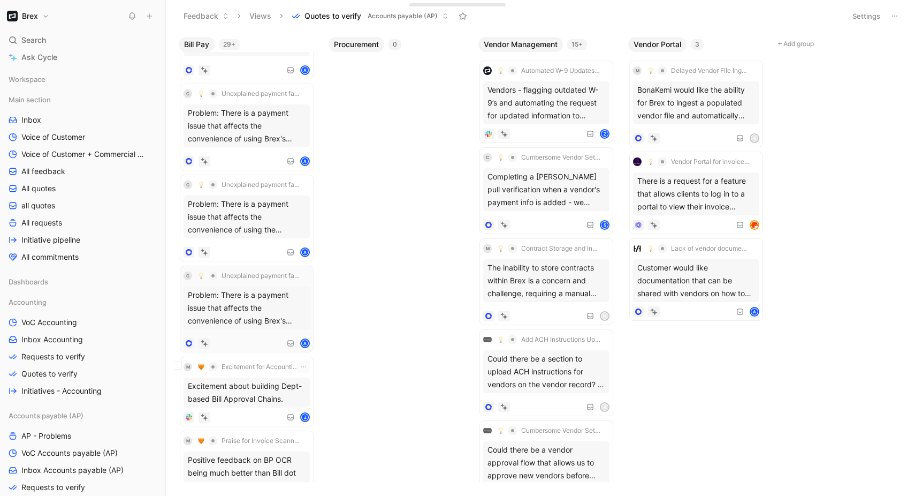
scroll to position [878, 0]
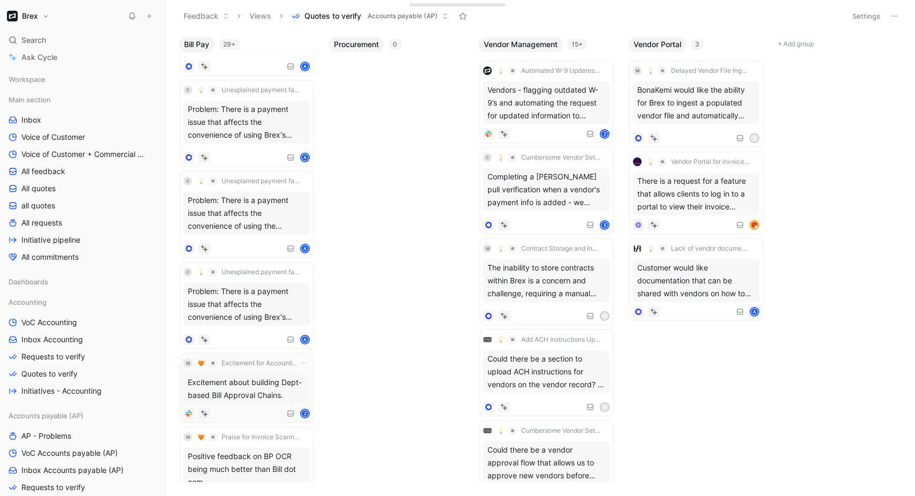
click at [242, 391] on div "Excitement about building Dept-based Bill Approval Chains." at bounding box center [247, 389] width 126 height 30
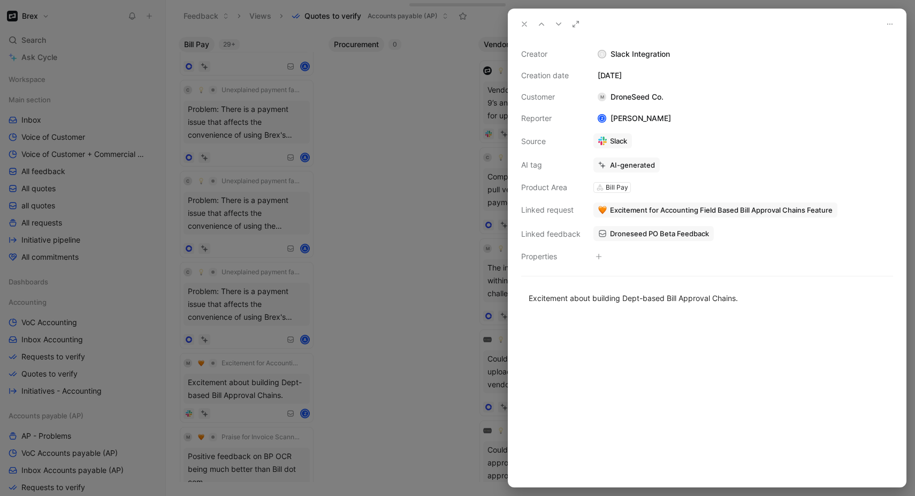
click at [625, 337] on div at bounding box center [707, 400] width 398 height 171
click at [671, 207] on span "Excitement for Accounting Field Based Bill Approval Chains Feature" at bounding box center [721, 210] width 223 height 10
click at [675, 236] on span "Droneseed PO Beta Feedback" at bounding box center [659, 234] width 99 height 10
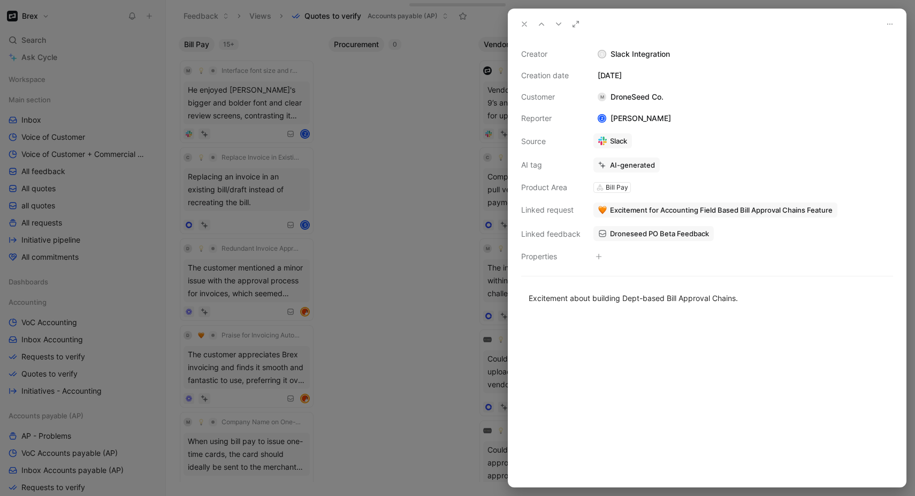
click at [640, 207] on span "Excitement for Accounting Field Based Bill Approval Chains Feature" at bounding box center [721, 210] width 223 height 10
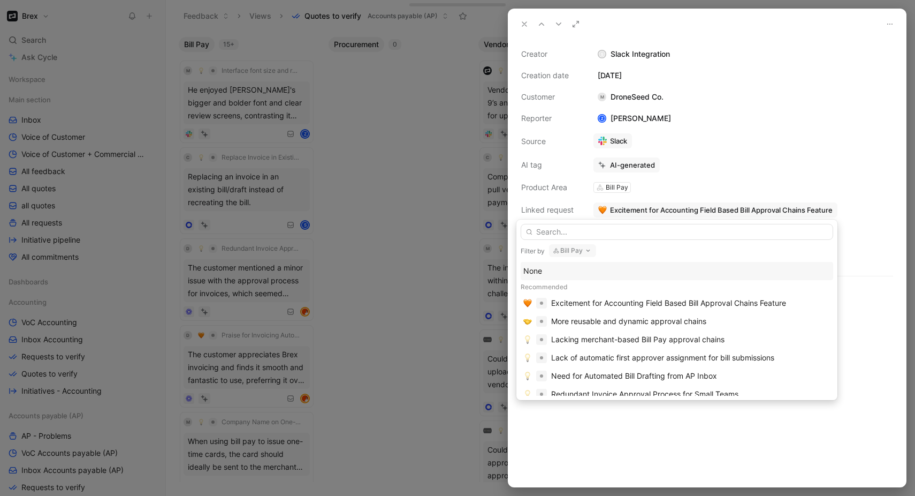
click at [618, 236] on input "text" at bounding box center [677, 232] width 313 height 16
type input "approval"
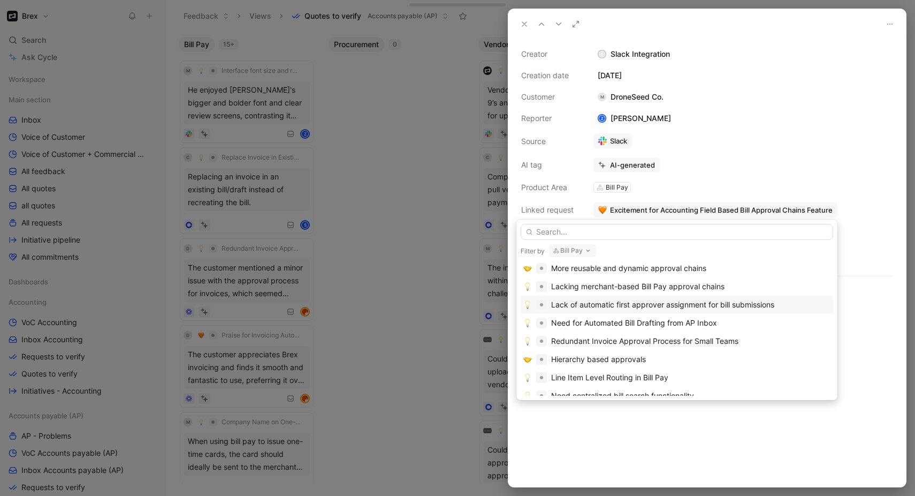
scroll to position [54, 0]
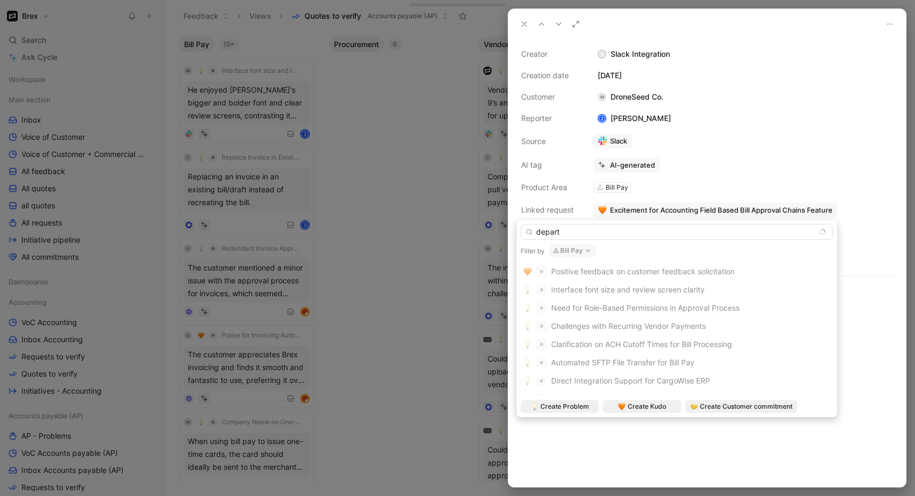
type input "departm"
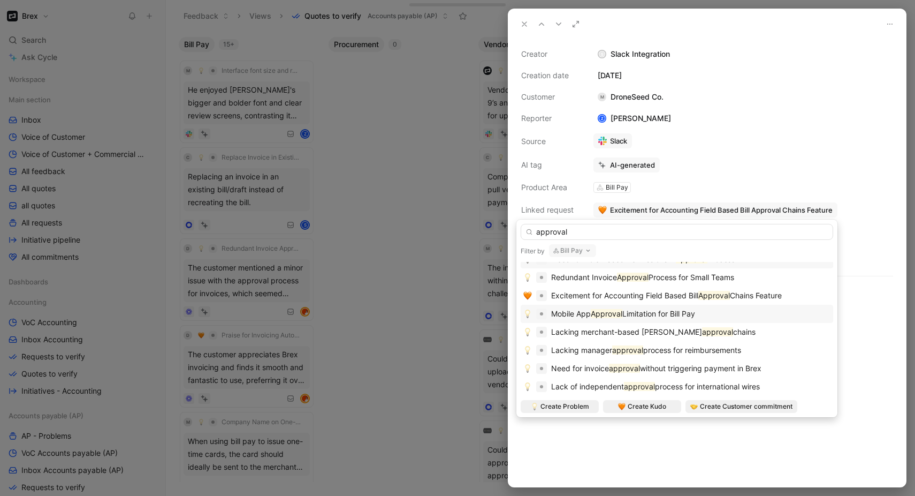
scroll to position [0, 0]
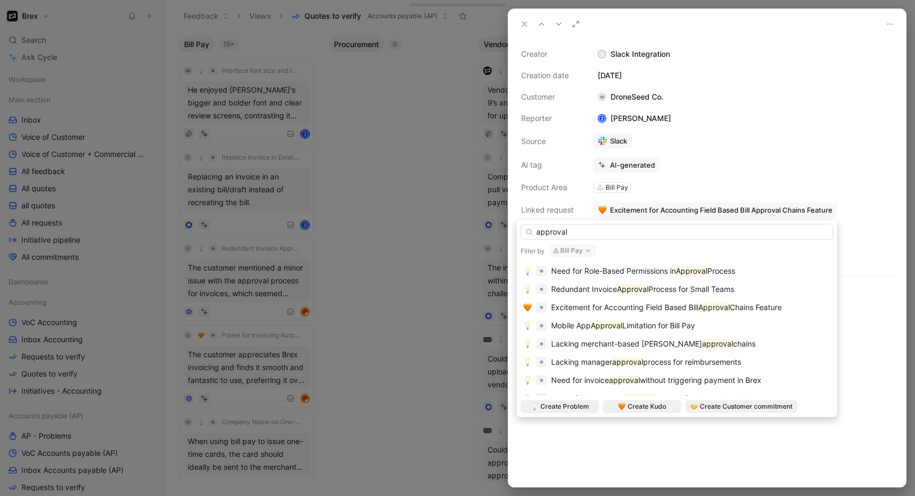
type input "approval"
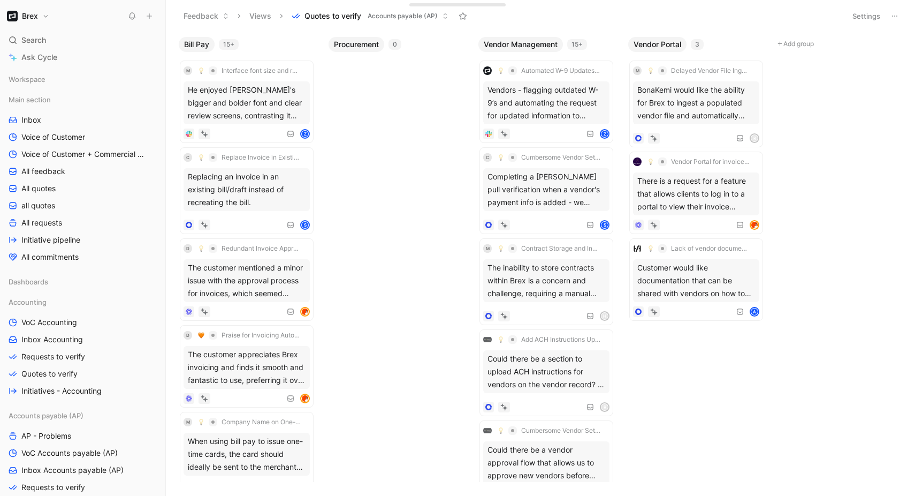
click at [367, 306] on div "Bill Pay 15+ M Interface font size and review screen clarity He enjoyed Mercury…" at bounding box center [540, 264] width 749 height 464
click at [251, 369] on div "The customer appreciates Brex invoicing and finds it smooth and fantastic to us…" at bounding box center [247, 367] width 126 height 43
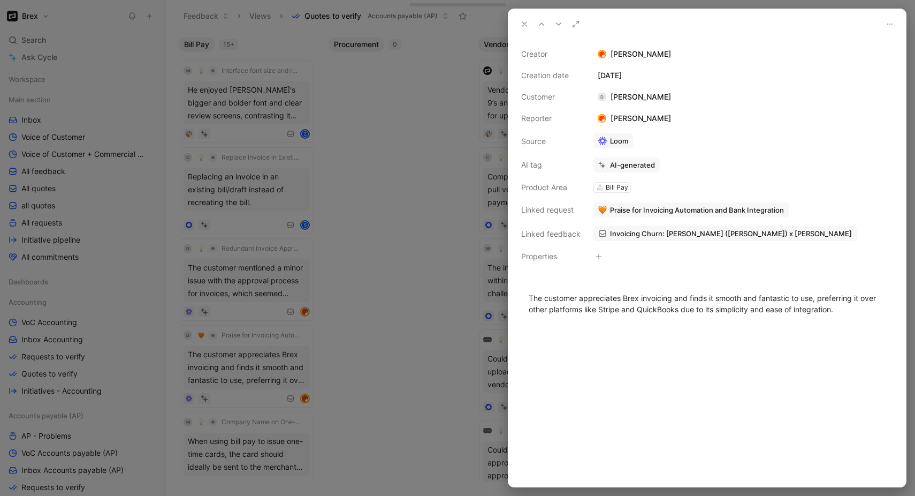
click at [616, 187] on div "Bill Pay" at bounding box center [617, 187] width 22 height 11
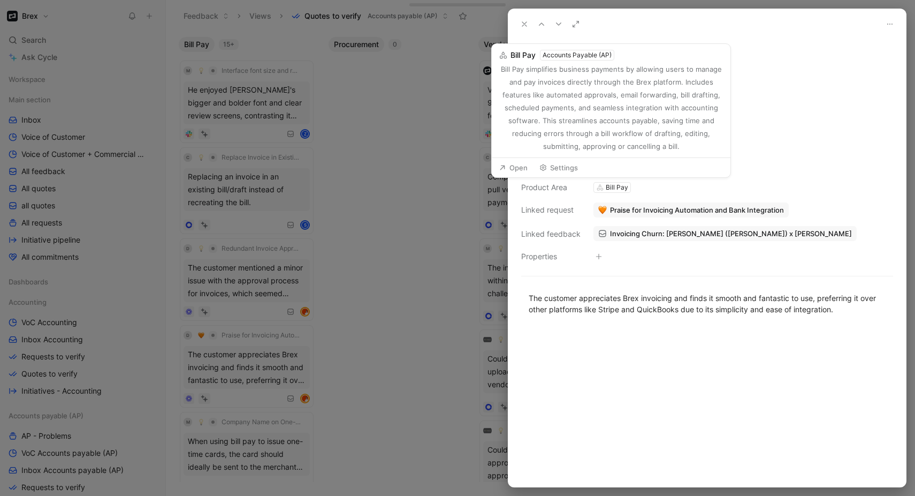
click at [518, 169] on button "Open" at bounding box center [513, 167] width 39 height 15
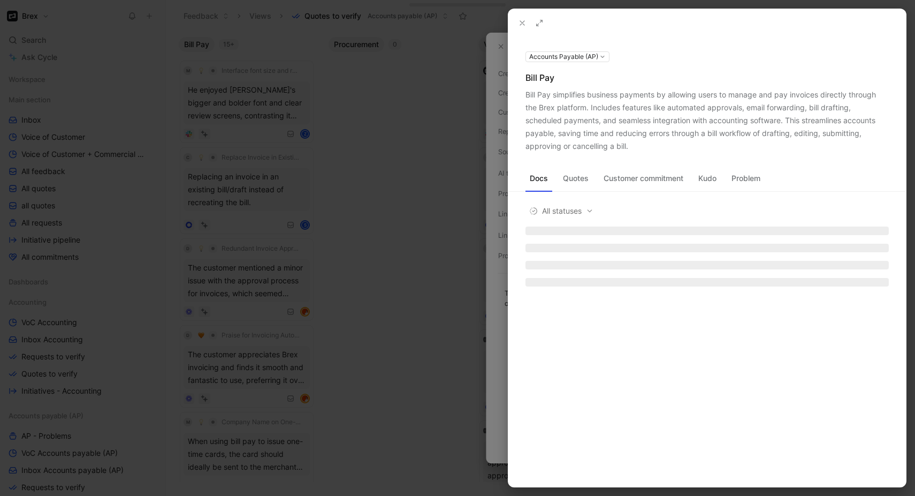
click at [424, 193] on div at bounding box center [457, 248] width 915 height 496
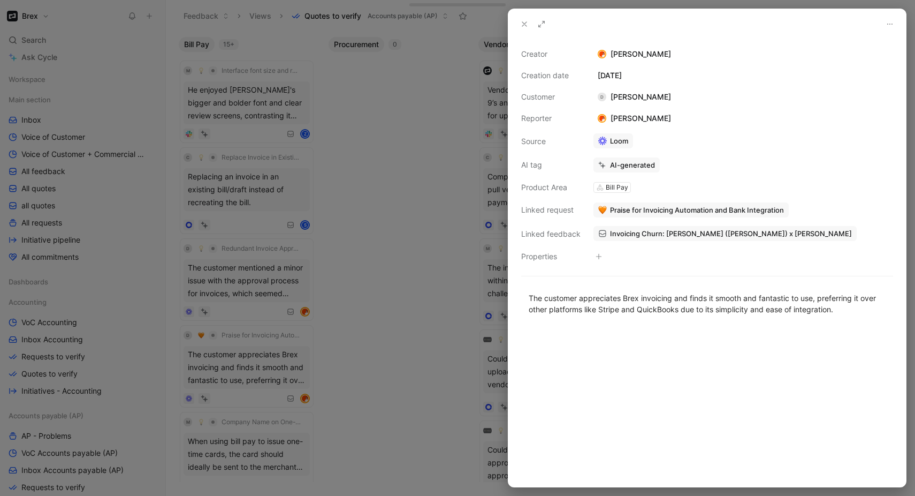
click at [423, 221] on div at bounding box center [457, 248] width 915 height 496
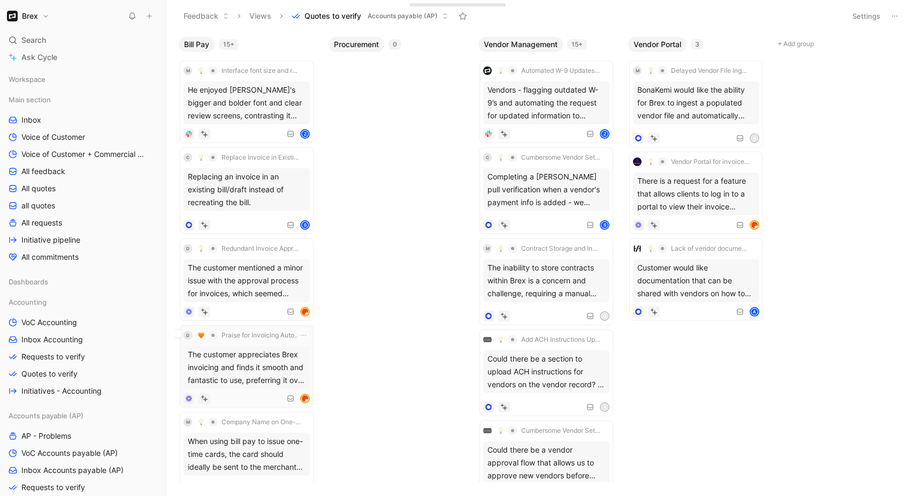
click at [272, 369] on div "The customer appreciates Brex invoicing and finds it smooth and fantastic to us…" at bounding box center [247, 367] width 126 height 43
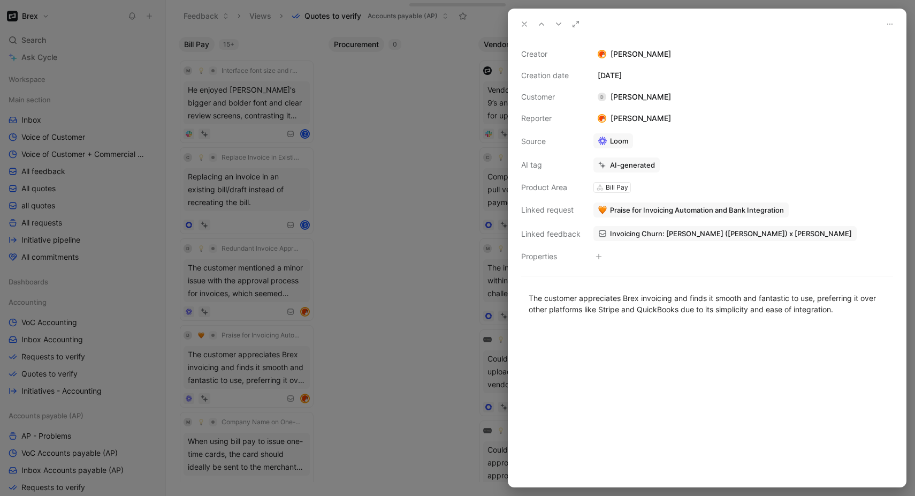
click at [353, 367] on div at bounding box center [457, 248] width 915 height 496
click at [355, 367] on div at bounding box center [457, 248] width 915 height 496
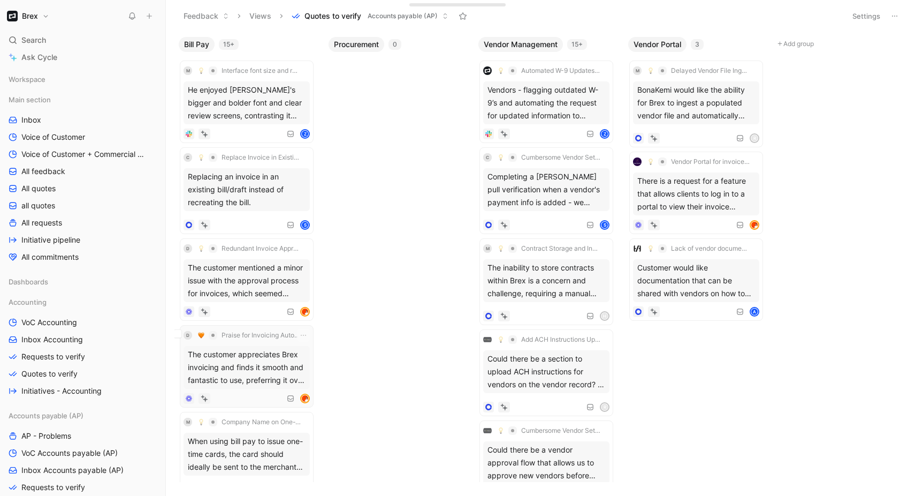
click at [240, 383] on div "The customer appreciates Brex invoicing and finds it smooth and fantastic to us…" at bounding box center [247, 367] width 126 height 43
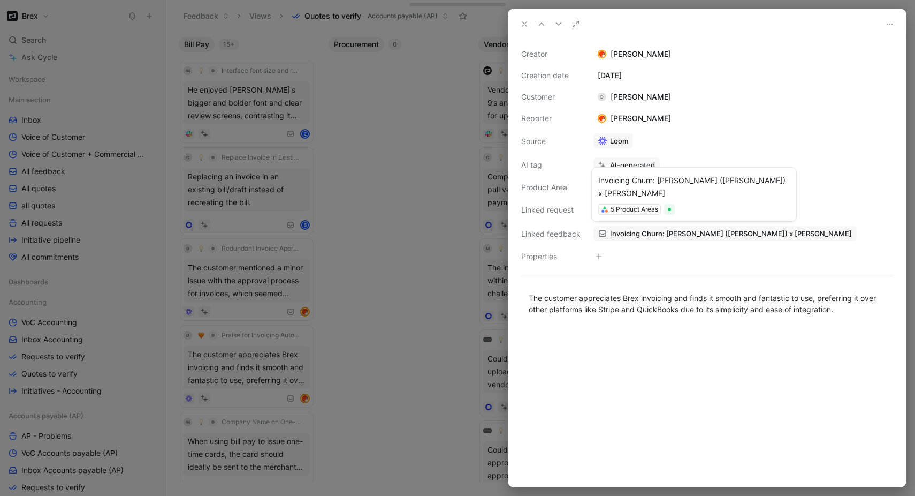
click at [693, 238] on span "Invoicing Churn: [PERSON_NAME] ([PERSON_NAME]) x [PERSON_NAME]" at bounding box center [731, 234] width 242 height 10
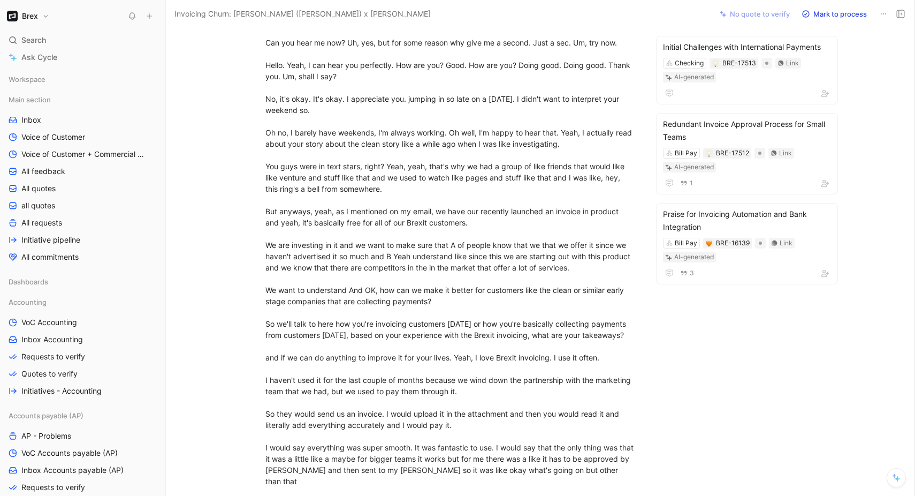
scroll to position [338, 0]
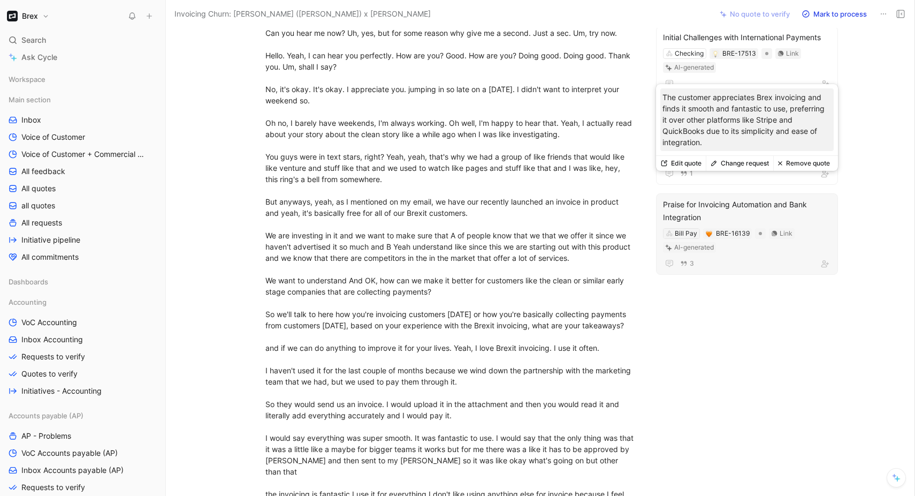
click at [683, 228] on div "Bill Pay" at bounding box center [686, 233] width 22 height 11
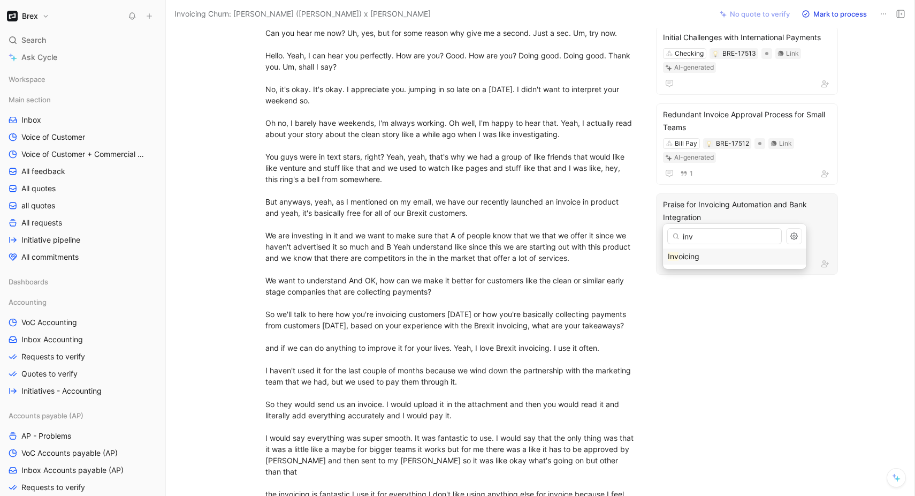
type input "inv"
click at [694, 257] on span "oicing" at bounding box center [689, 256] width 21 height 9
click at [728, 214] on button "Discard" at bounding box center [708, 216] width 41 height 15
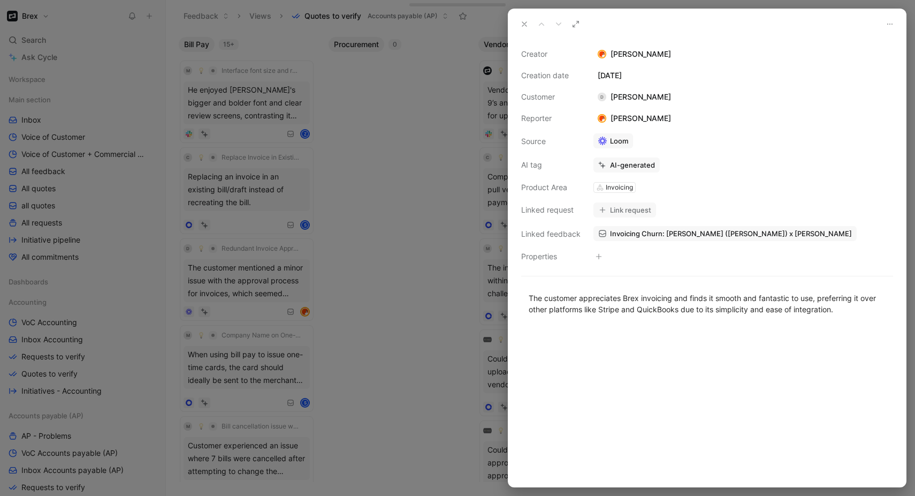
click at [263, 394] on div at bounding box center [457, 248] width 915 height 496
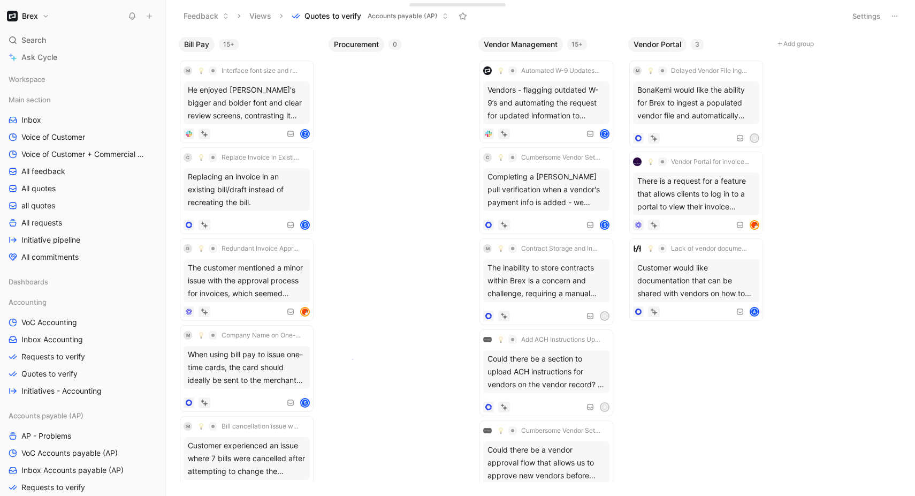
click at [353, 359] on div "Bill Pay 15+ M Interface font size and review screen clarity He enjoyed [PERSON…" at bounding box center [540, 264] width 749 height 464
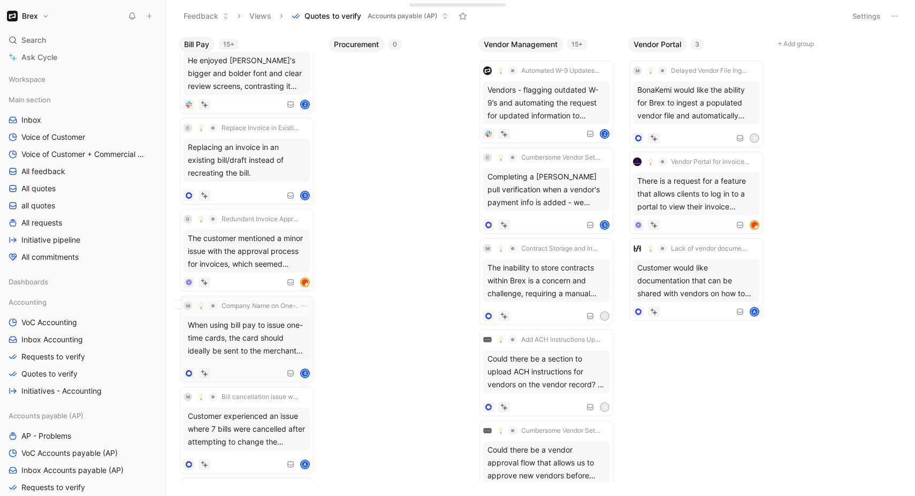
scroll to position [35, 0]
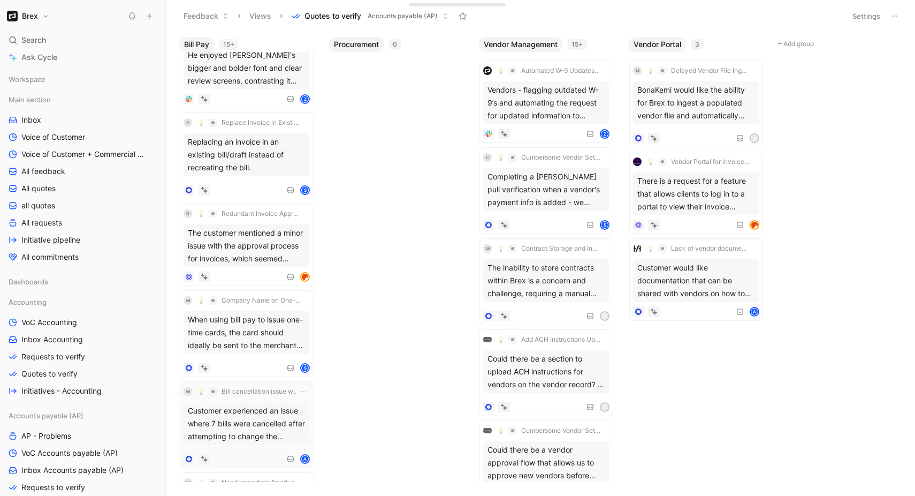
click at [239, 421] on div "Customer experienced an issue where 7 bills were cancelled after attempting to …" at bounding box center [247, 423] width 126 height 43
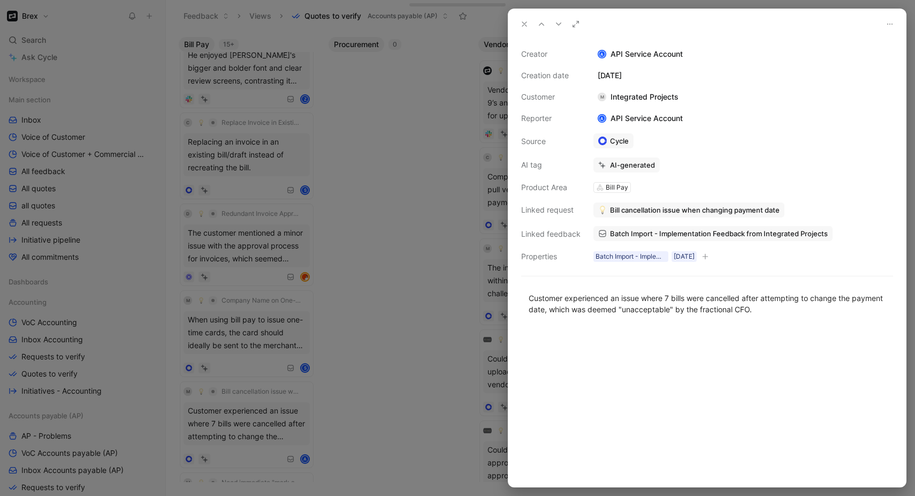
click at [691, 353] on div at bounding box center [707, 407] width 398 height 160
click at [649, 302] on div "Customer experienced an issue where 7 bills were cancelled after attempting to …" at bounding box center [707, 303] width 357 height 22
click at [654, 351] on div at bounding box center [707, 407] width 398 height 160
click at [608, 146] on button "Verify" at bounding box center [605, 145] width 37 height 15
click at [677, 336] on div at bounding box center [707, 407] width 398 height 160
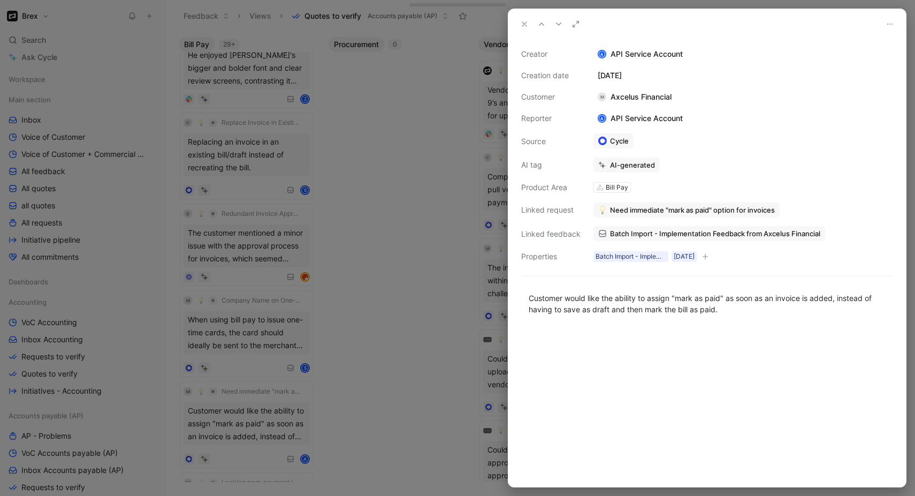
click at [400, 185] on div at bounding box center [457, 248] width 915 height 496
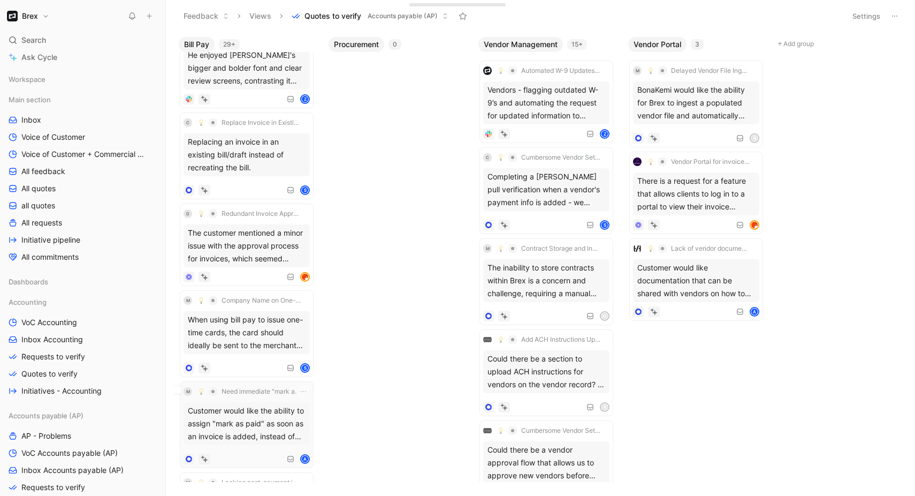
click at [270, 434] on div "Customer would like the ability to assign "mark as paid" as soon as an invoice …" at bounding box center [247, 423] width 126 height 43
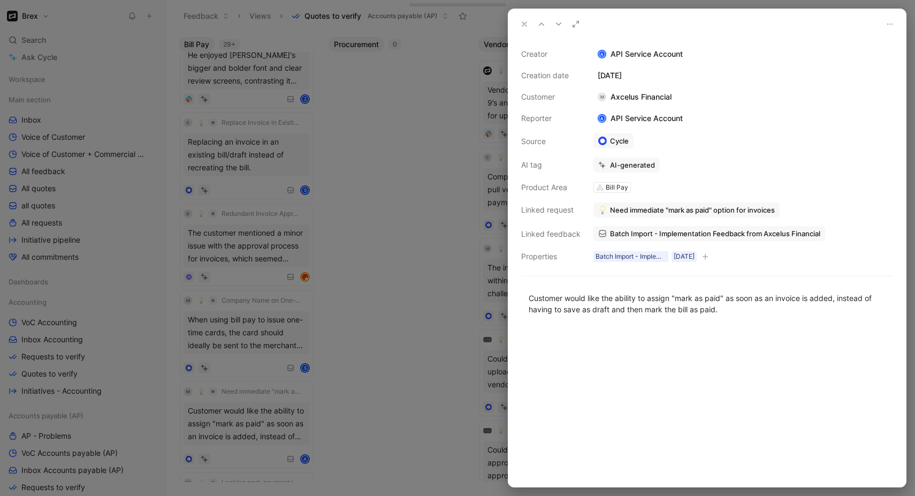
click at [212, 436] on div at bounding box center [457, 248] width 915 height 496
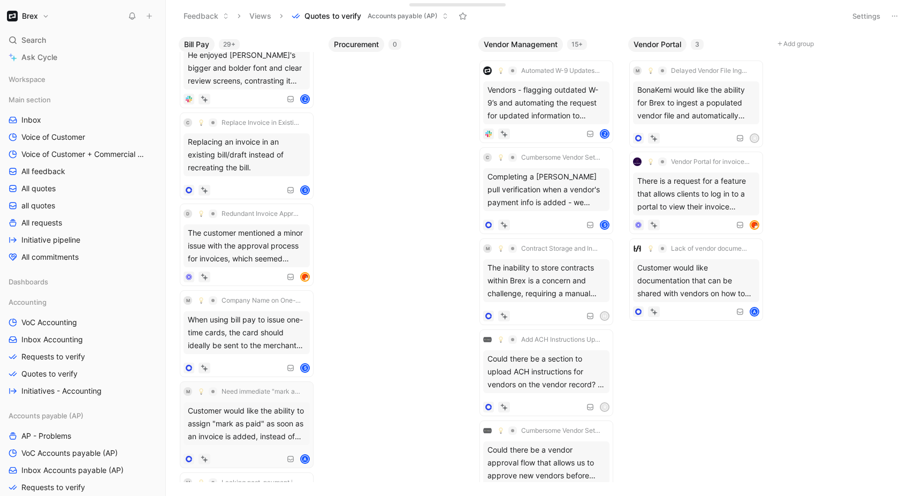
click at [278, 430] on div "Customer would like the ability to assign "mark as paid" as soon as an invoice …" at bounding box center [247, 423] width 126 height 43
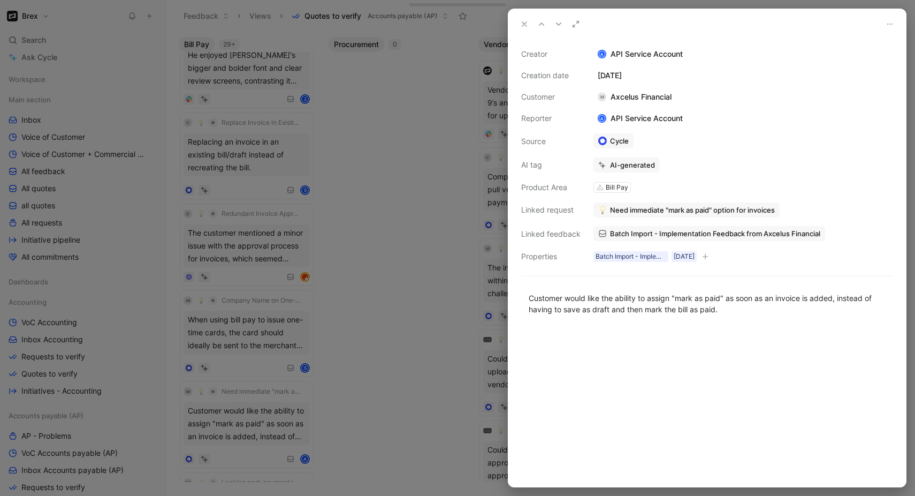
click at [402, 211] on div at bounding box center [457, 248] width 915 height 496
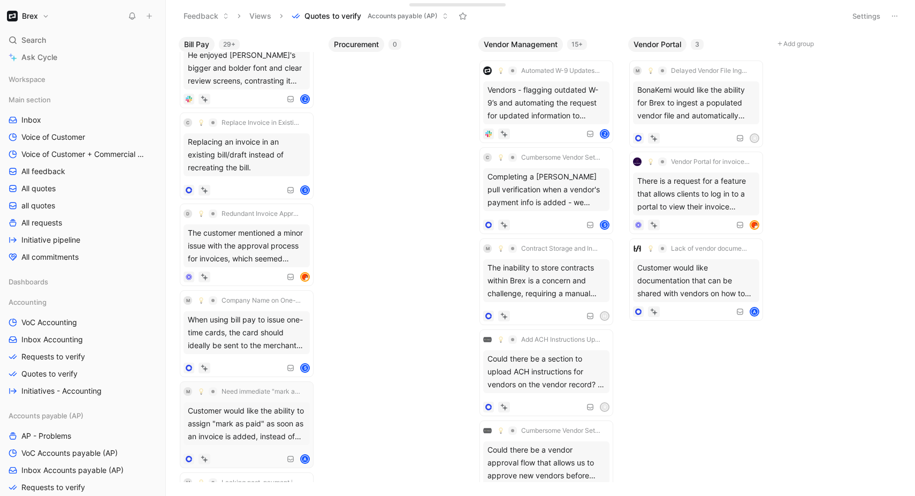
click at [247, 407] on div "Customer would like the ability to assign "mark as paid" as soon as an invoice …" at bounding box center [247, 423] width 126 height 43
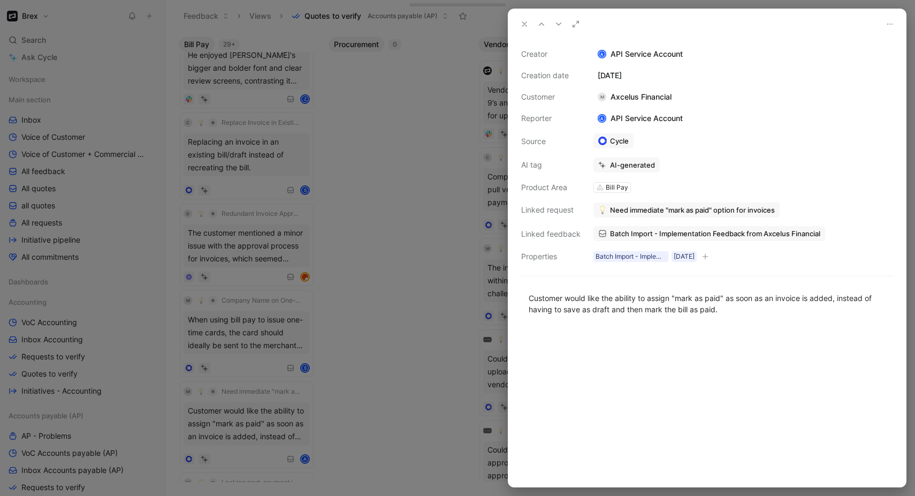
click at [378, 310] on div at bounding box center [457, 248] width 915 height 496
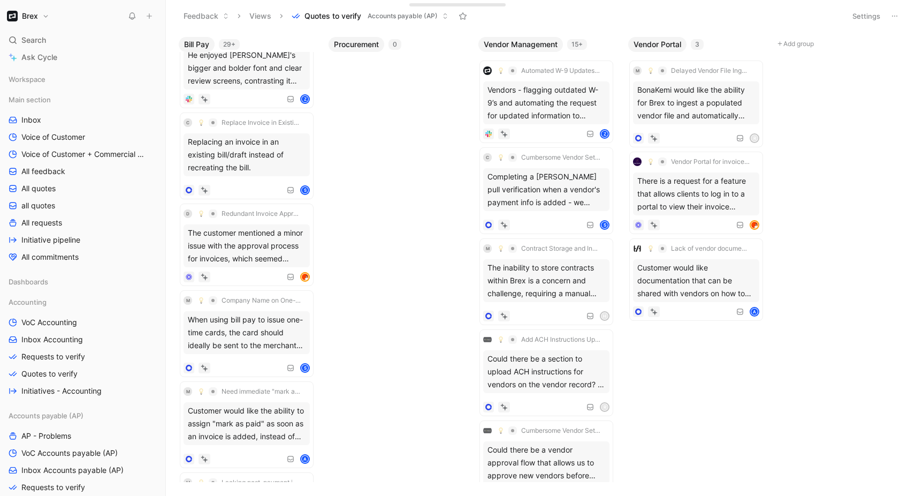
click at [444, 355] on div "Bill Pay 29+ M Interface font size and review screen clarity He enjoyed [PERSON…" at bounding box center [540, 264] width 749 height 464
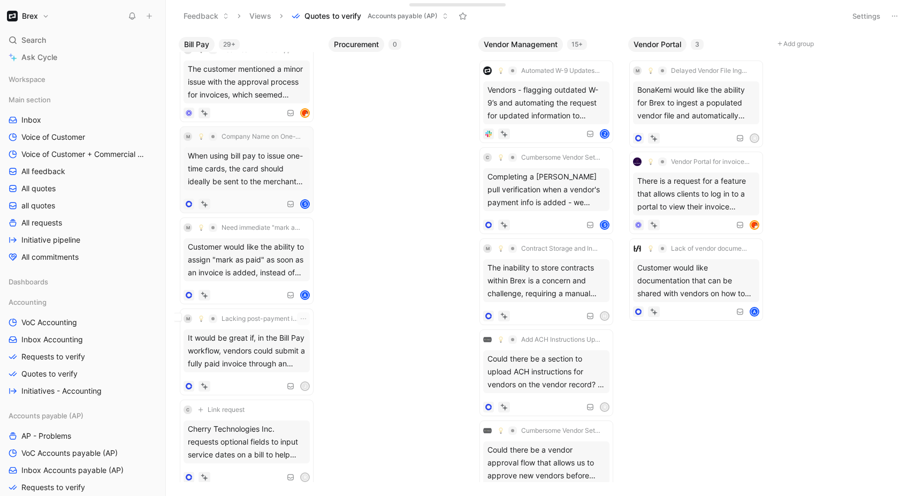
scroll to position [210, 0]
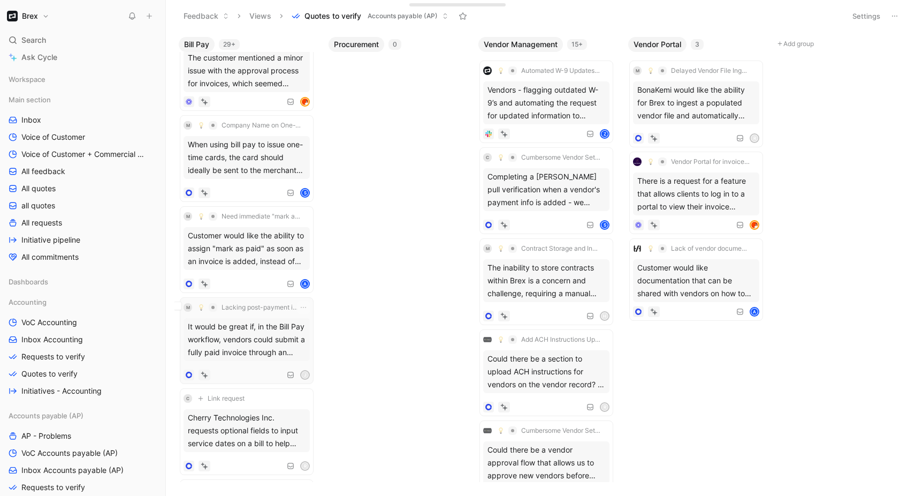
click at [247, 345] on div "It would be great if, in the Bill Pay workflow, vendors could submit a fully pa…" at bounding box center [247, 339] width 126 height 43
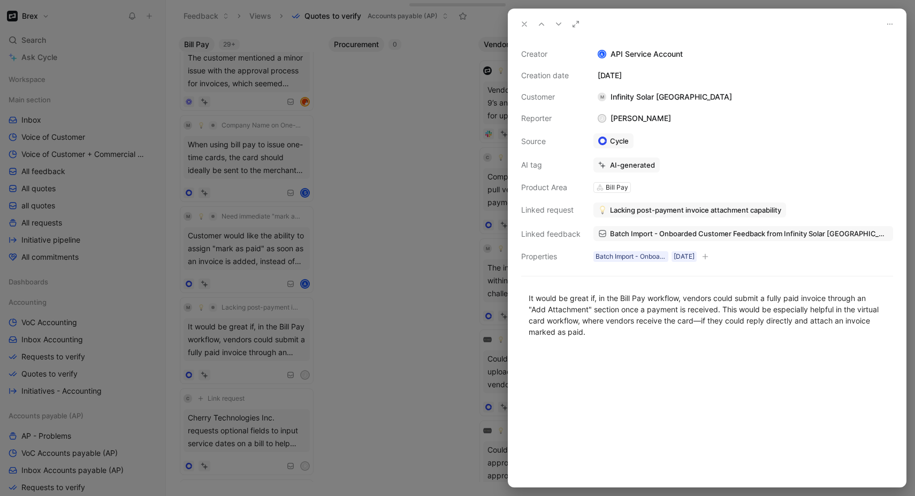
click at [392, 373] on div at bounding box center [457, 248] width 915 height 496
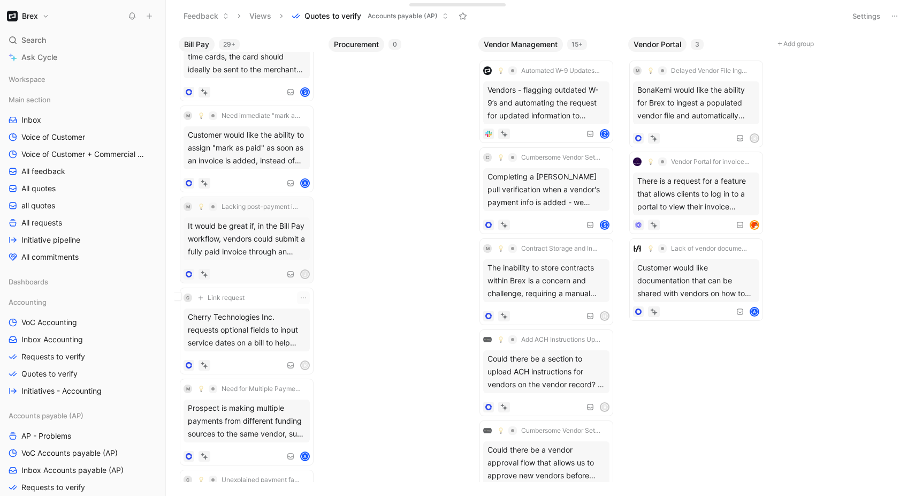
scroll to position [330, 0]
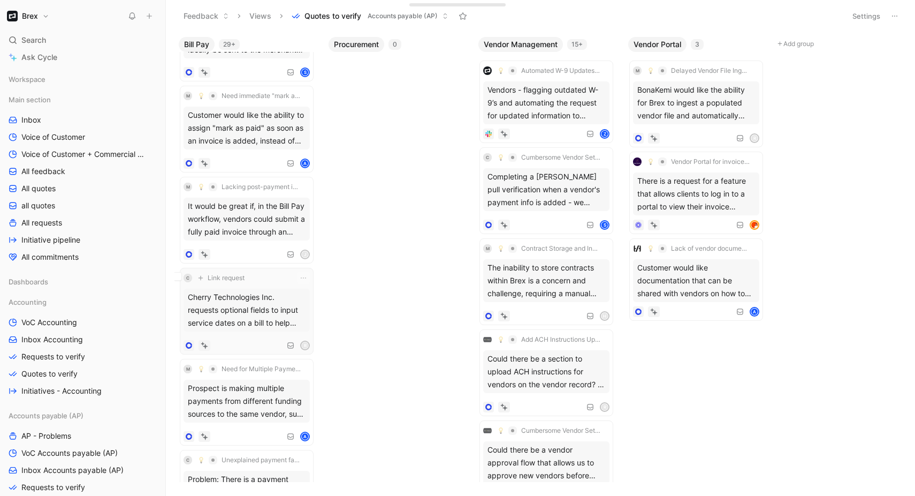
click at [266, 310] on div "Cherry Technologies Inc. requests optional fields to input service dates on a b…" at bounding box center [247, 310] width 126 height 43
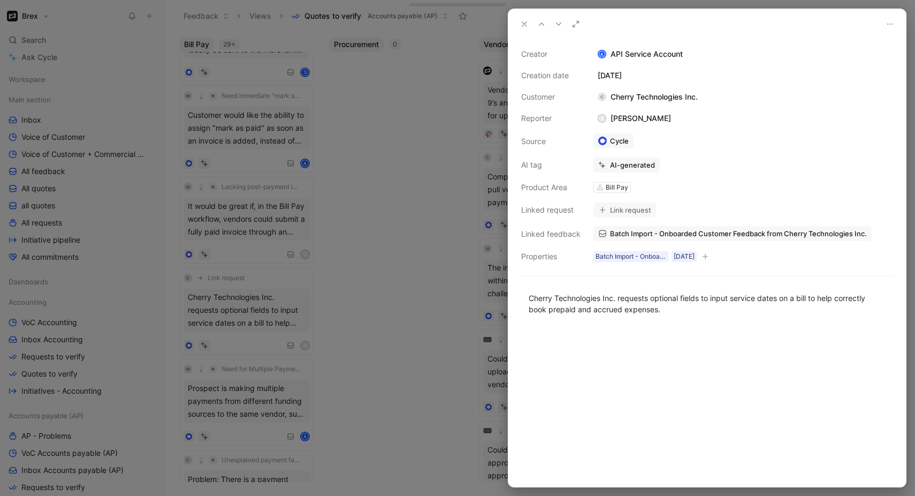
click at [412, 340] on div at bounding box center [457, 248] width 915 height 496
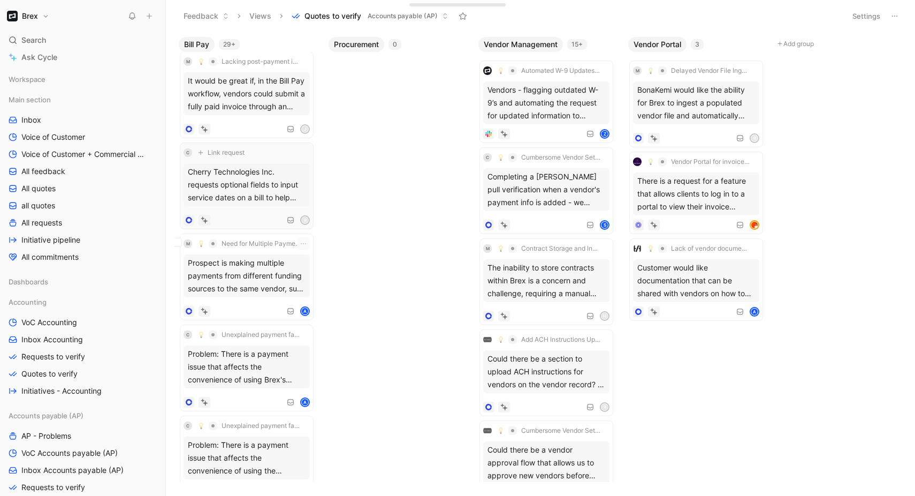
scroll to position [473, 0]
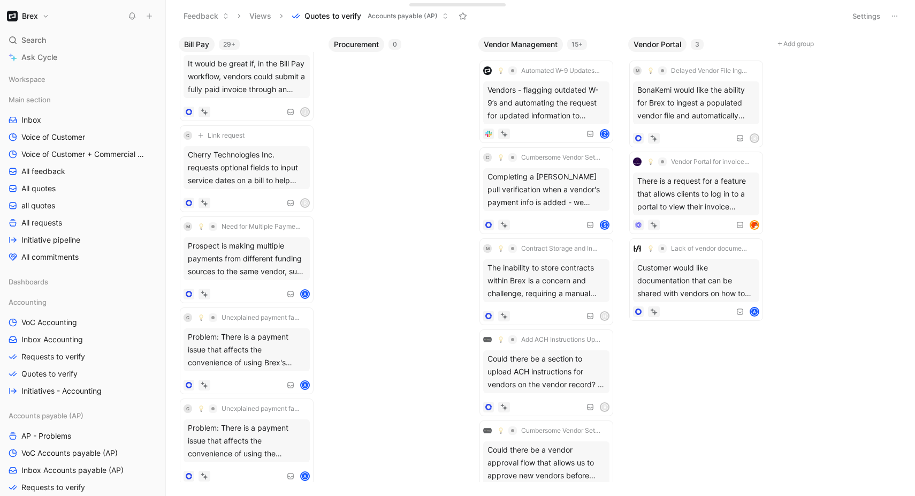
click at [378, 356] on div "Bill Pay 29+ d Redundant Invoice Approval Process for Small Teams The customer …" at bounding box center [540, 264] width 749 height 464
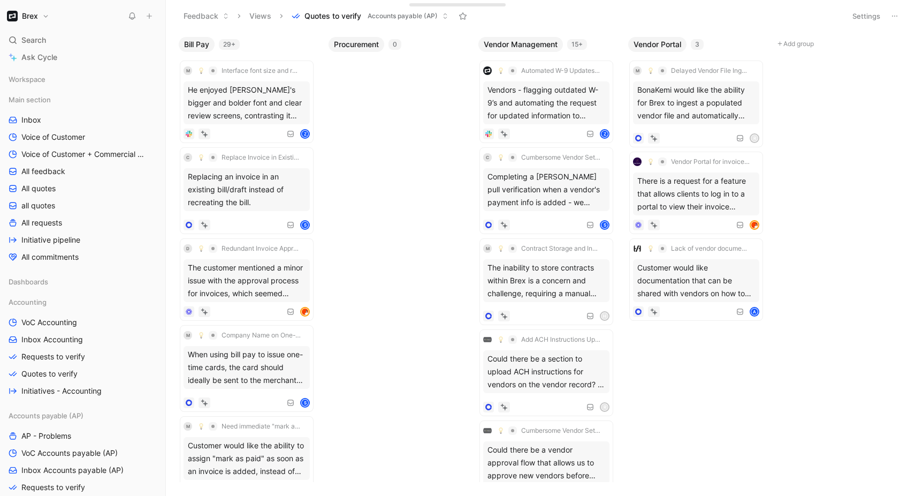
click at [444, 273] on div "Bill Pay 29+ M Interface font size and review screen clarity He enjoyed [PERSON…" at bounding box center [540, 264] width 749 height 464
click at [277, 95] on div "He enjoyed [PERSON_NAME]'s bigger and bolder font and clear review screens, con…" at bounding box center [247, 102] width 126 height 43
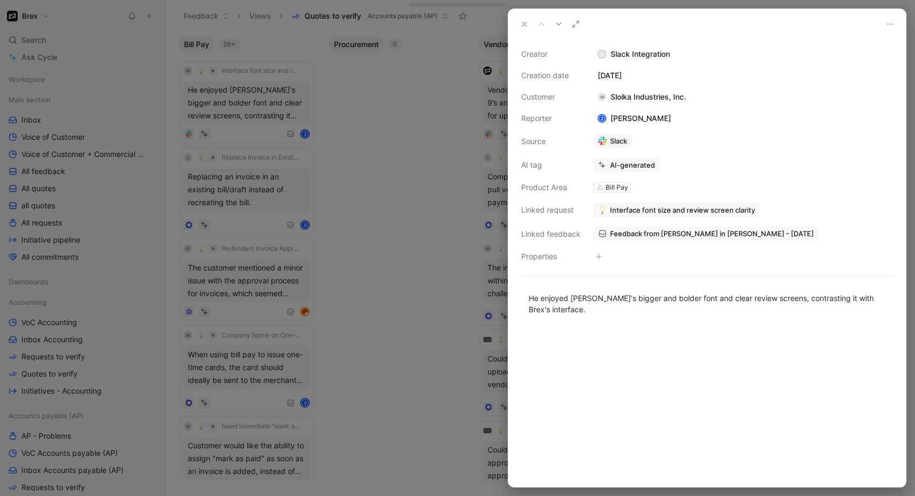
click at [596, 364] on div at bounding box center [707, 407] width 398 height 160
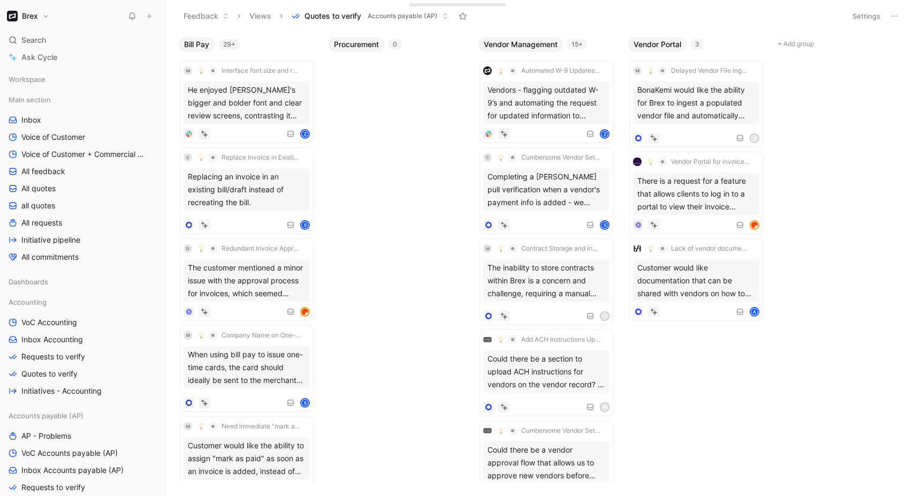
click at [694, 385] on body "Brex Search ⌘ K Ask Cycle Workspace Main section Inbox Voice of Customer Voice …" at bounding box center [457, 248] width 915 height 496
click at [800, 456] on div "Bill Pay 29+ M Interface font size and review screen clarity He enjoyed [PERSON…" at bounding box center [540, 264] width 749 height 464
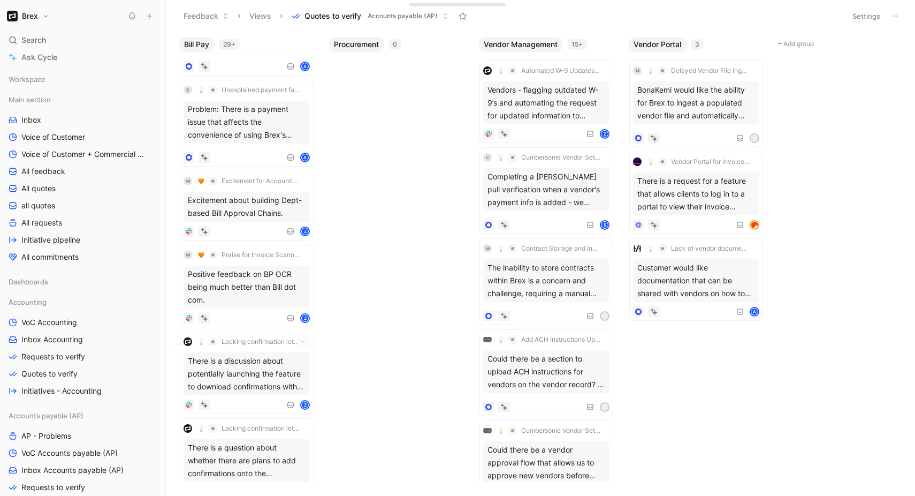
scroll to position [881, 0]
click at [259, 301] on div "Positive feedback on BP OCR being much better than Bill dot com." at bounding box center [247, 288] width 126 height 43
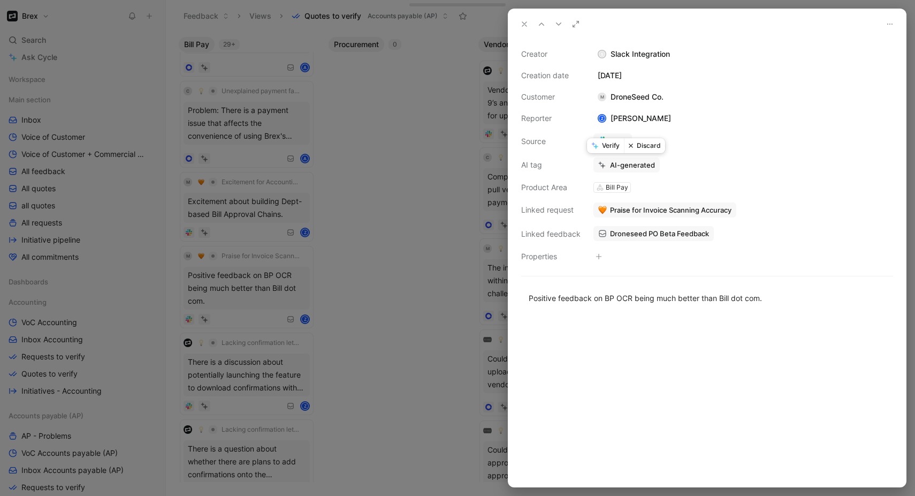
click at [597, 147] on icon at bounding box center [594, 145] width 7 height 7
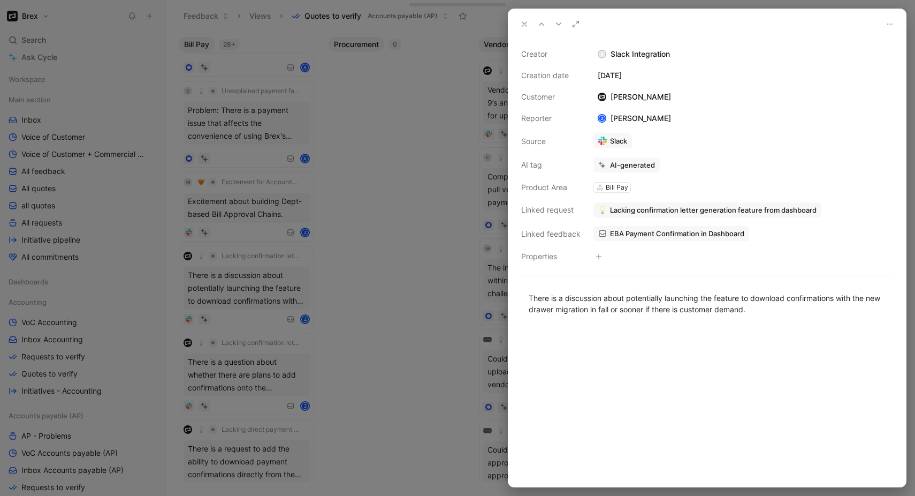
click at [365, 194] on div at bounding box center [457, 248] width 915 height 496
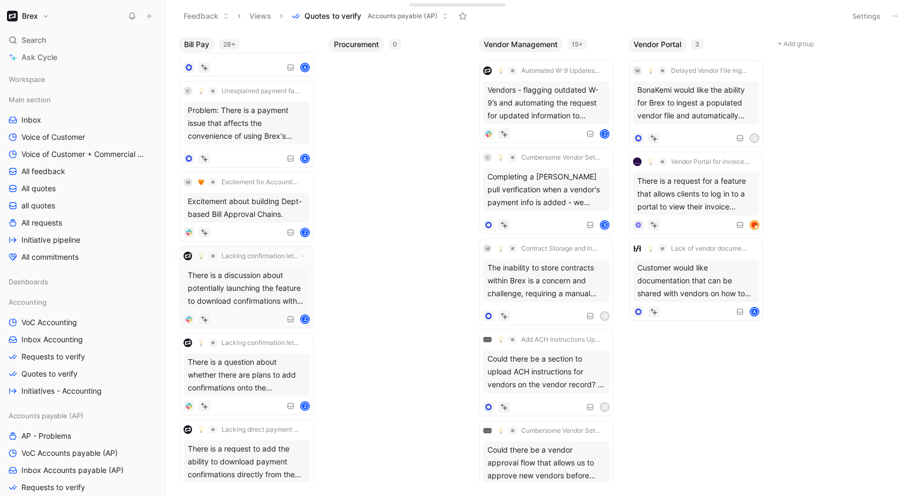
click at [249, 289] on div "There is a discussion about potentially launching the feature to download confi…" at bounding box center [247, 288] width 126 height 43
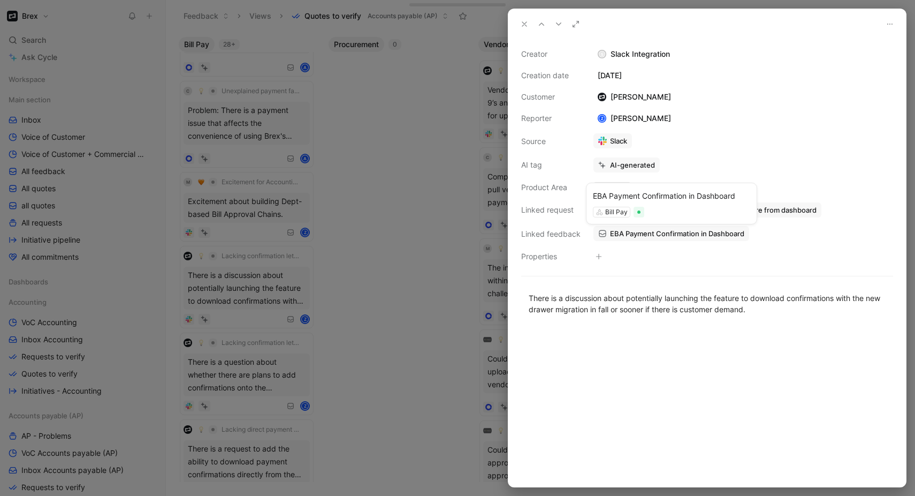
click at [689, 232] on span "EBA Payment Confirmation in Dashboard" at bounding box center [677, 234] width 134 height 10
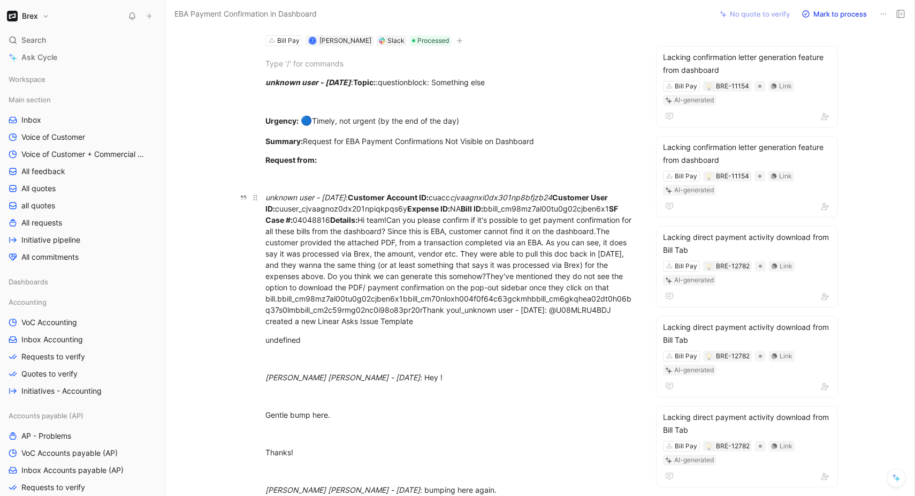
scroll to position [7, 0]
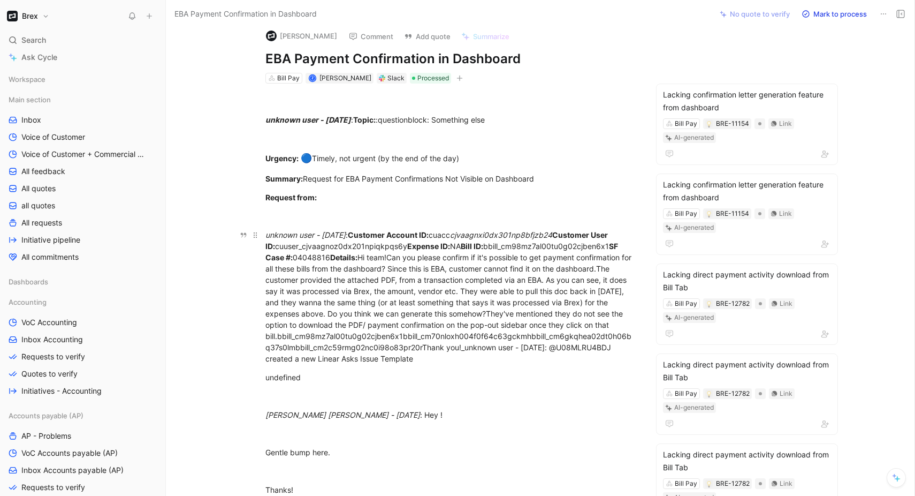
drag, startPoint x: 432, startPoint y: 242, endPoint x: 428, endPoint y: 306, distance: 63.8
click at [431, 315] on div "unknown user - [DATE] : Customer Account ID: cuacc cjvaagnxi0dx301np8bfjzb24 Cu…" at bounding box center [450, 296] width 370 height 135
drag, startPoint x: 390, startPoint y: 299, endPoint x: 390, endPoint y: 331, distance: 32.1
click at [390, 331] on div "unknown user - [DATE] : Customer Account ID: cuacc cjvaagnxi0dx301np8bfjzb24 Cu…" at bounding box center [450, 296] width 370 height 135
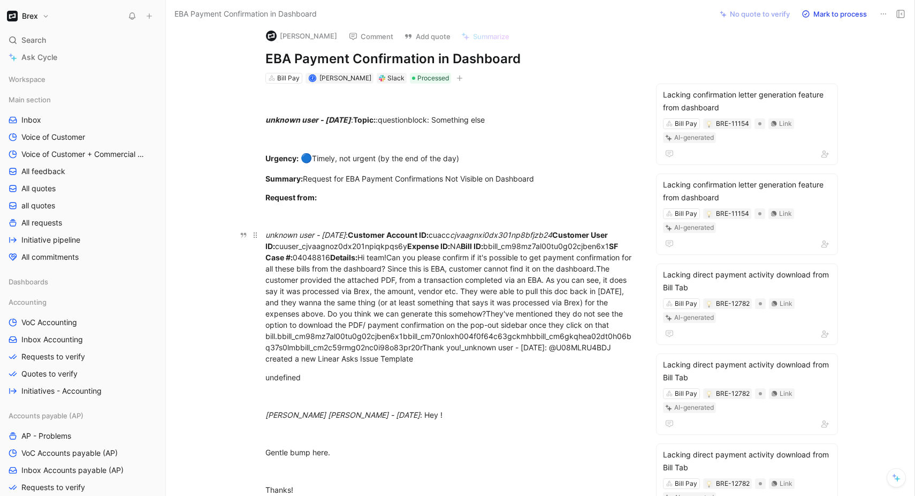
click at [408, 332] on div "unknown user - [DATE] : Customer Account ID: cuacc cjvaagnxi0dx301np8bfjzb24 Cu…" at bounding box center [450, 296] width 370 height 135
drag, startPoint x: 420, startPoint y: 294, endPoint x: 420, endPoint y: 277, distance: 17.1
click at [420, 279] on div "unknown user - [DATE] : Customer Account ID: cuacc cjvaagnxi0dx301np8bfjzb24 Cu…" at bounding box center [450, 296] width 370 height 135
click at [419, 308] on div "unknown user - [DATE] : Customer Account ID: cuacc cjvaagnxi0dx301np8bfjzb24 Cu…" at bounding box center [450, 296] width 370 height 135
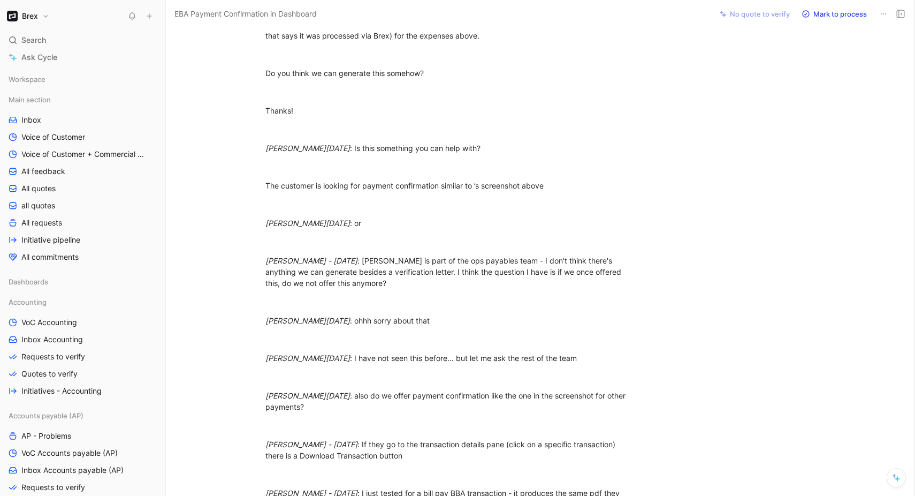
scroll to position [1201, 0]
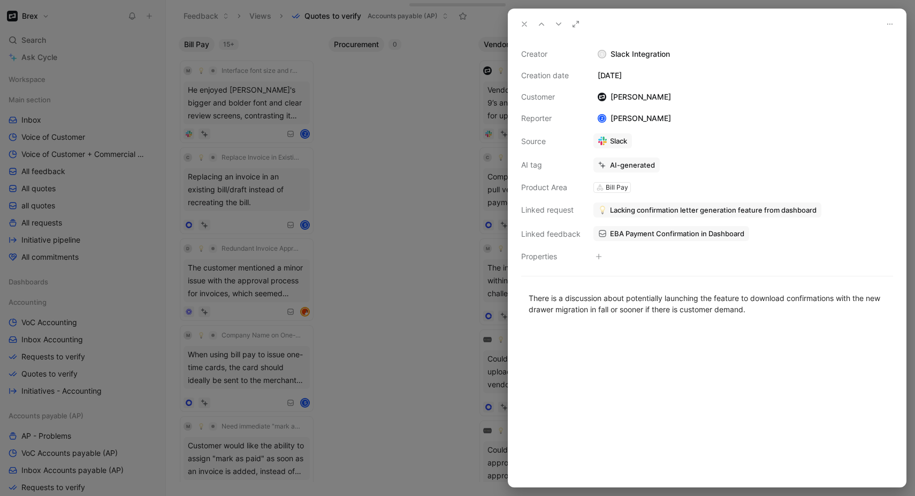
click at [407, 301] on div at bounding box center [457, 248] width 915 height 496
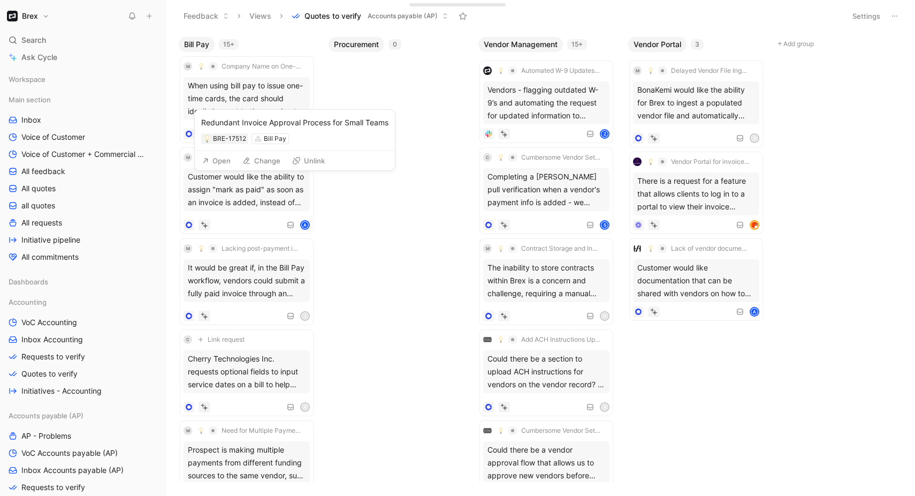
scroll to position [302, 0]
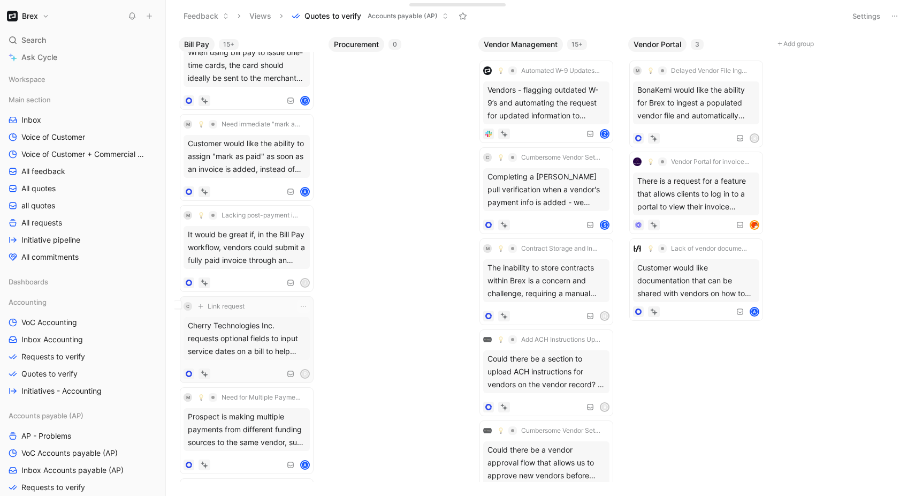
click at [244, 354] on div "Cherry Technologies Inc. requests optional fields to input service dates on a b…" at bounding box center [247, 338] width 126 height 43
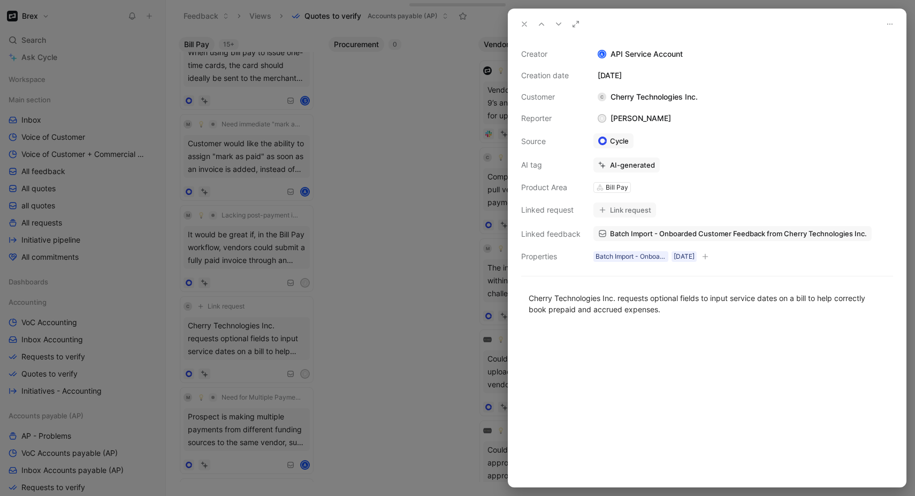
click at [365, 340] on div at bounding box center [457, 248] width 915 height 496
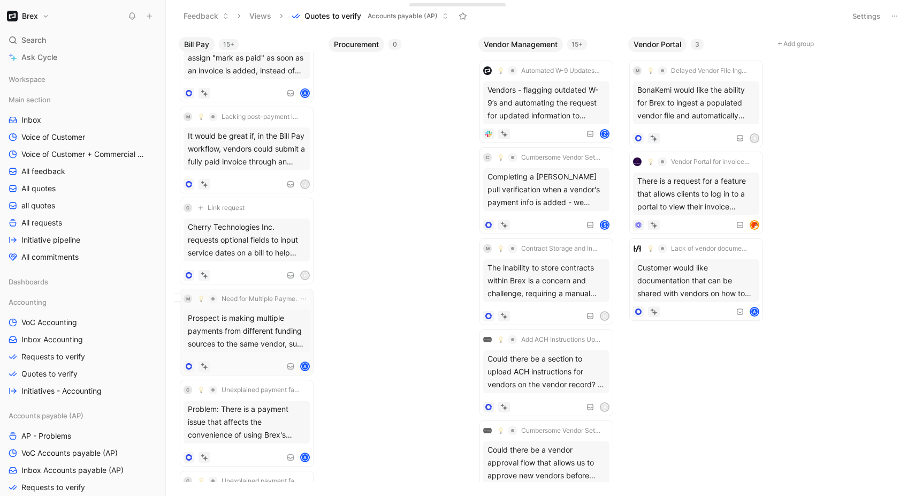
scroll to position [403, 0]
click at [240, 270] on button "Change" at bounding box center [262, 271] width 48 height 15
click at [404, 268] on div "Bill Pay 30+ d Redundant Invoice Approval Process for Small Teams The customer …" at bounding box center [540, 264] width 749 height 464
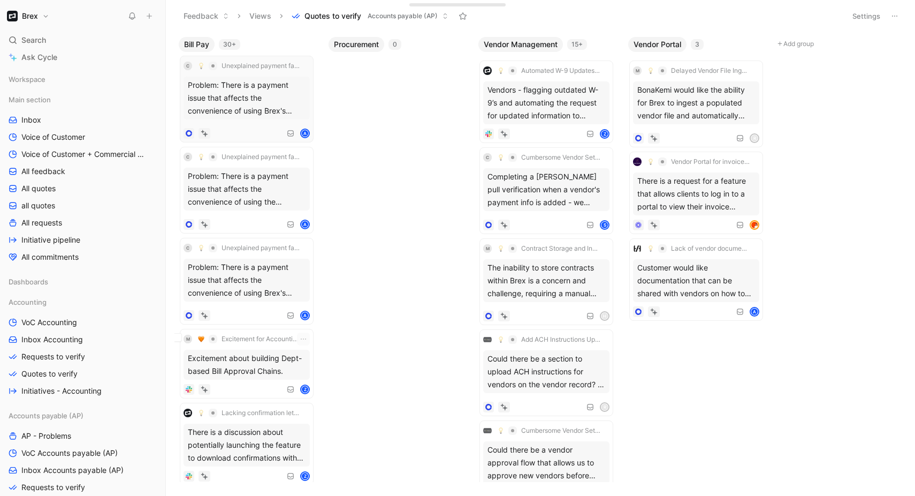
scroll to position [725, 0]
click at [436, 285] on body "Brex Search ⌘ K Ask Cycle Workspace Main section Inbox Voice of Customer Voice …" at bounding box center [457, 248] width 915 height 496
drag, startPoint x: 397, startPoint y: 345, endPoint x: 473, endPoint y: 208, distance: 157.4
click at [434, 322] on div "Bill Pay 30+ M Lacking post-payment invoice attachment capability It would be g…" at bounding box center [540, 264] width 749 height 464
